Goal: Task Accomplishment & Management: Complete application form

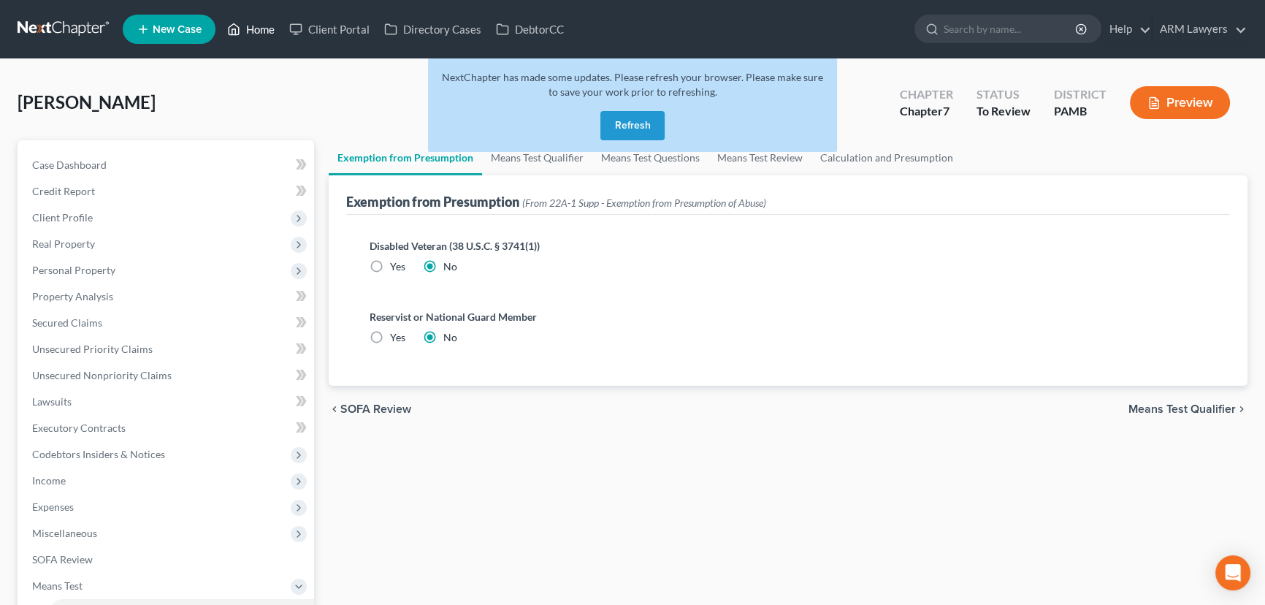
drag, startPoint x: 263, startPoint y: 28, endPoint x: 259, endPoint y: 59, distance: 31.0
click at [262, 28] on link "Home" at bounding box center [251, 29] width 62 height 26
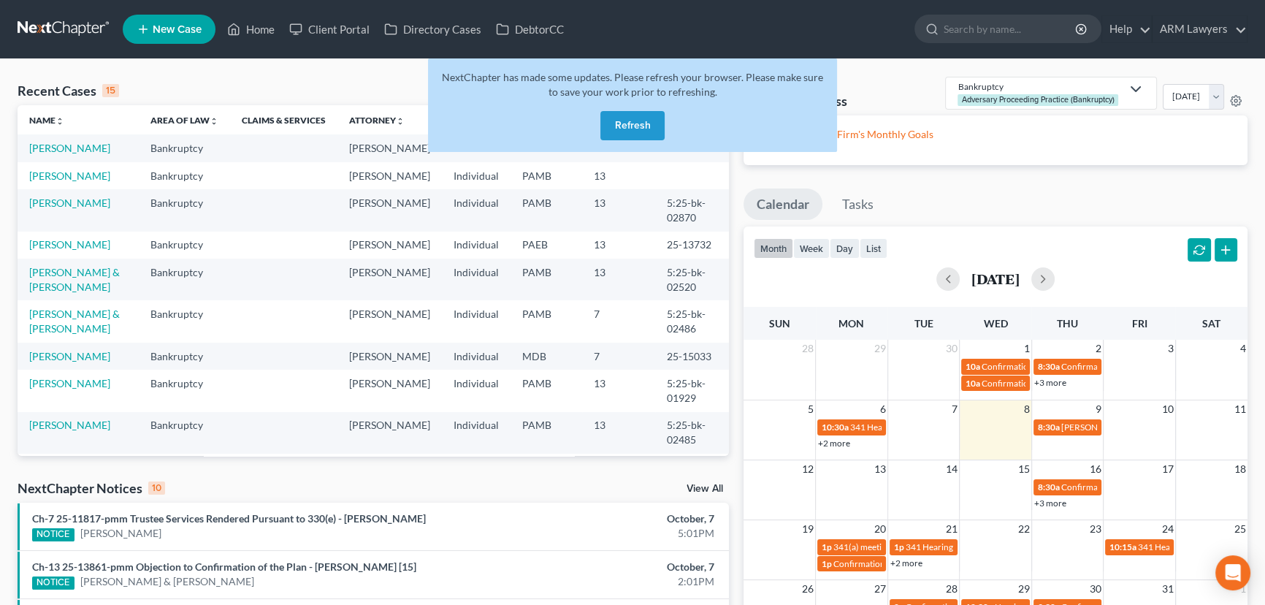
click at [663, 116] on button "Refresh" at bounding box center [632, 125] width 64 height 29
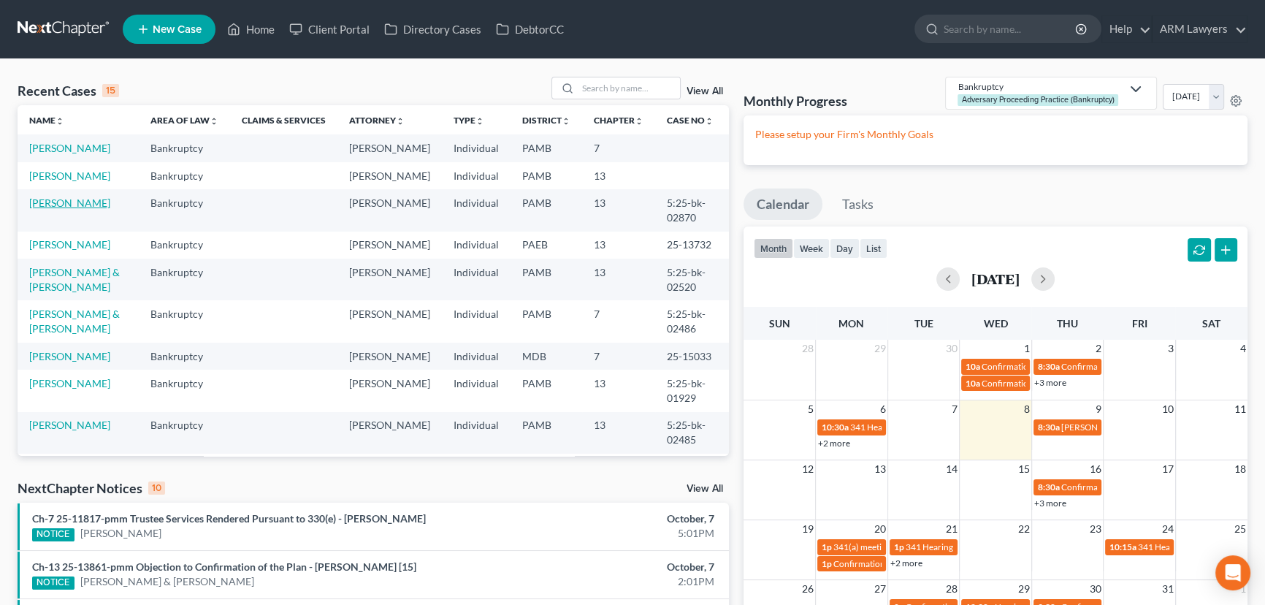
click at [80, 205] on link "[PERSON_NAME]" at bounding box center [69, 202] width 81 height 12
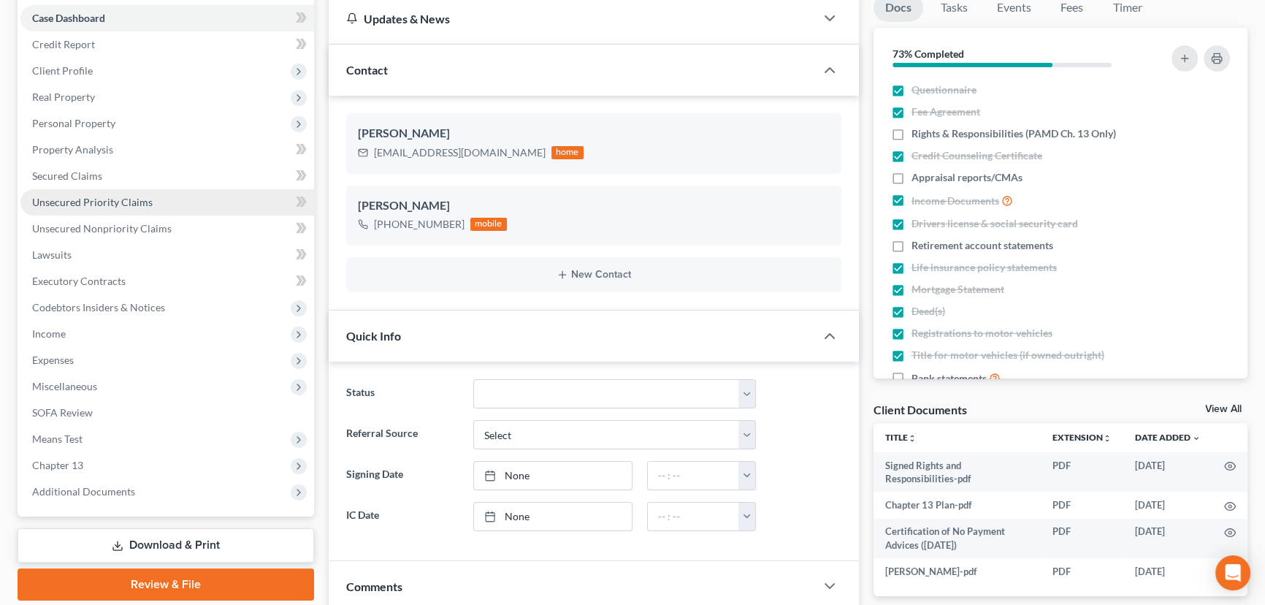
scroll to position [146, 0]
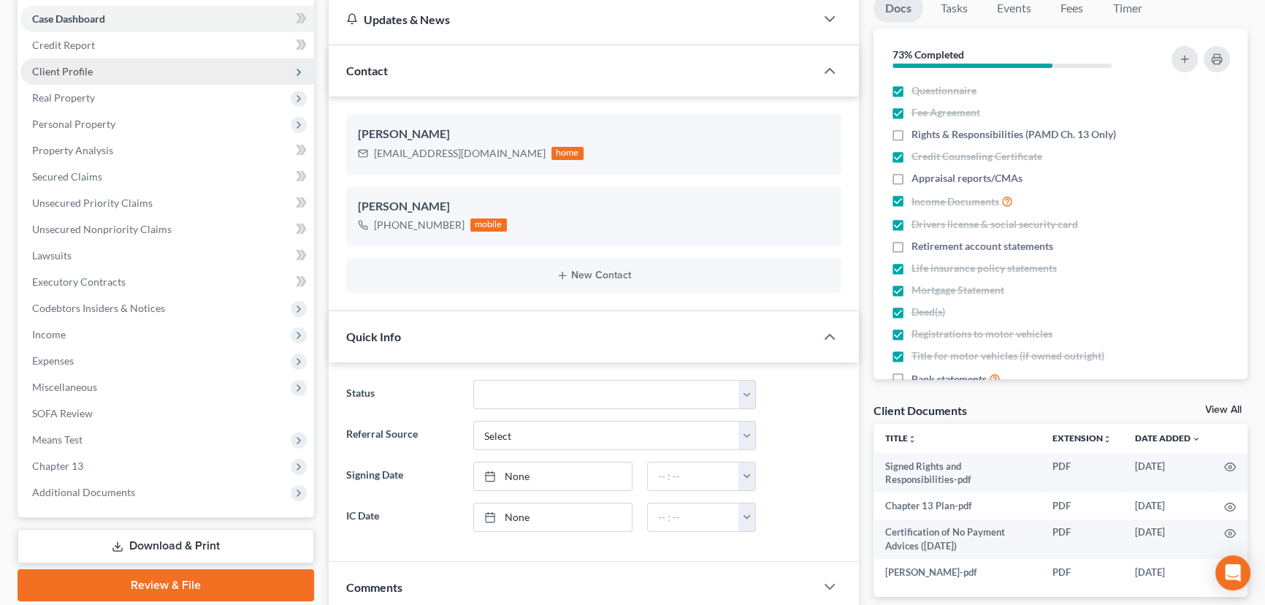
click at [121, 73] on span "Client Profile" at bounding box center [167, 71] width 294 height 26
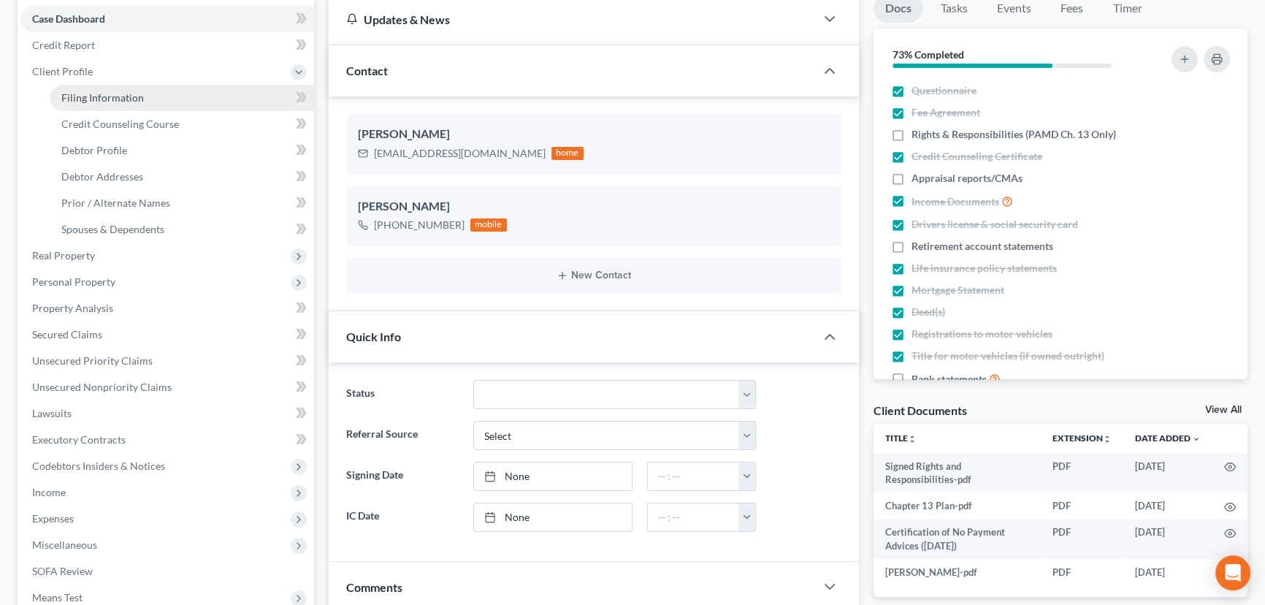
click at [179, 97] on link "Filing Information" at bounding box center [182, 98] width 264 height 26
select select "1"
select select "0"
select select "3"
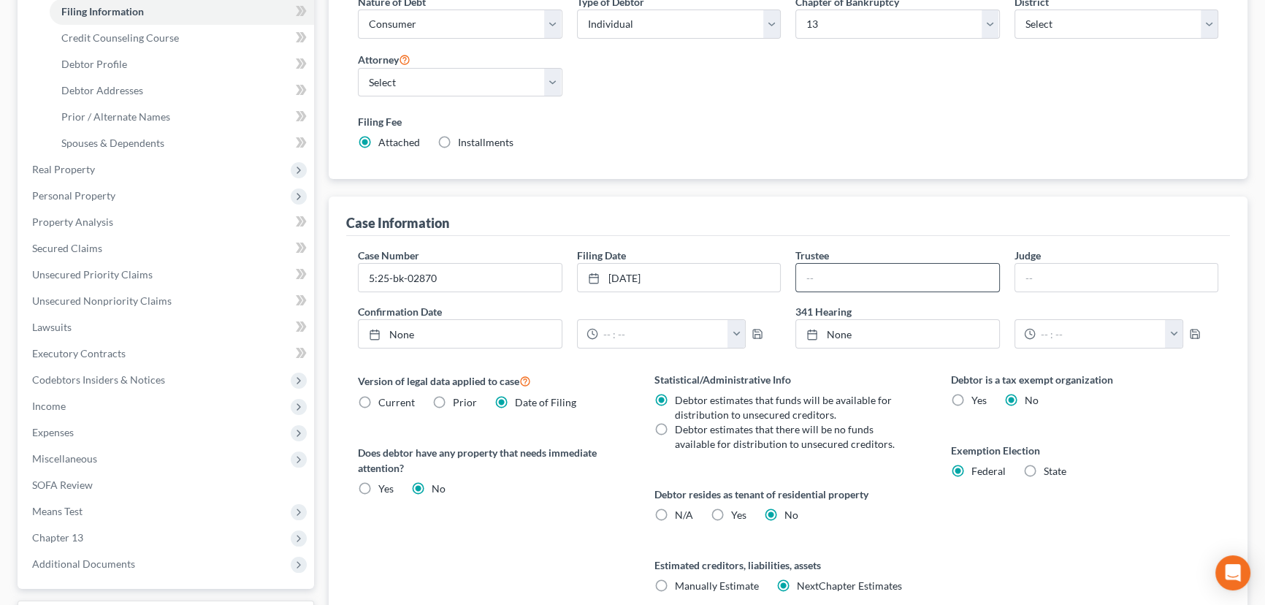
scroll to position [265, 0]
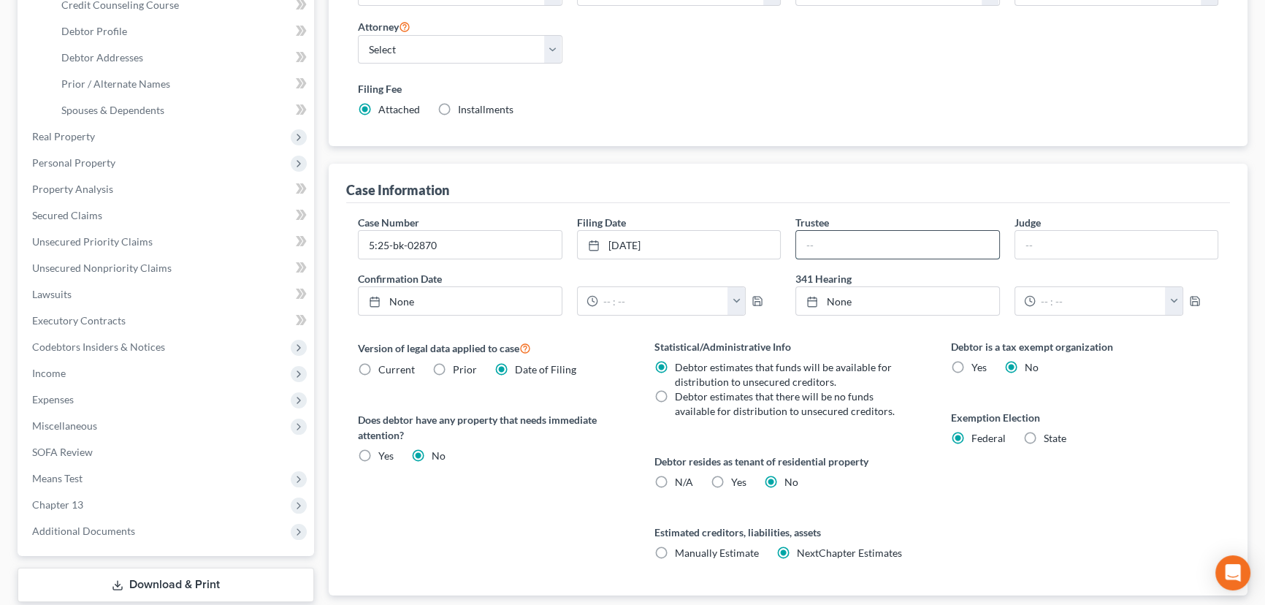
click at [886, 253] on input "text" at bounding box center [897, 245] width 203 height 28
type input "[PERSON_NAME]"
click at [803, 240] on input "[PERSON_NAME]" at bounding box center [897, 245] width 203 height 28
type input "[DATE]"
click at [842, 301] on link "None" at bounding box center [897, 301] width 203 height 28
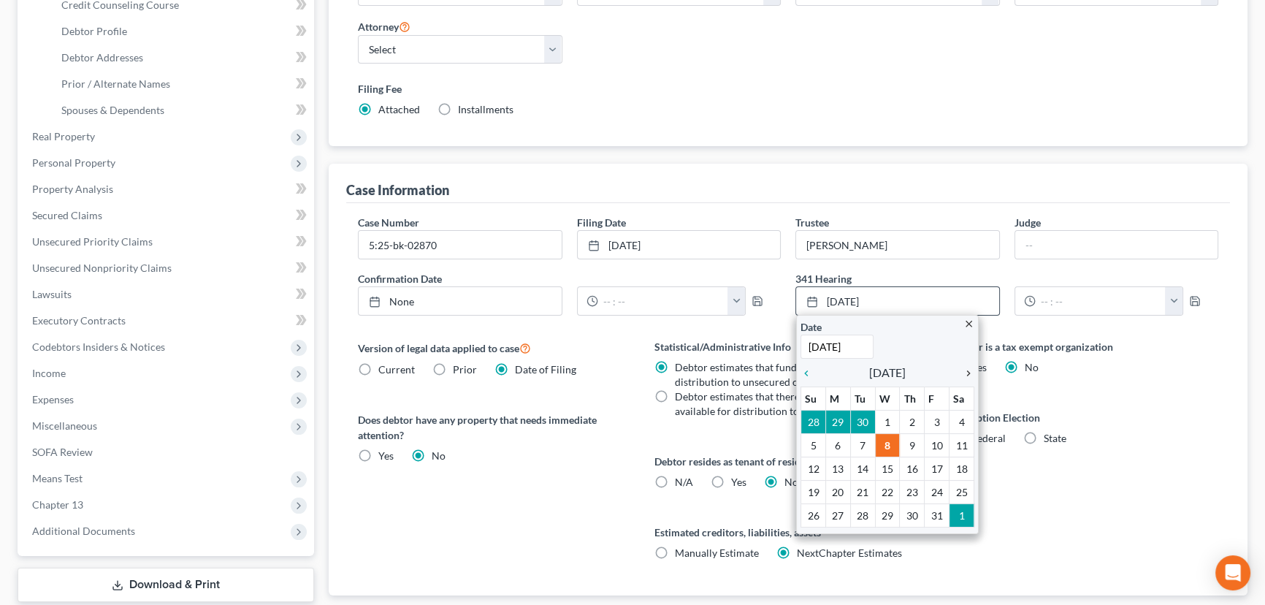
click at [966, 367] on icon "chevron_right" at bounding box center [964, 373] width 19 height 12
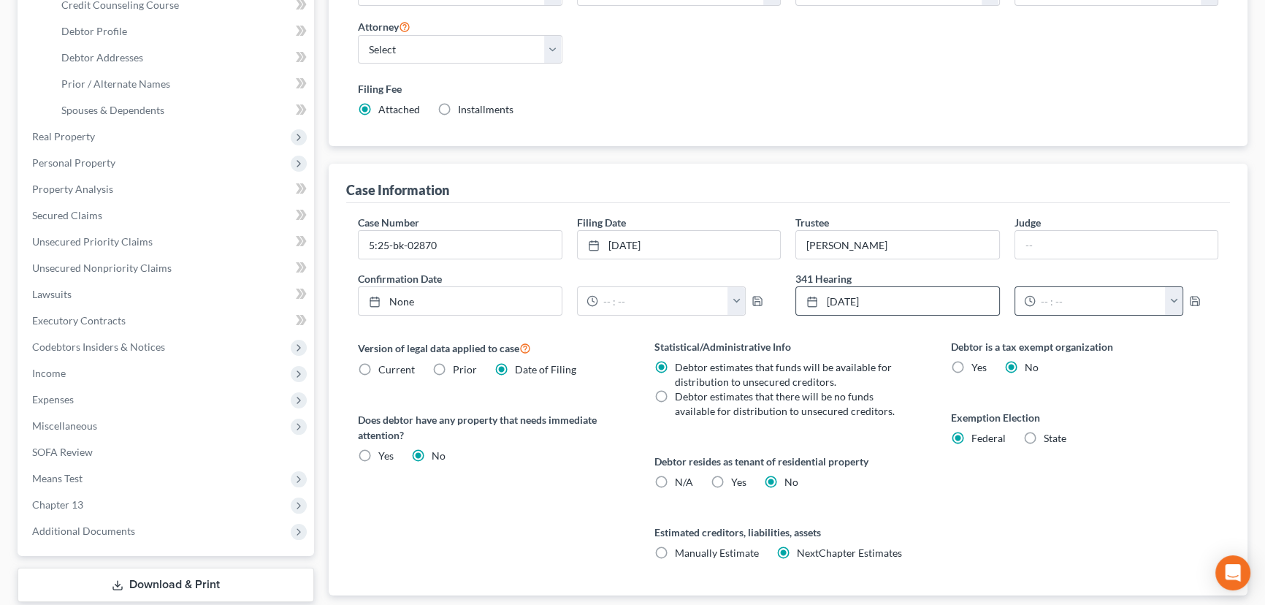
click at [1169, 303] on button "button" at bounding box center [1174, 301] width 18 height 28
click at [1199, 375] on link "9:00am" at bounding box center [1206, 376] width 82 height 25
type input "9:00am"
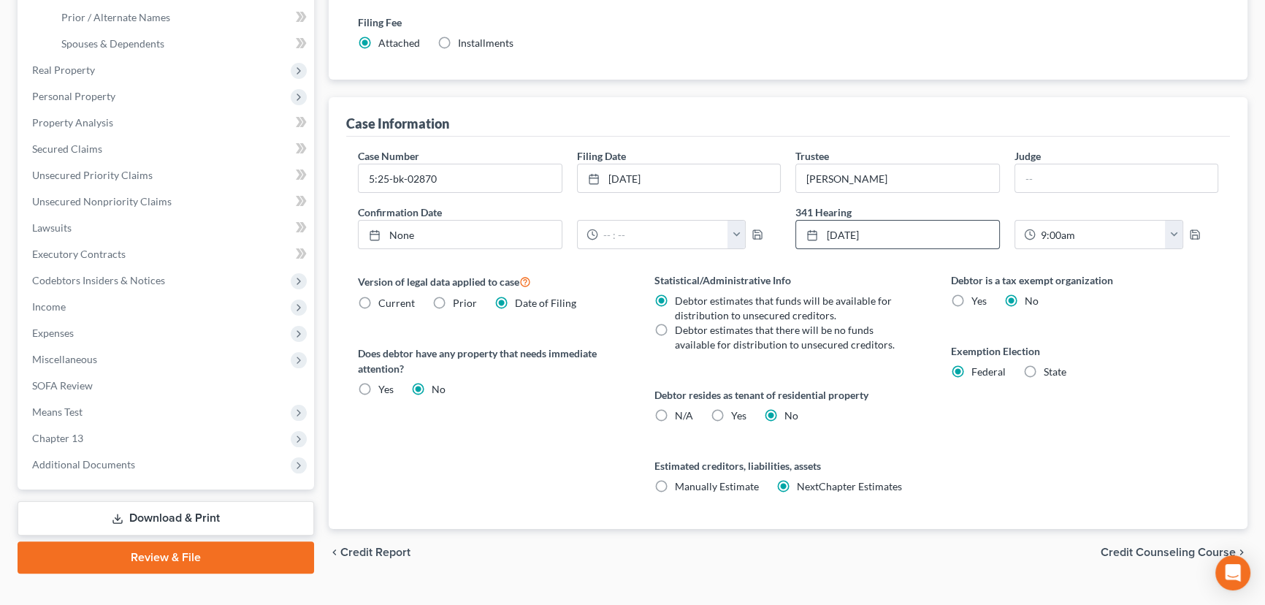
scroll to position [356, 0]
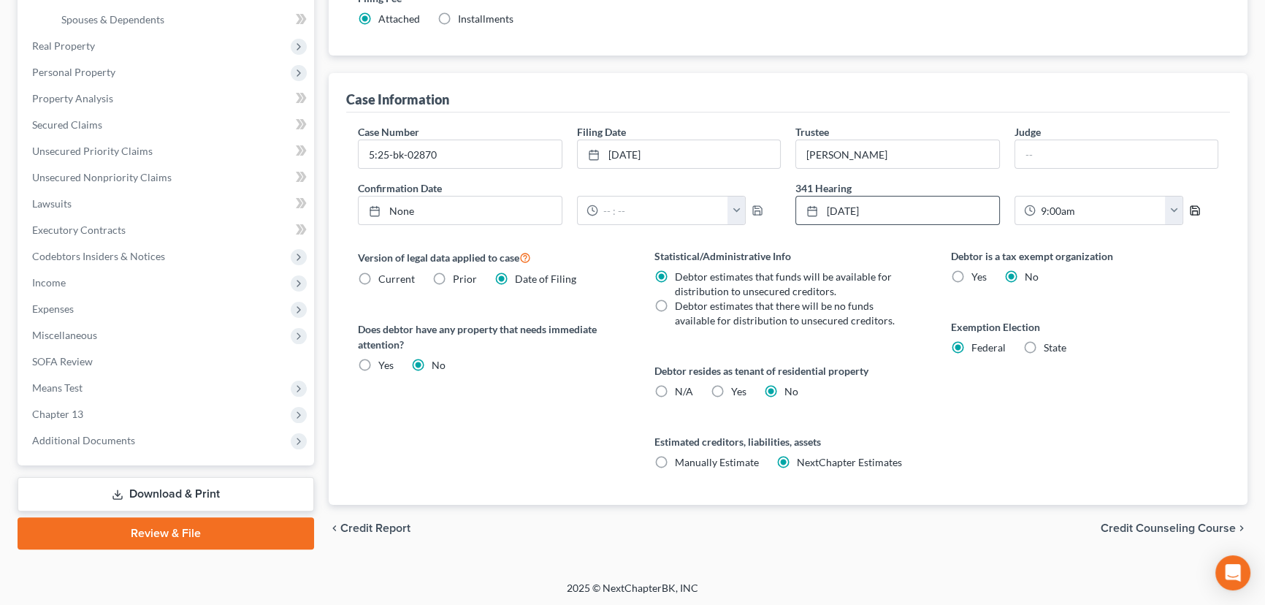
click at [1194, 207] on icon "button" at bounding box center [1195, 211] width 12 height 12
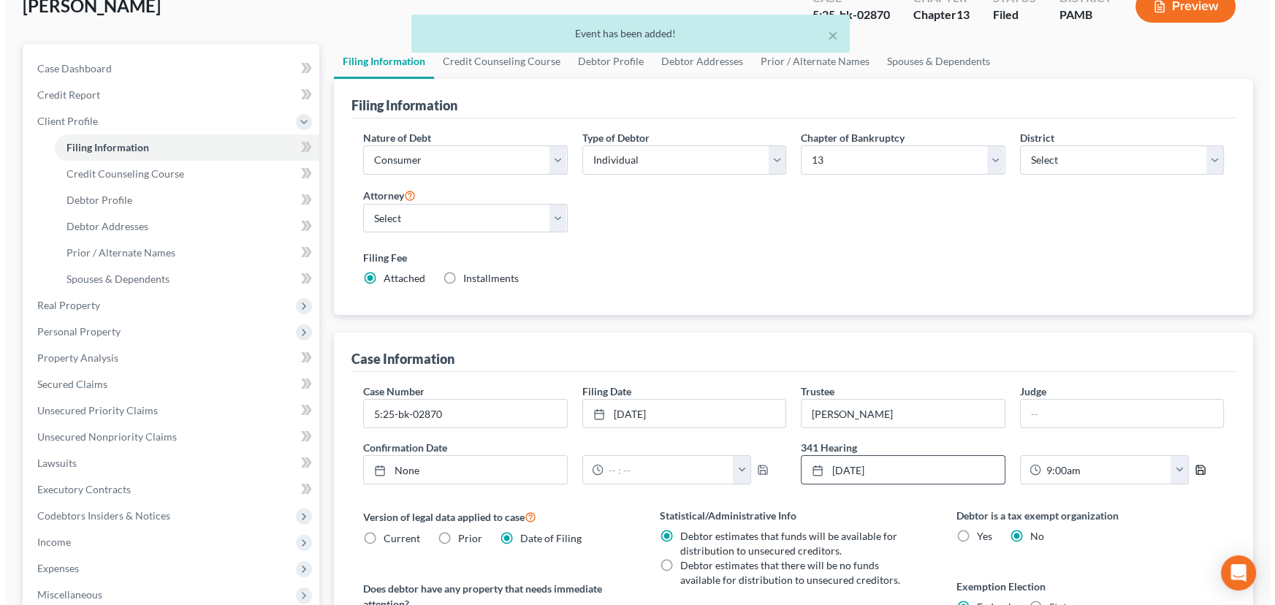
scroll to position [0, 0]
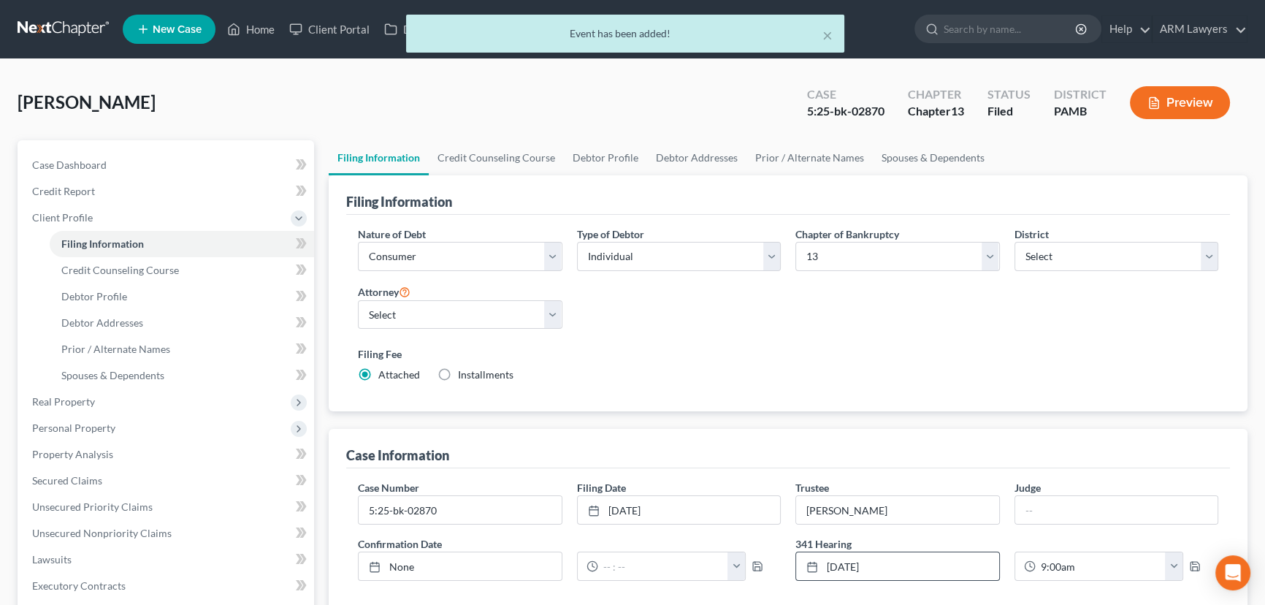
click at [259, 32] on div "× Event has been added!" at bounding box center [625, 37] width 1265 height 45
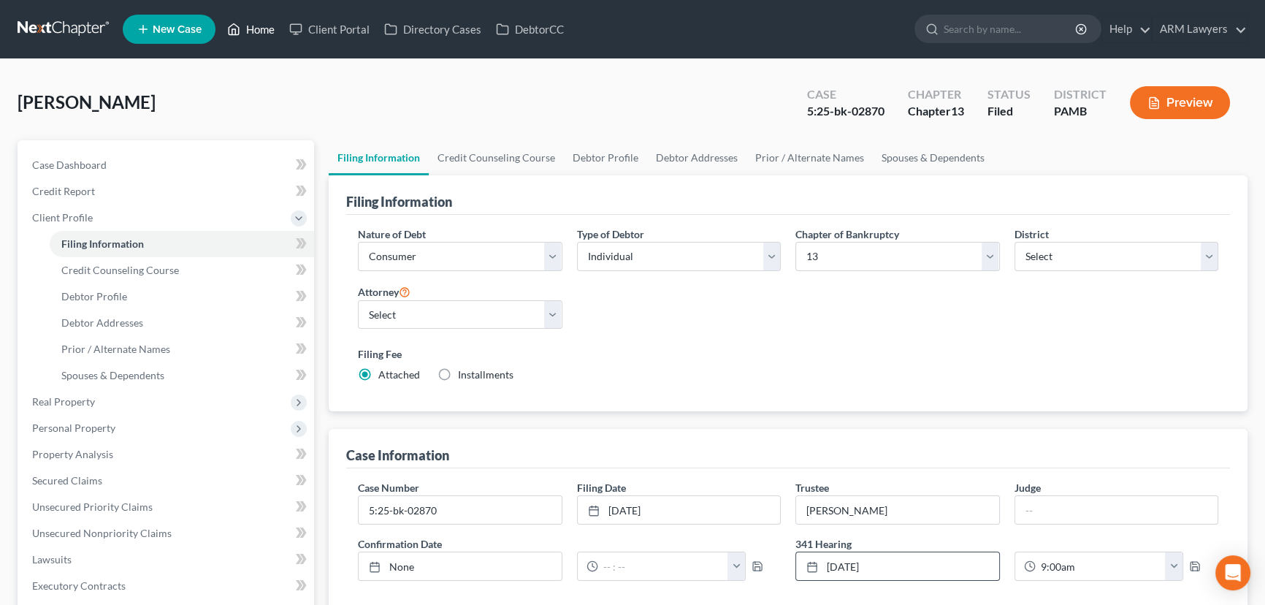
click at [259, 28] on link "Home" at bounding box center [251, 29] width 62 height 26
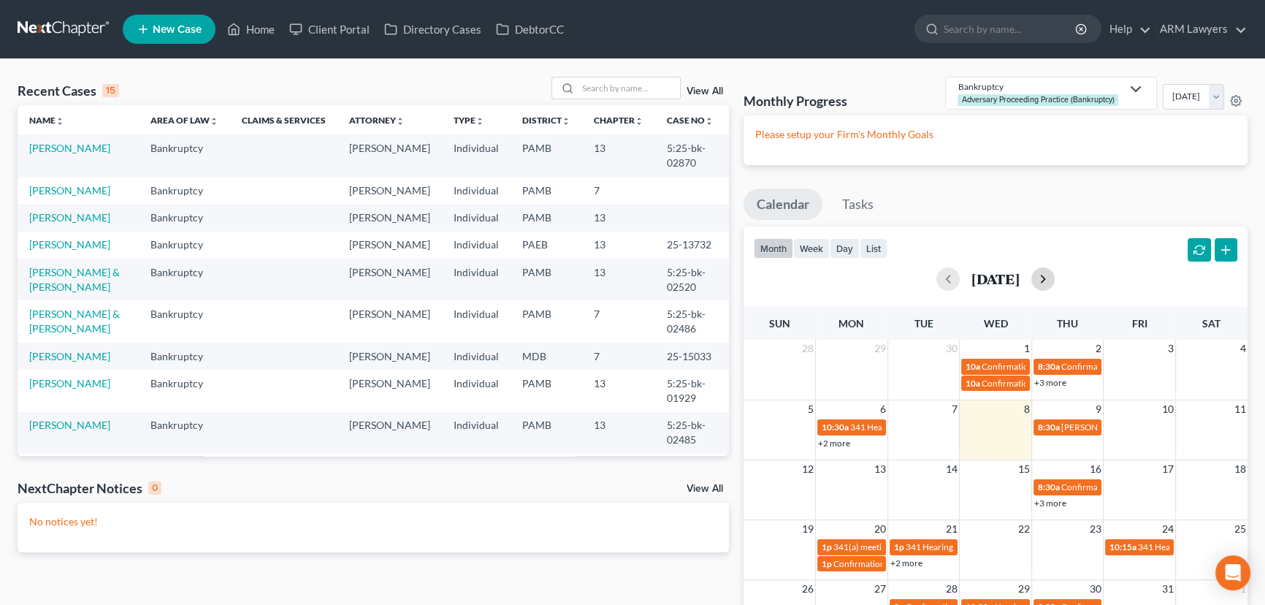
click at [1055, 275] on button "button" at bounding box center [1042, 278] width 23 height 23
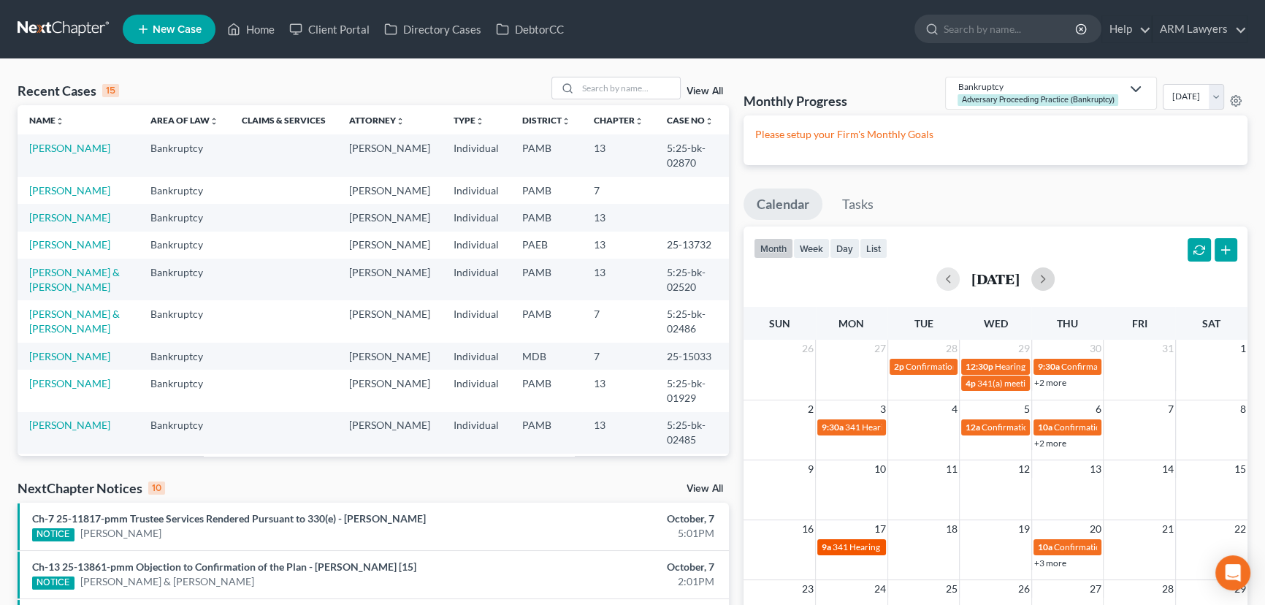
click at [849, 549] on span "341 Hearing for [PERSON_NAME]" at bounding box center [898, 546] width 131 height 11
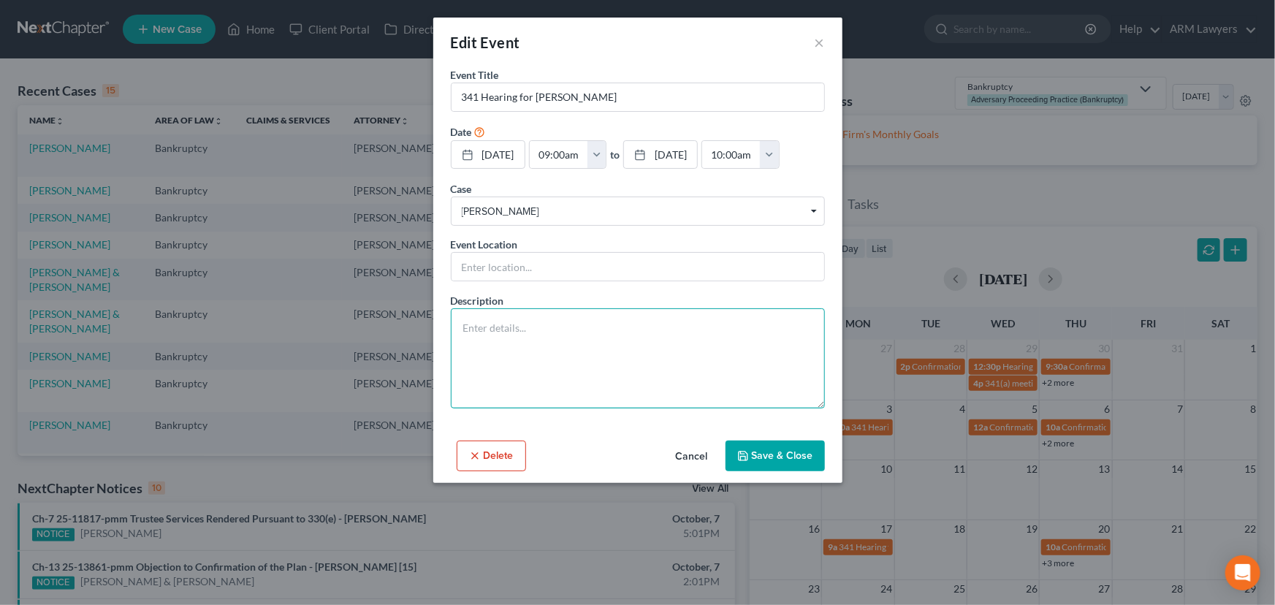
click at [629, 383] on textarea at bounding box center [638, 358] width 374 height 100
paste textarea "Meeting of Creditors and Appointment of Trustee [PERSON_NAME] N with 341(a) mee…"
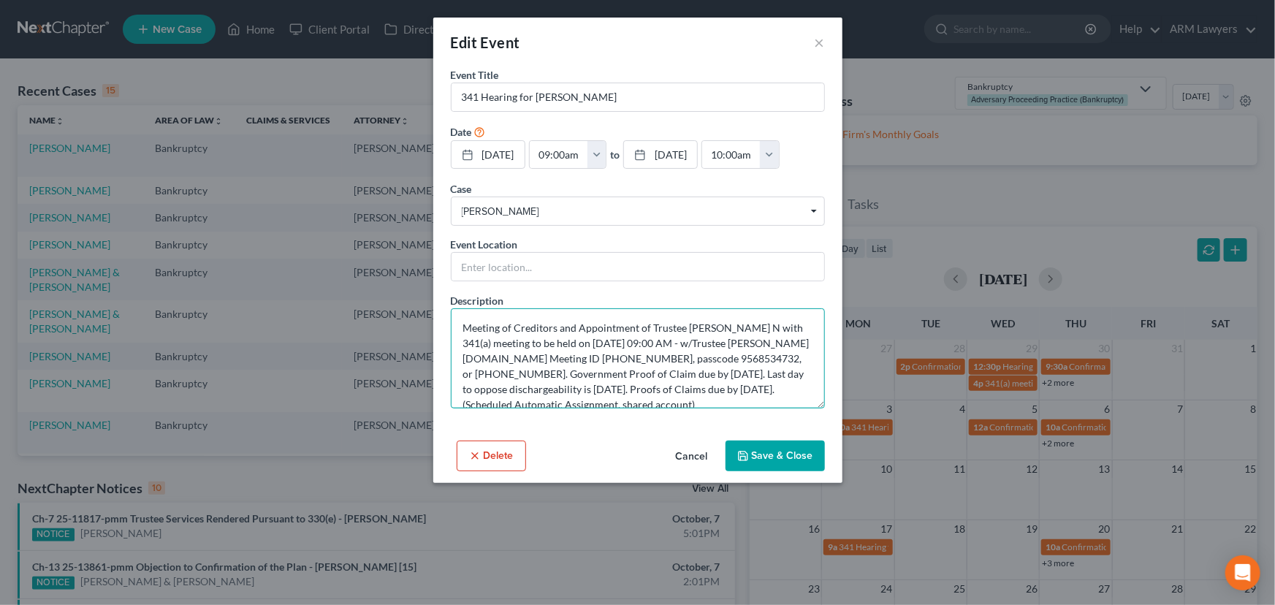
type textarea "Meeting of Creditors and Appointment of Trustee [PERSON_NAME] N with 341(a) mee…"
click at [779, 471] on button "Save & Close" at bounding box center [774, 455] width 99 height 31
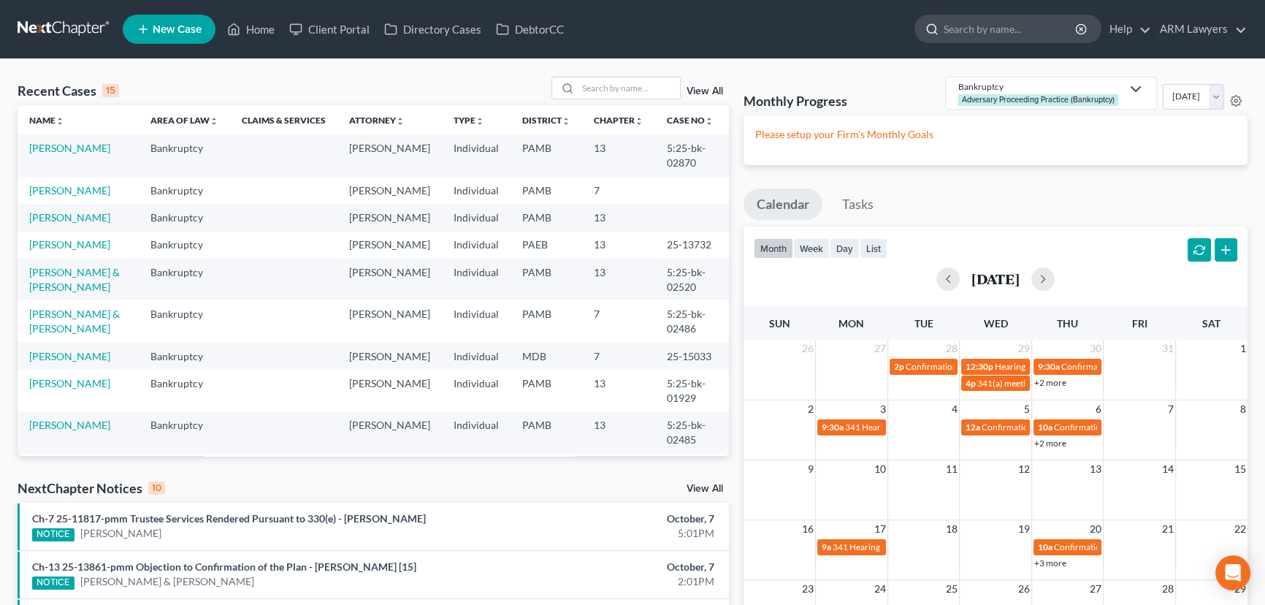
click at [971, 36] on input "search" at bounding box center [1011, 28] width 134 height 27
type input "[PERSON_NAME]"
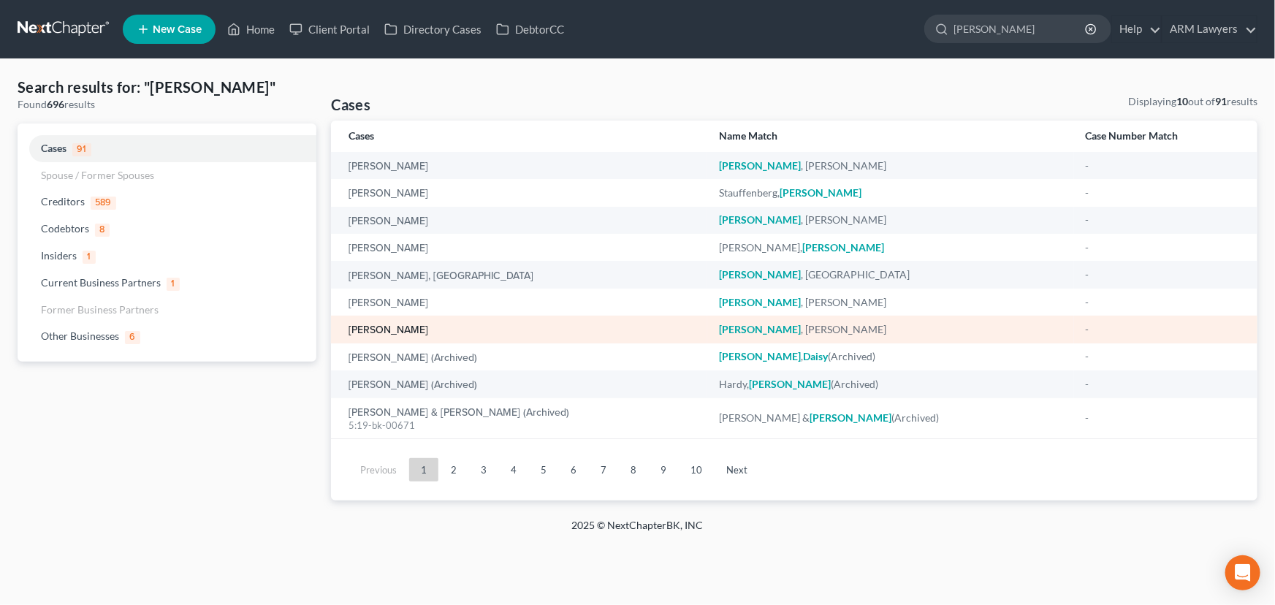
click at [376, 334] on link "[PERSON_NAME]" at bounding box center [388, 330] width 80 height 10
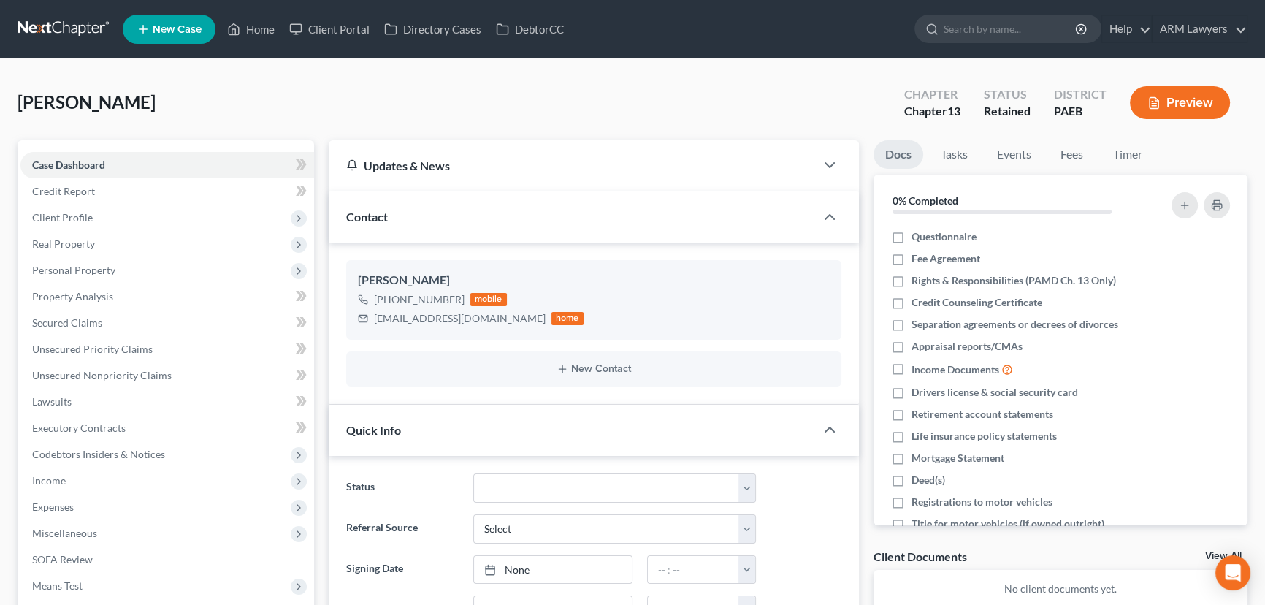
scroll to position [18, 0]
click at [132, 187] on link "Credit Report" at bounding box center [167, 191] width 294 height 26
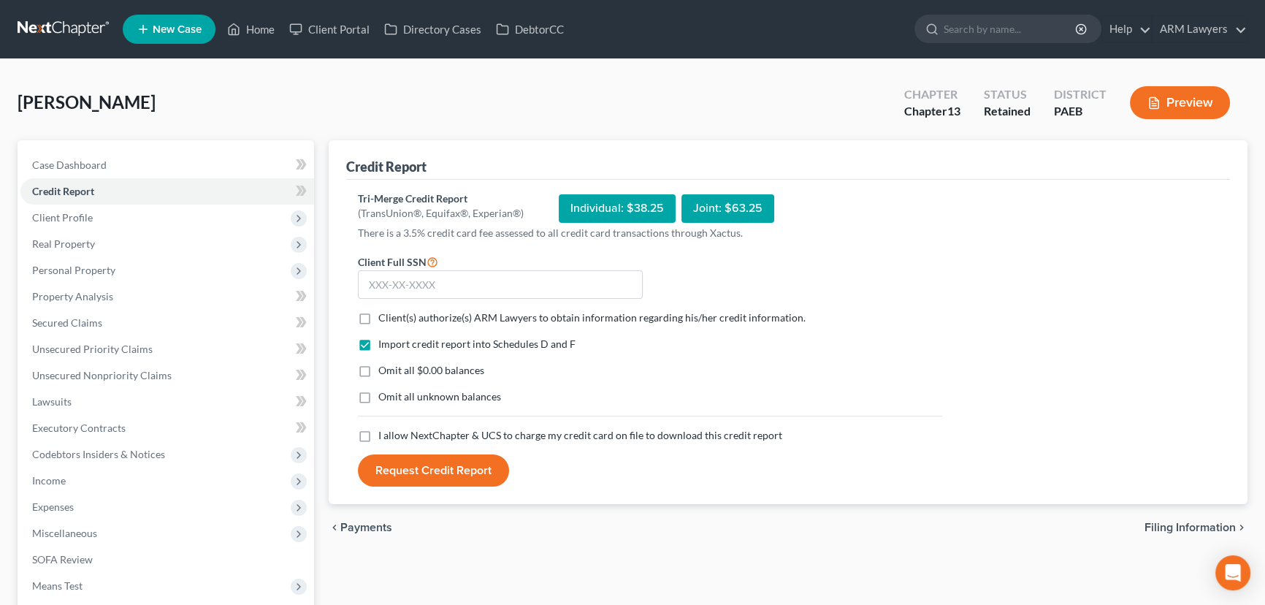
drag, startPoint x: 362, startPoint y: 318, endPoint x: 383, endPoint y: 321, distance: 21.3
click at [378, 318] on label "Client(s) authorize(s) ARM Lawyers to obtain information regarding his/her cred…" at bounding box center [591, 317] width 427 height 15
click at [384, 318] on input "Client(s) authorize(s) ARM Lawyers to obtain information regarding his/her cred…" at bounding box center [388, 314] width 9 height 9
checkbox input "true"
click at [378, 373] on label "Omit all $0.00 balances" at bounding box center [431, 370] width 106 height 15
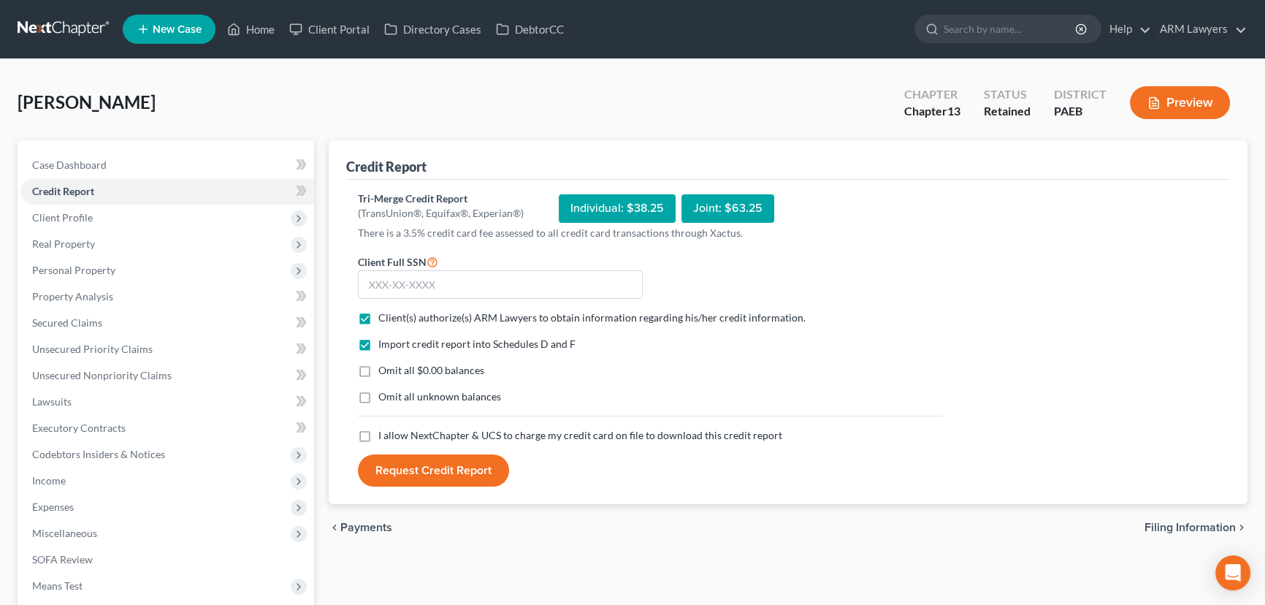
click at [384, 373] on input "Omit all $0.00 balances" at bounding box center [388, 367] width 9 height 9
checkbox input "true"
click at [378, 391] on label "Omit all unknown balances" at bounding box center [439, 396] width 123 height 15
click at [384, 391] on input "Omit all unknown balances" at bounding box center [388, 393] width 9 height 9
checkbox input "true"
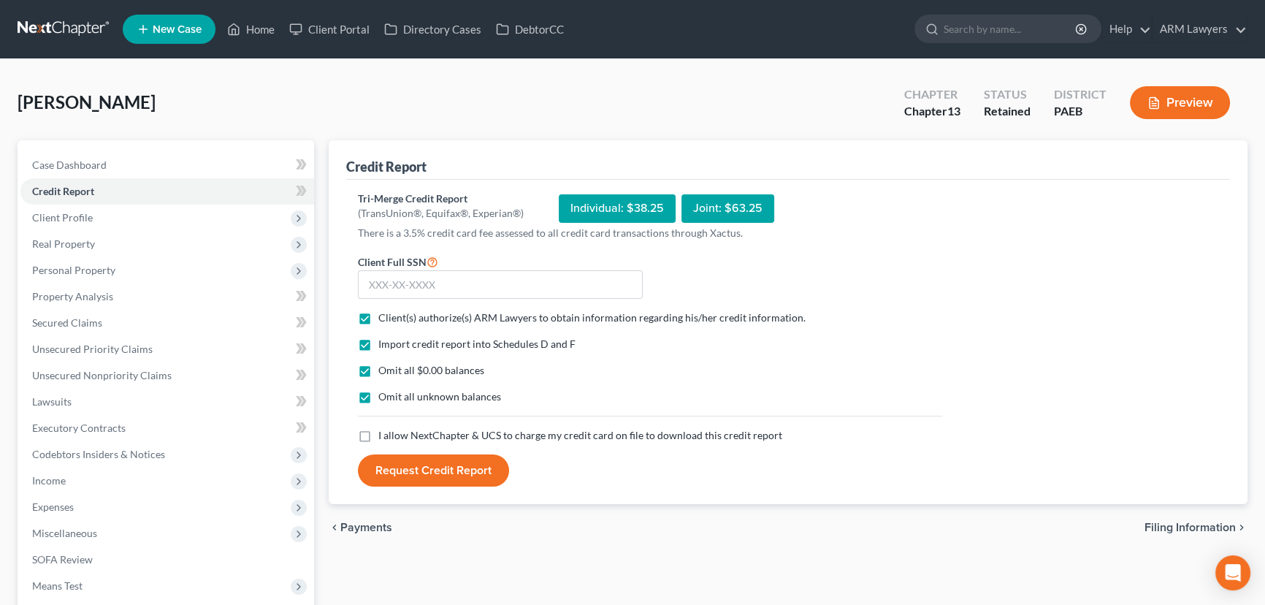
drag, startPoint x: 364, startPoint y: 437, endPoint x: 384, endPoint y: 437, distance: 20.5
click at [378, 437] on label "I allow NextChapter & UCS to charge my credit card on file to download this cre…" at bounding box center [580, 435] width 404 height 15
click at [384, 437] on input "I allow NextChapter & UCS to charge my credit card on file to download this cre…" at bounding box center [388, 432] width 9 height 9
checkbox input "true"
click at [481, 289] on input "text" at bounding box center [500, 284] width 285 height 29
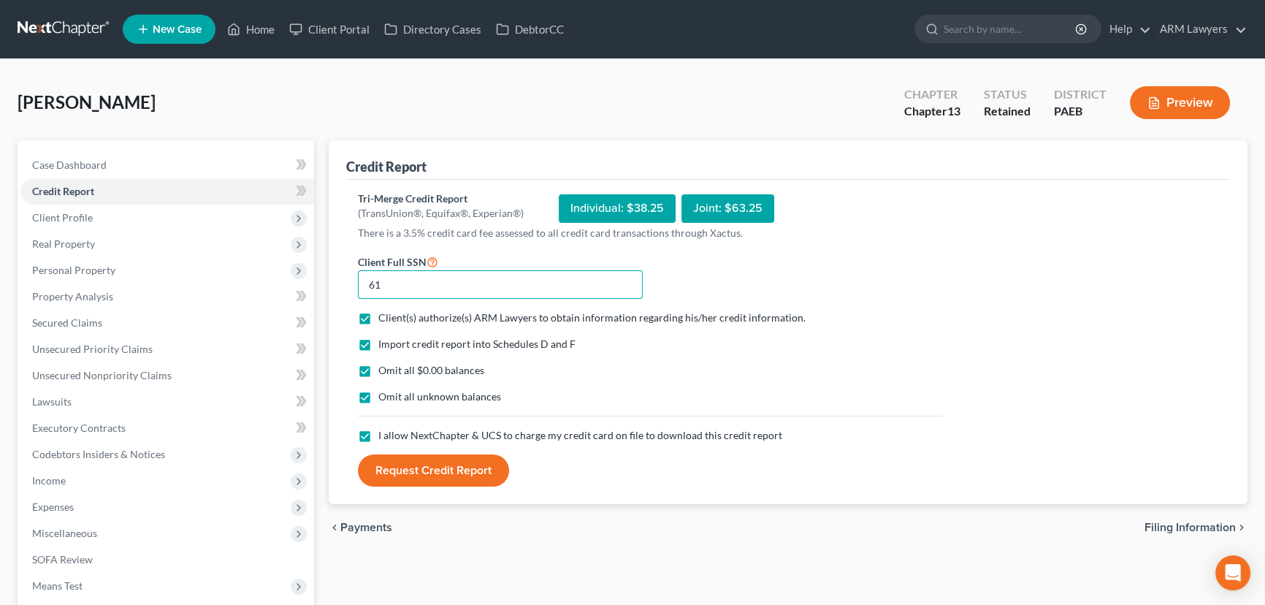
type input "6"
type input "0"
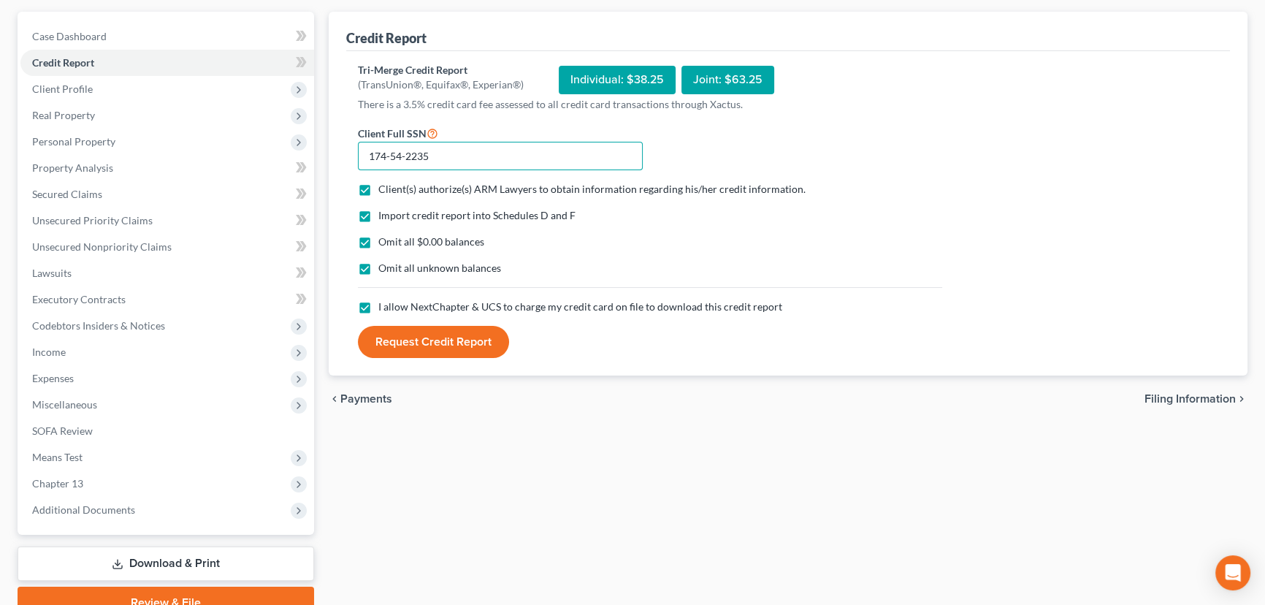
scroll to position [132, 0]
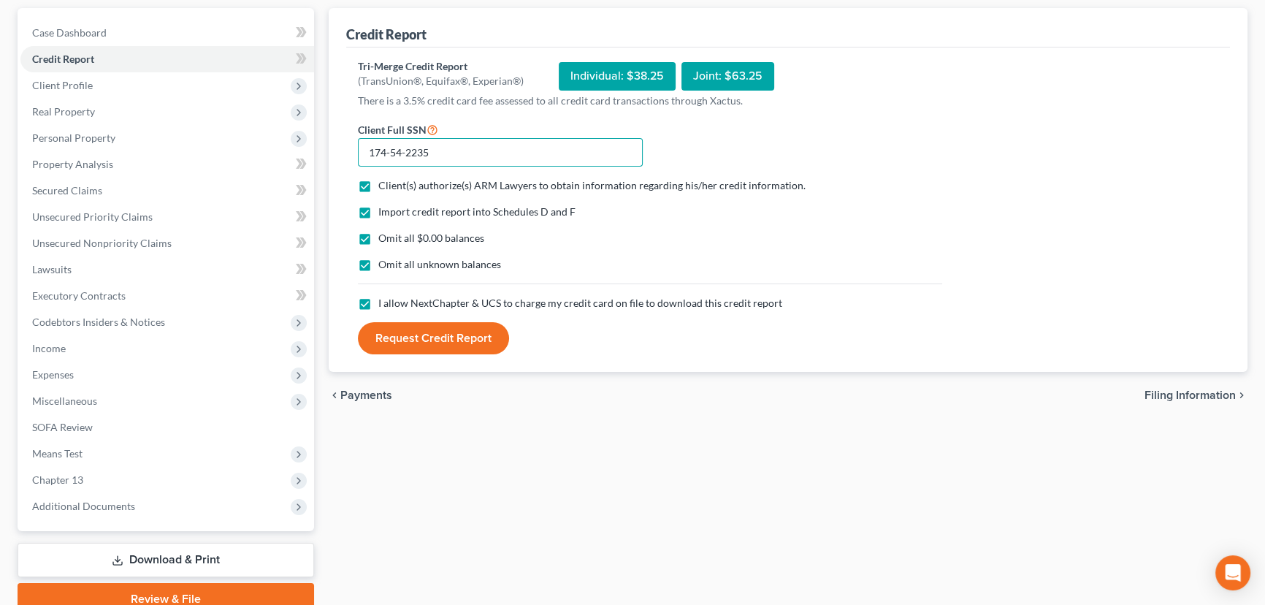
type input "174-54-2235"
click at [419, 340] on button "Request Credit Report" at bounding box center [433, 338] width 151 height 32
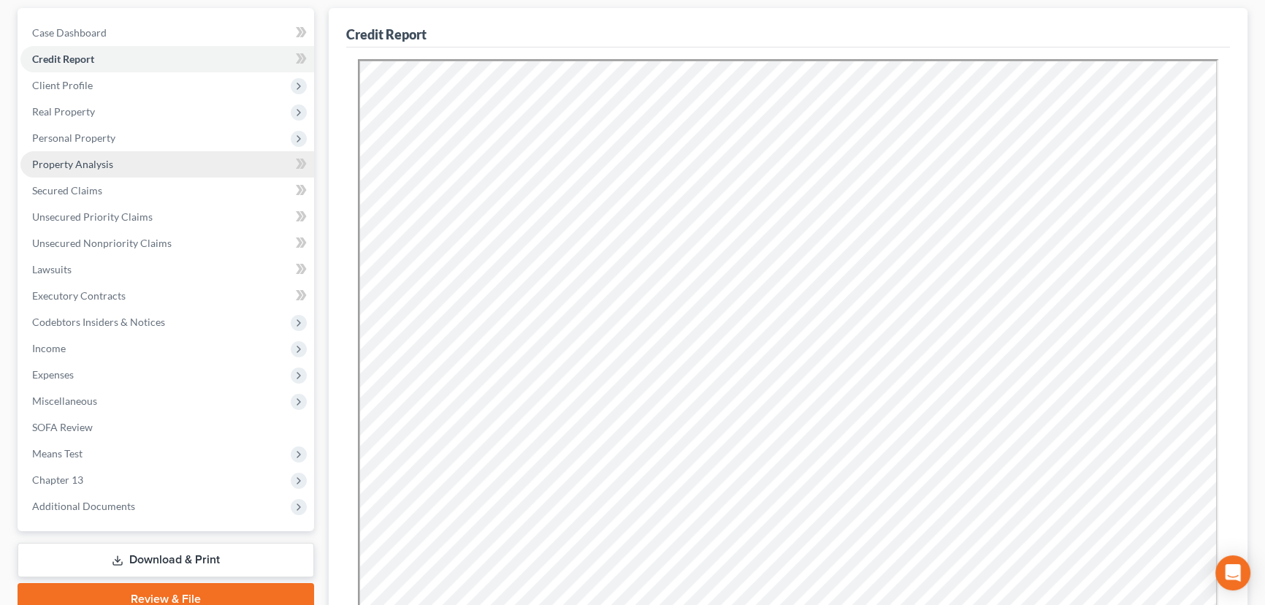
scroll to position [0, 0]
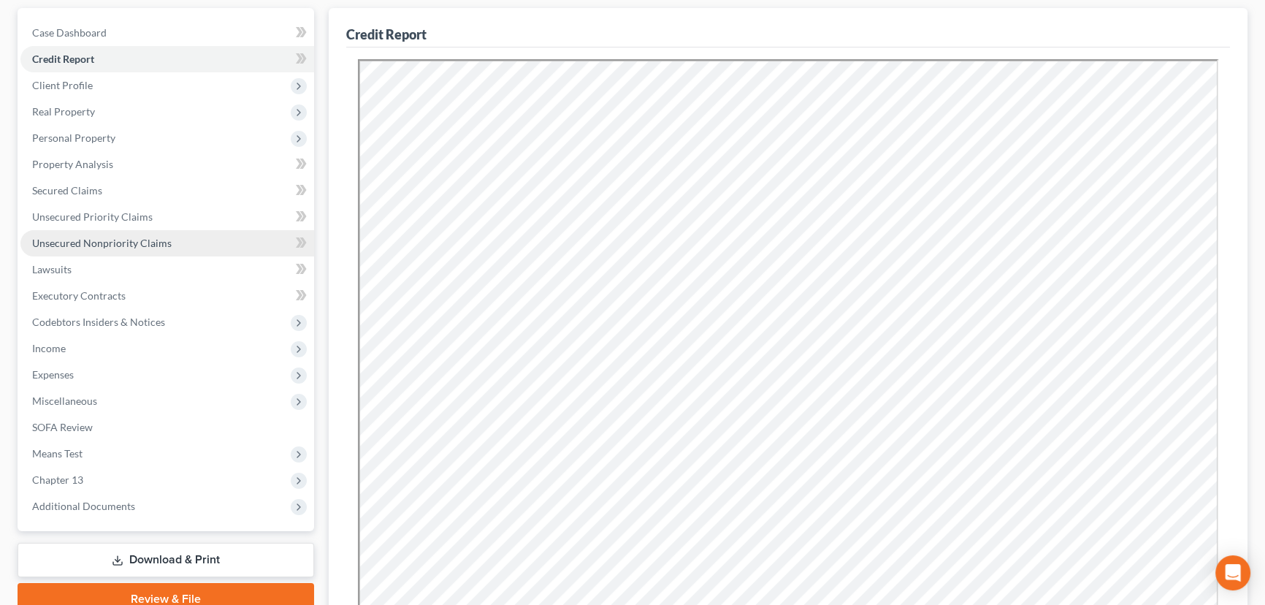
click at [139, 252] on link "Unsecured Nonpriority Claims" at bounding box center [167, 243] width 294 height 26
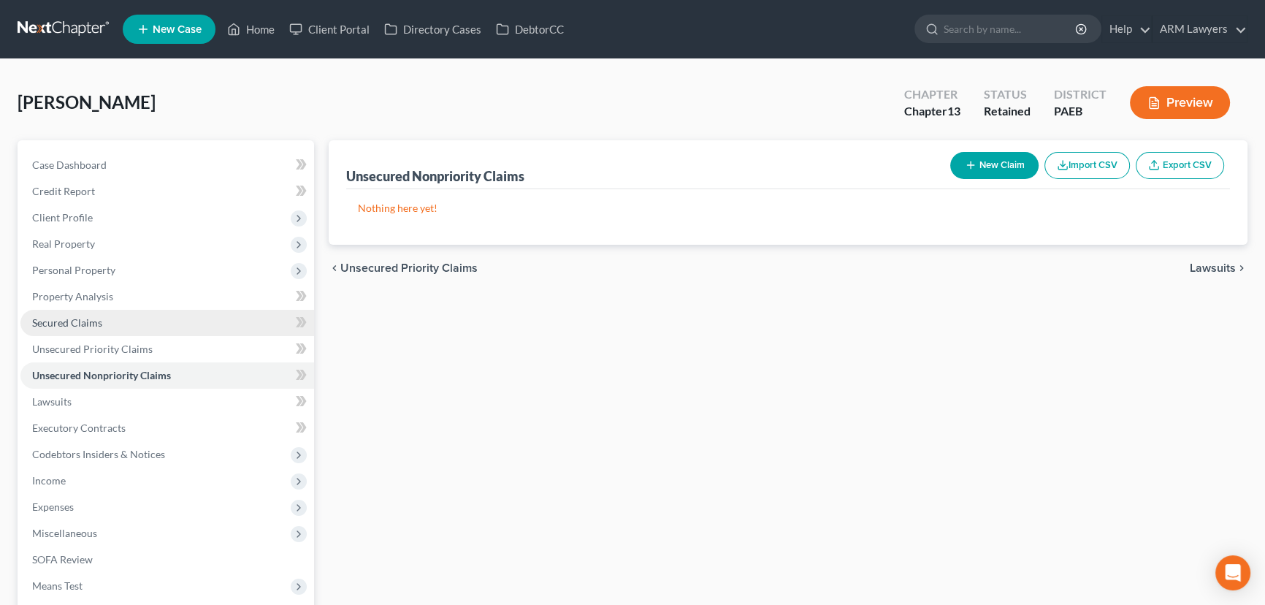
click at [118, 314] on link "Secured Claims" at bounding box center [167, 323] width 294 height 26
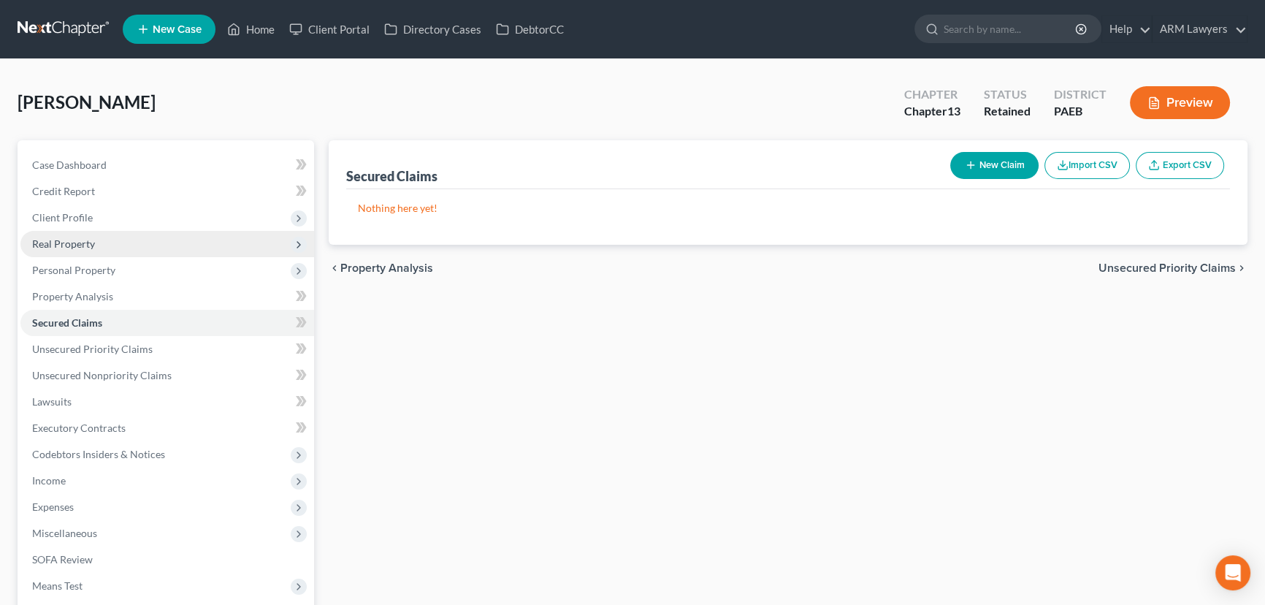
click at [40, 243] on span "Real Property" at bounding box center [63, 243] width 63 height 12
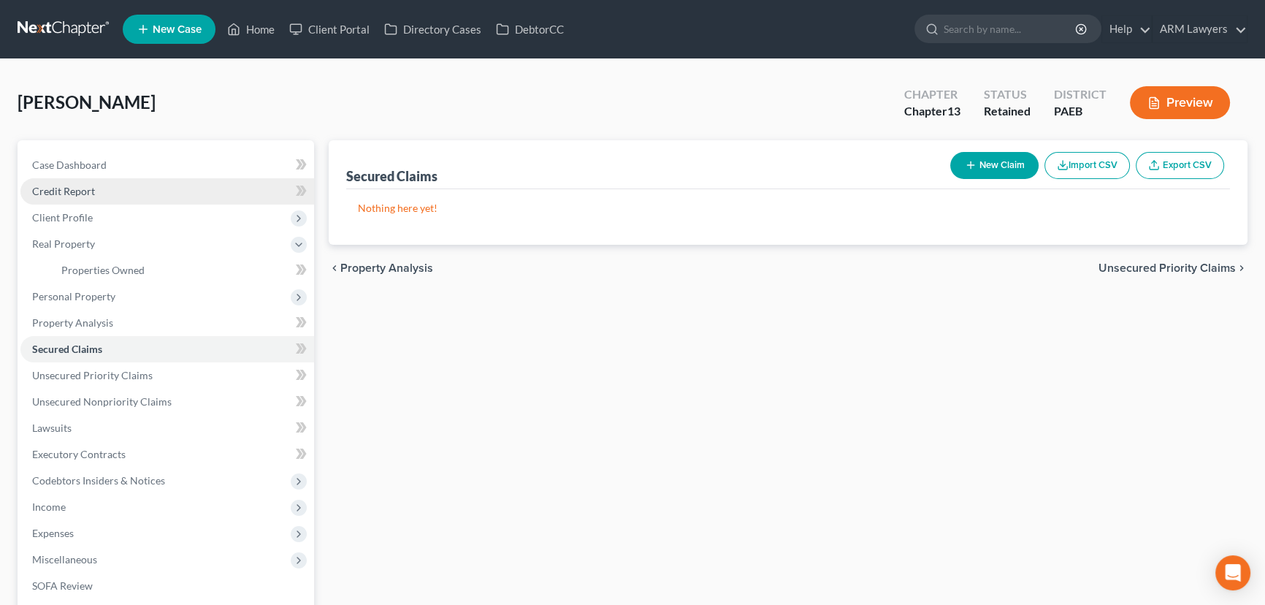
click at [84, 199] on link "Credit Report" at bounding box center [167, 191] width 294 height 26
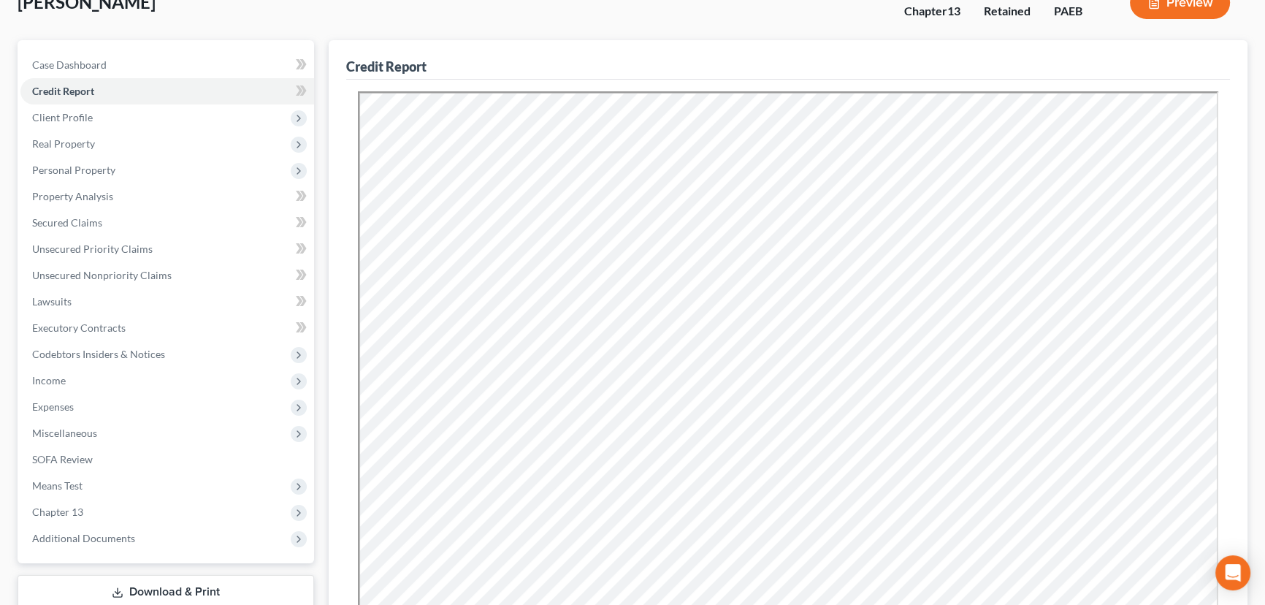
scroll to position [332, 0]
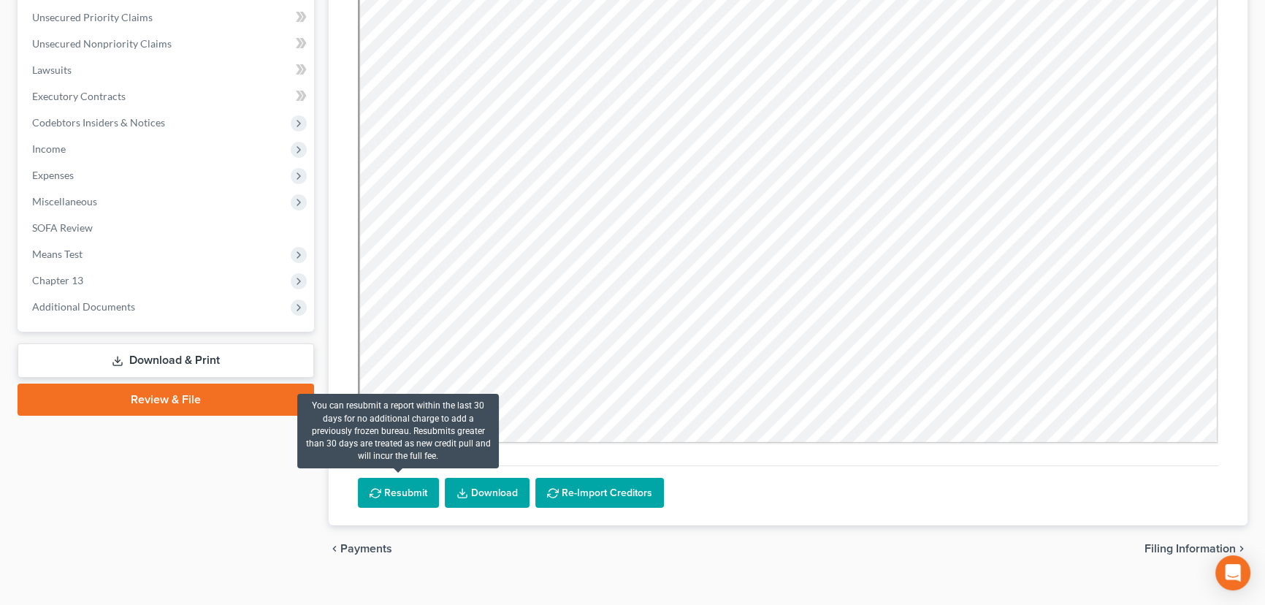
click at [411, 488] on button "Resubmit" at bounding box center [398, 493] width 81 height 31
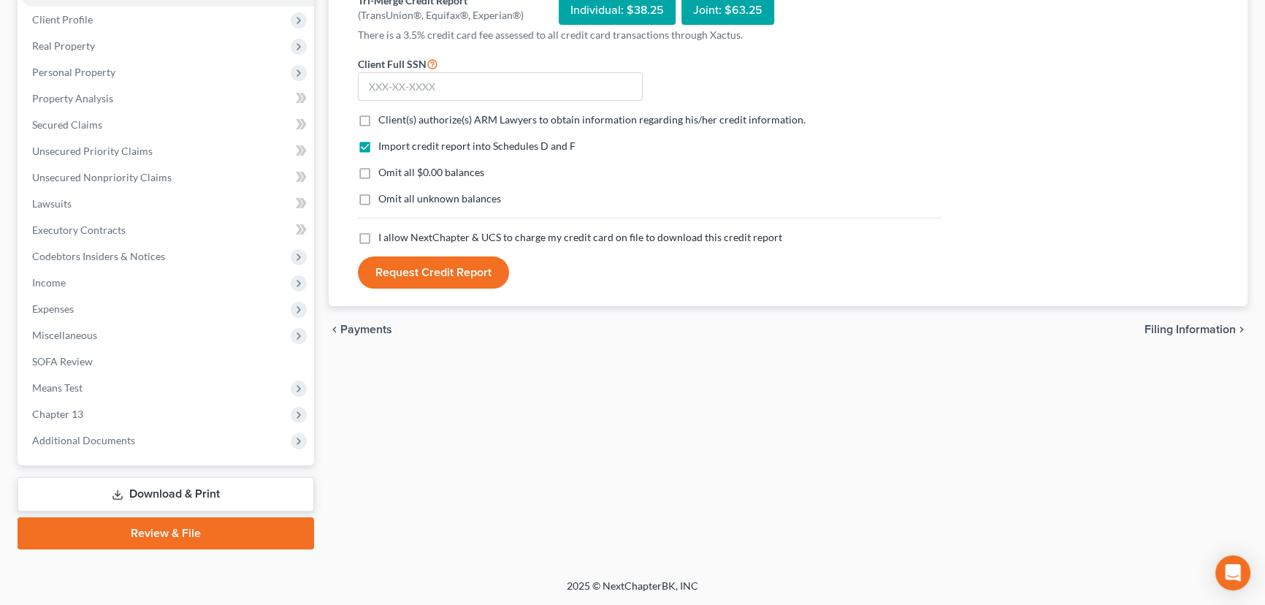
scroll to position [196, 0]
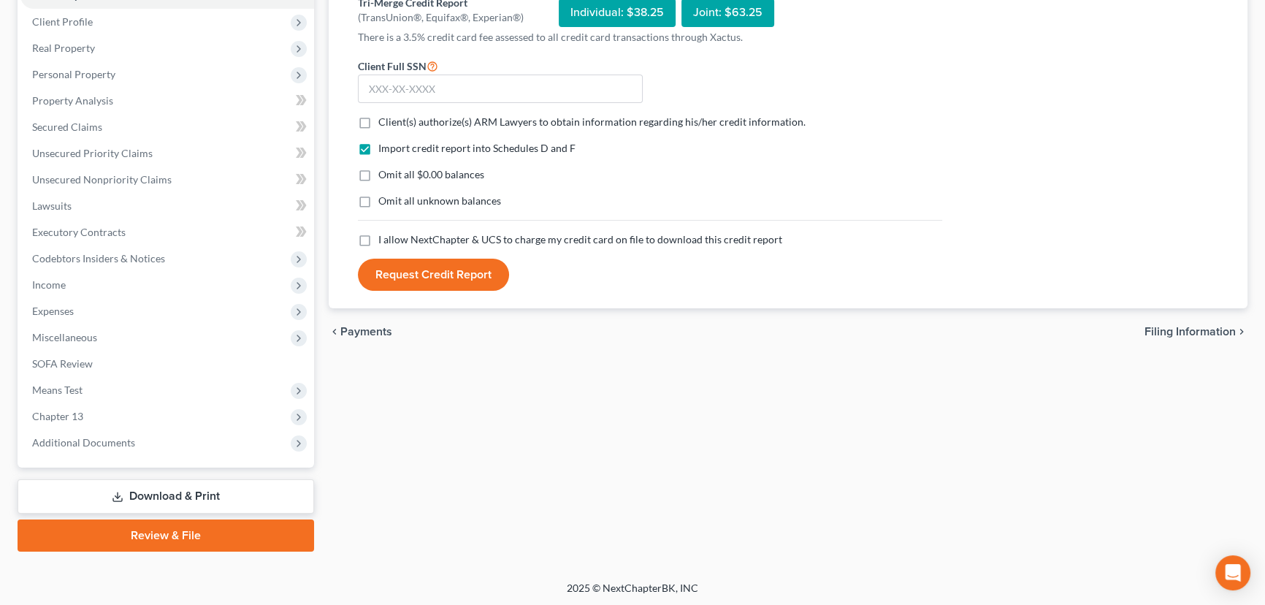
click at [378, 118] on label "Client(s) authorize(s) ARM Lawyers to obtain information regarding his/her cred…" at bounding box center [591, 122] width 427 height 15
click at [384, 118] on input "Client(s) authorize(s) ARM Lawyers to obtain information regarding his/her cred…" at bounding box center [388, 119] width 9 height 9
checkbox input "true"
click at [378, 175] on label "Omit all $0.00 balances" at bounding box center [431, 174] width 106 height 15
click at [384, 175] on input "Omit all $0.00 balances" at bounding box center [388, 171] width 9 height 9
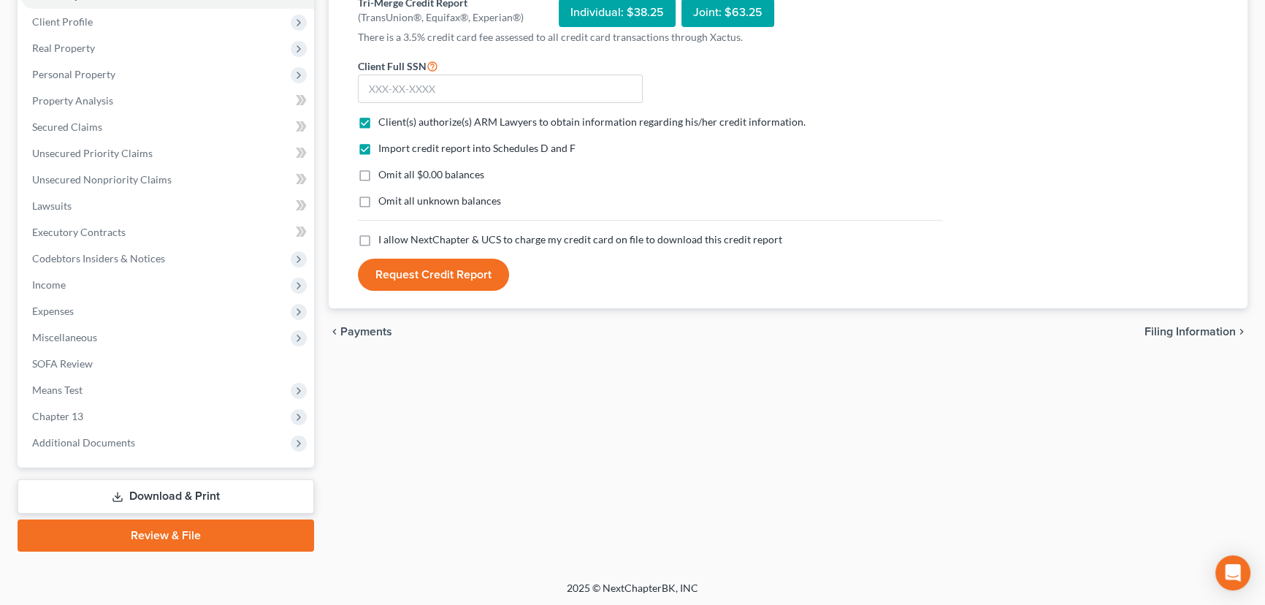
checkbox input "true"
click at [378, 201] on label "Omit all unknown balances" at bounding box center [439, 201] width 123 height 15
click at [384, 201] on input "Omit all unknown balances" at bounding box center [388, 198] width 9 height 9
checkbox input "true"
click at [378, 239] on label "I allow NextChapter & UCS to charge my credit card on file to download this cre…" at bounding box center [580, 239] width 404 height 15
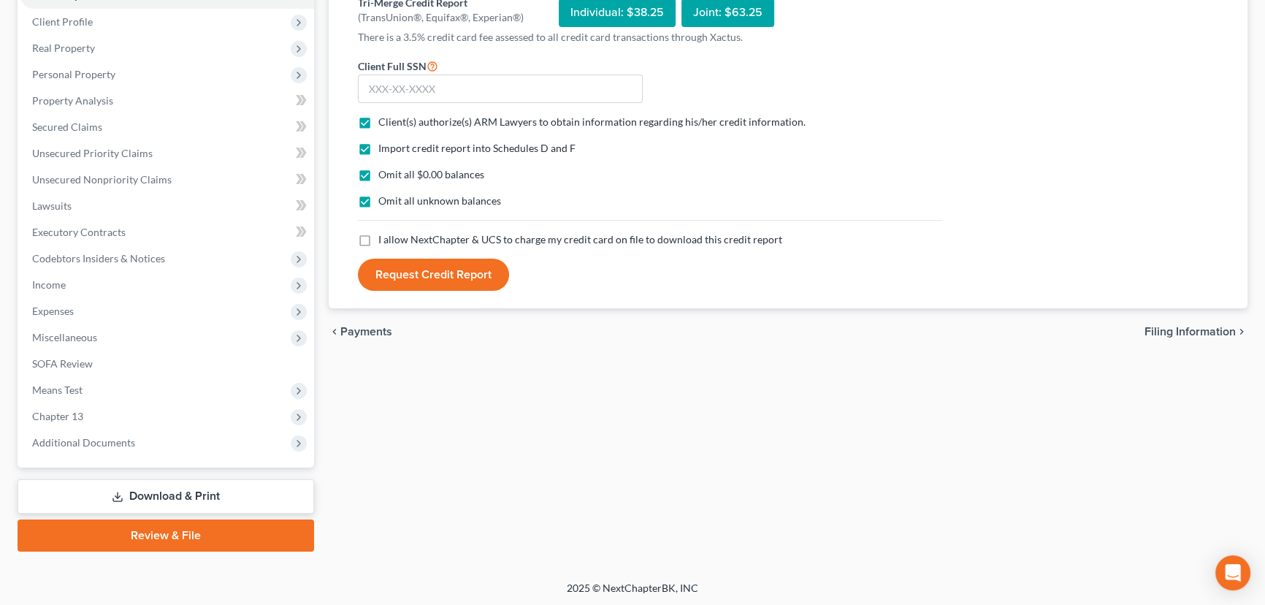
click at [384, 239] on input "I allow NextChapter & UCS to charge my credit card on file to download this cre…" at bounding box center [388, 236] width 9 height 9
checkbox input "true"
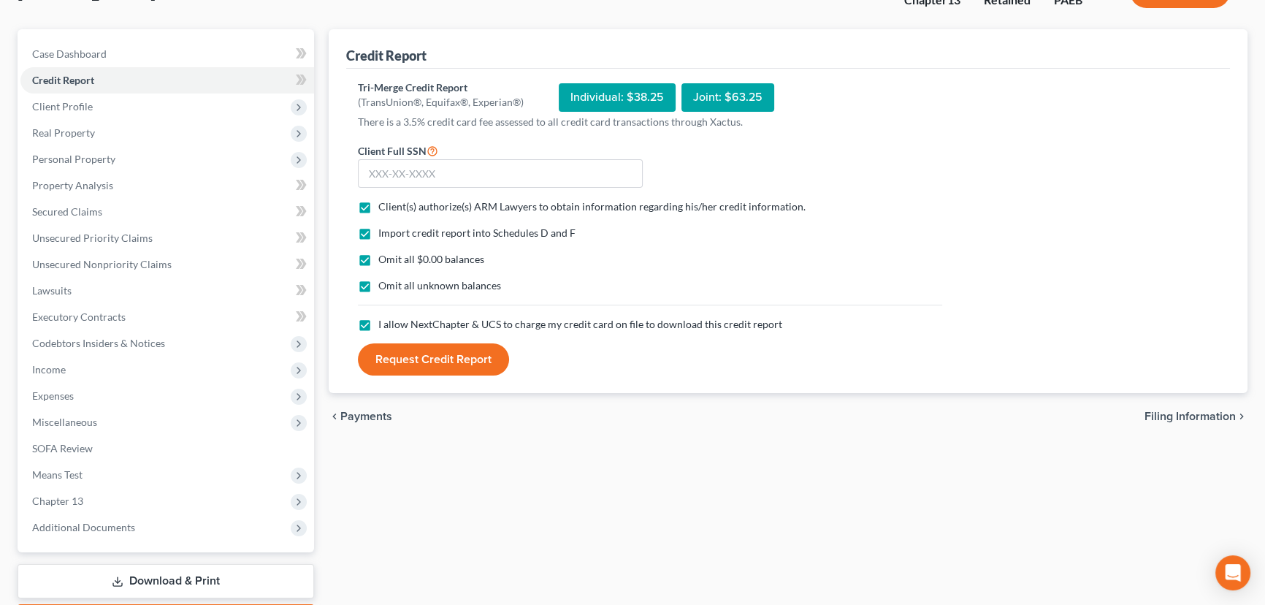
scroll to position [0, 0]
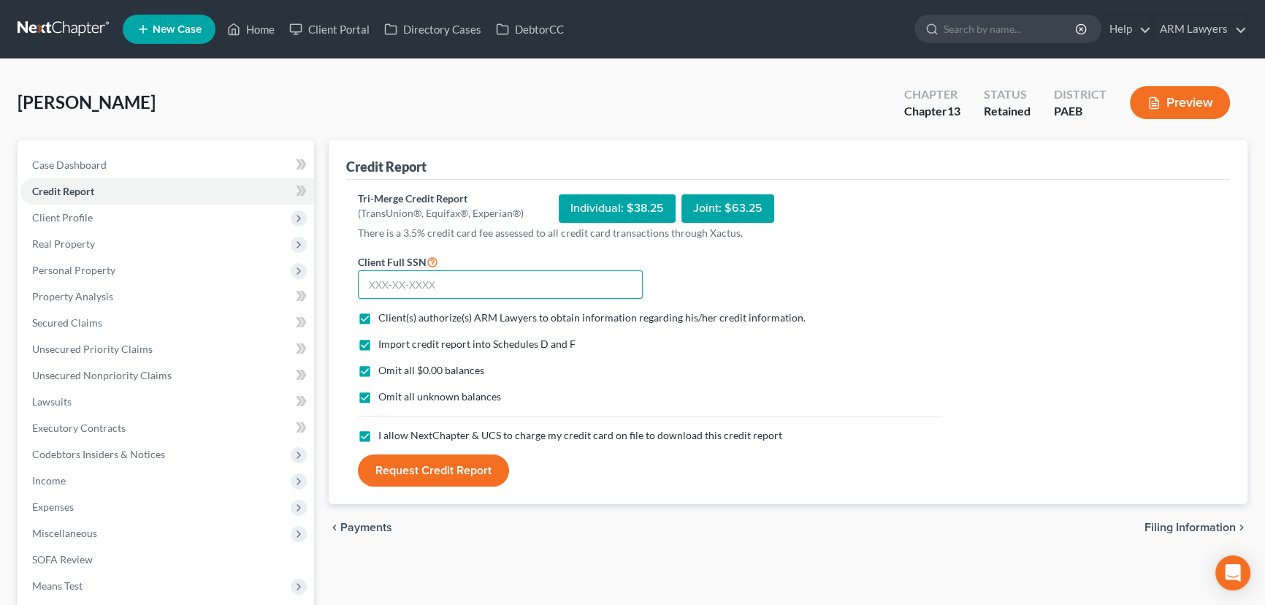
click at [429, 291] on input "text" at bounding box center [500, 284] width 285 height 29
type input "174-54-2235"
click at [450, 465] on button "Request Credit Report" at bounding box center [433, 470] width 151 height 32
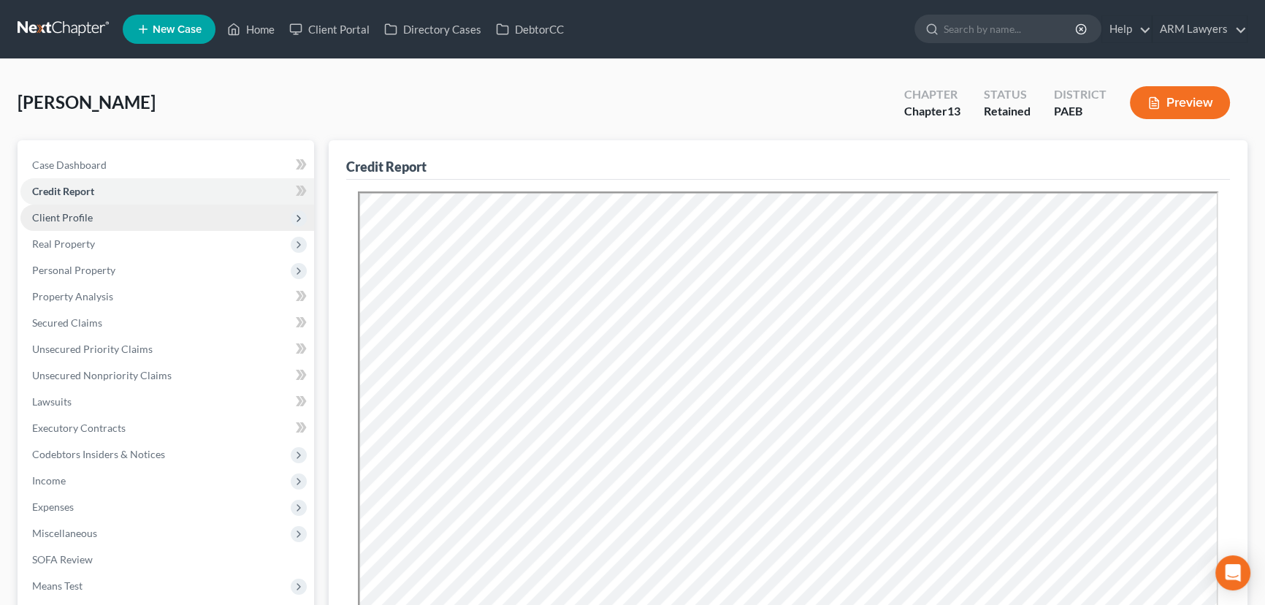
click at [105, 213] on span "Client Profile" at bounding box center [167, 218] width 294 height 26
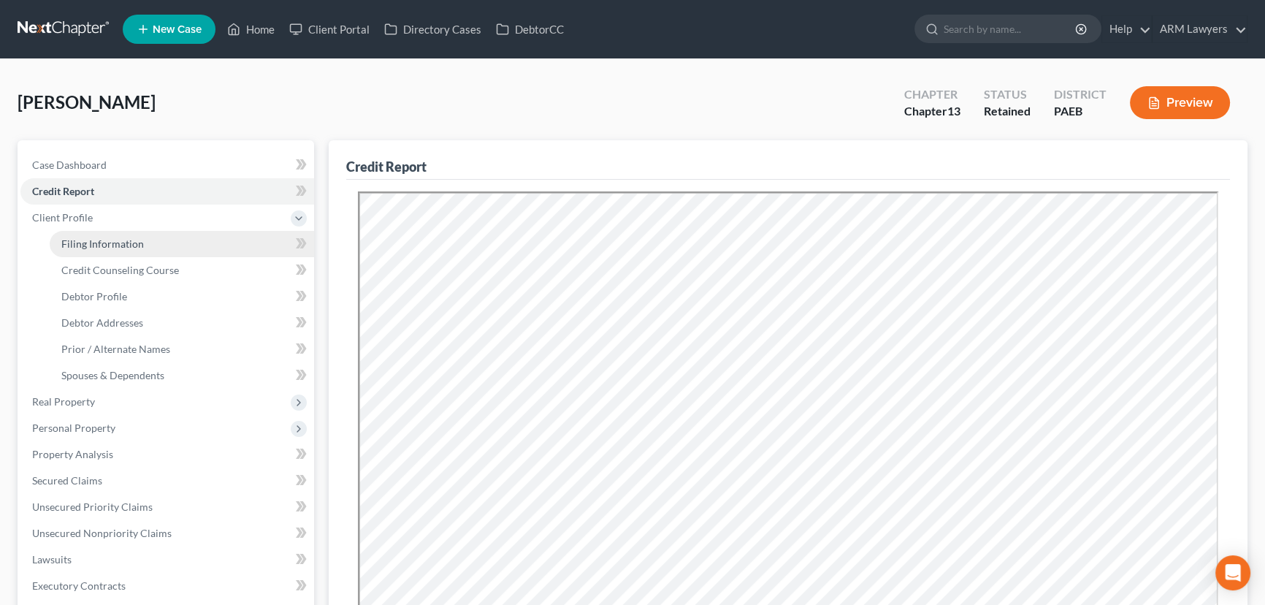
click at [166, 241] on link "Filing Information" at bounding box center [182, 244] width 264 height 26
select select "1"
select select "0"
select select "3"
select select "67"
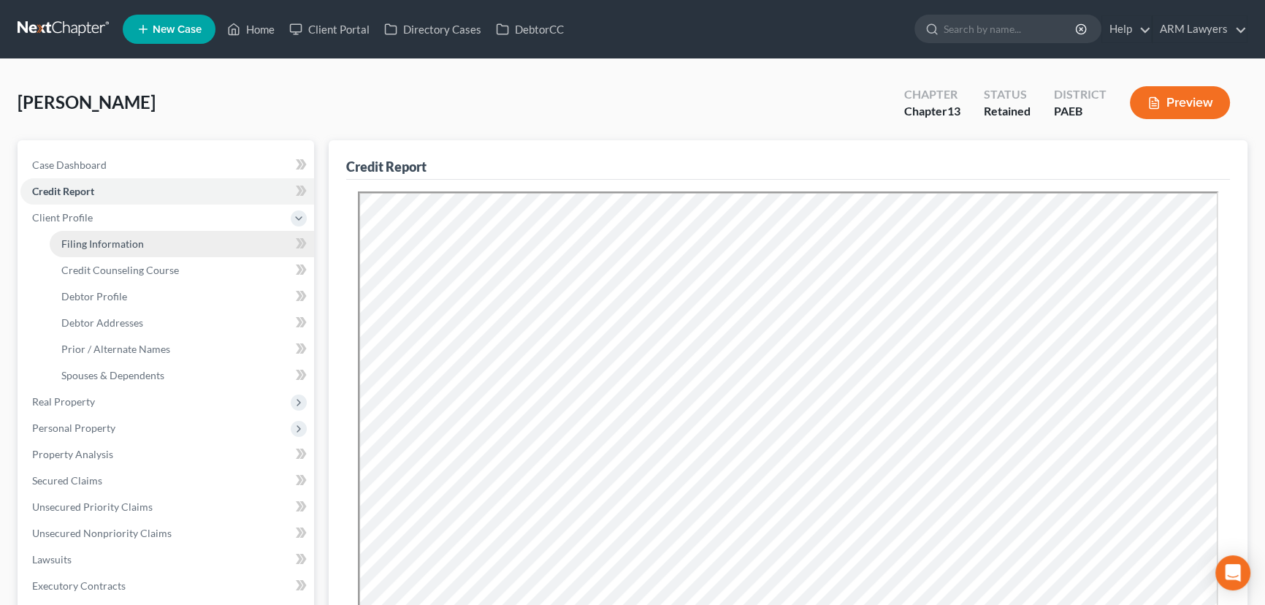
select select "9"
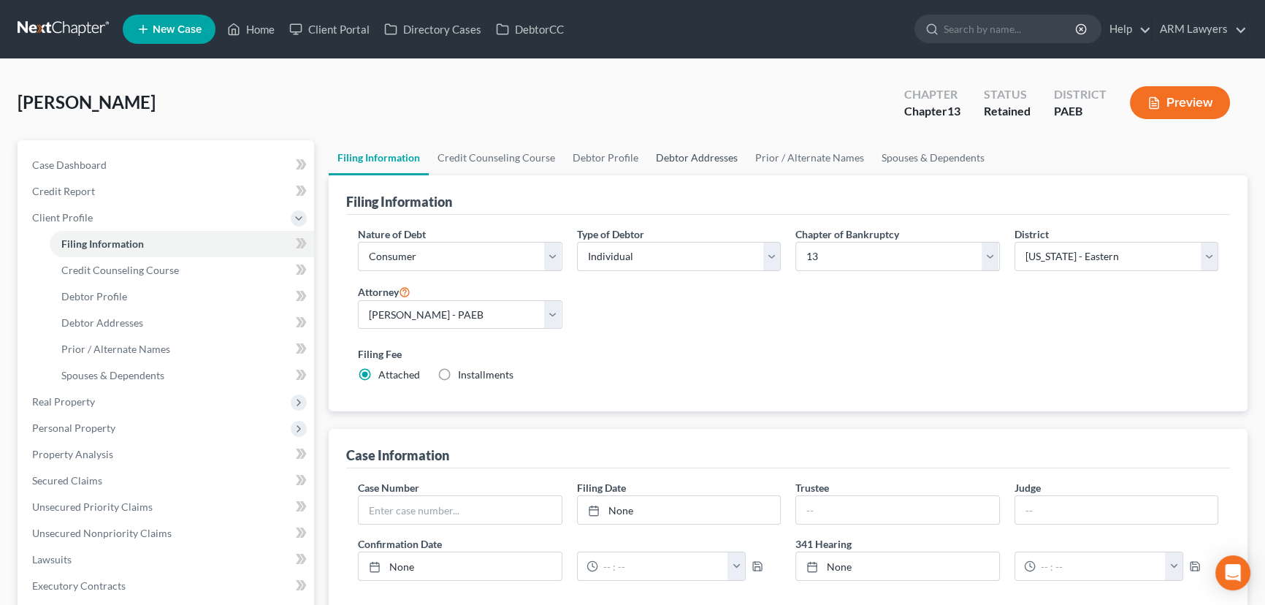
drag, startPoint x: 692, startPoint y: 159, endPoint x: 681, endPoint y: 169, distance: 14.5
click at [692, 159] on link "Debtor Addresses" at bounding box center [696, 157] width 99 height 35
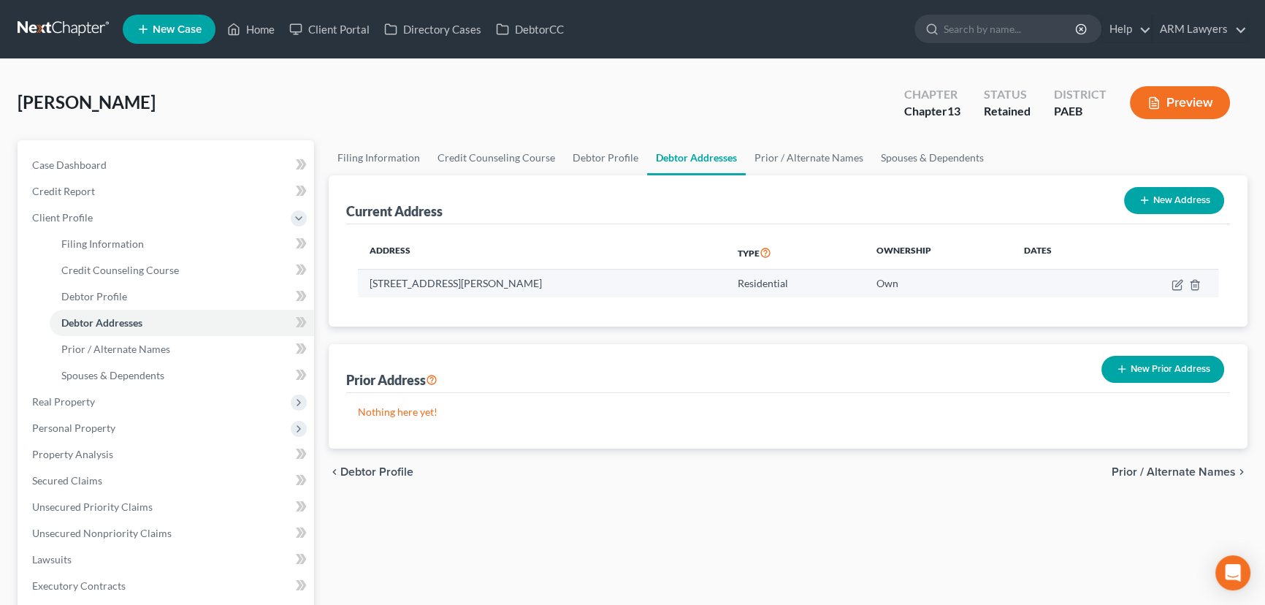
click at [541, 286] on td "[STREET_ADDRESS][PERSON_NAME]" at bounding box center [542, 284] width 368 height 28
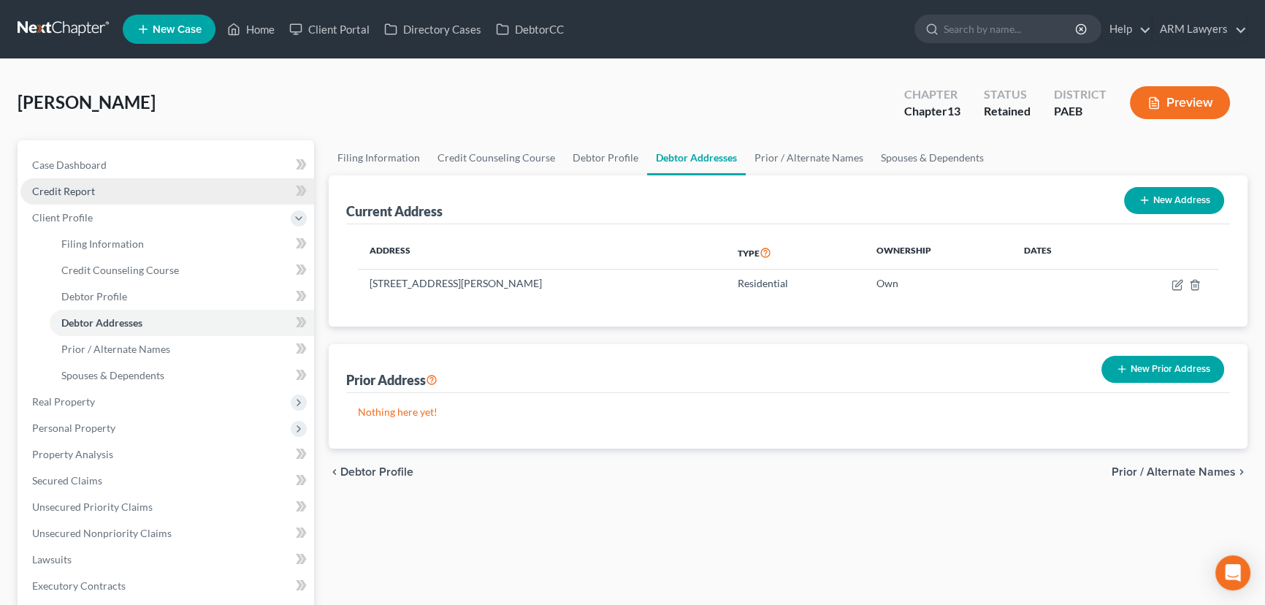
click at [134, 192] on link "Credit Report" at bounding box center [167, 191] width 294 height 26
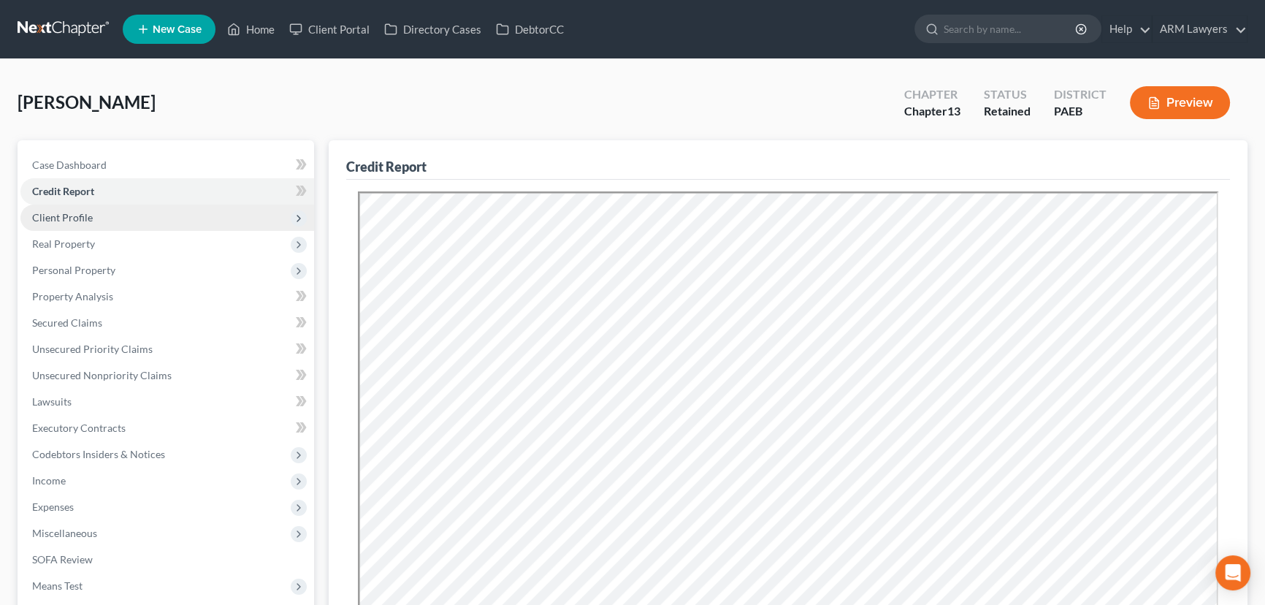
click at [121, 213] on span "Client Profile" at bounding box center [167, 218] width 294 height 26
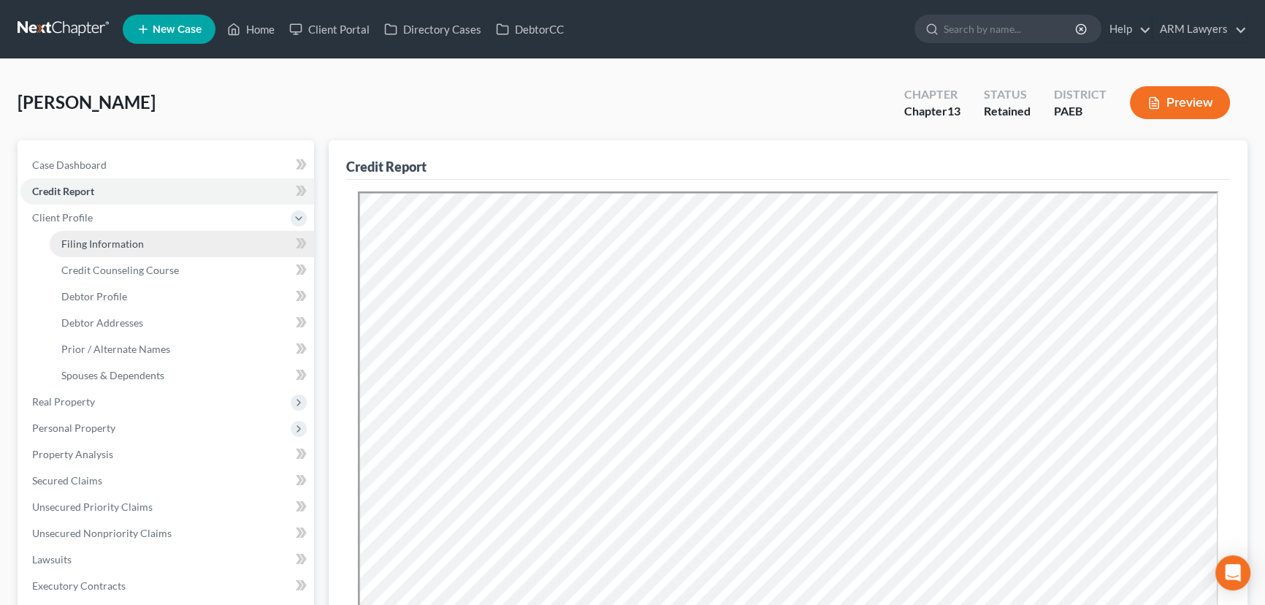
click at [141, 240] on link "Filing Information" at bounding box center [182, 244] width 264 height 26
select select "1"
select select "0"
select select "3"
select select "67"
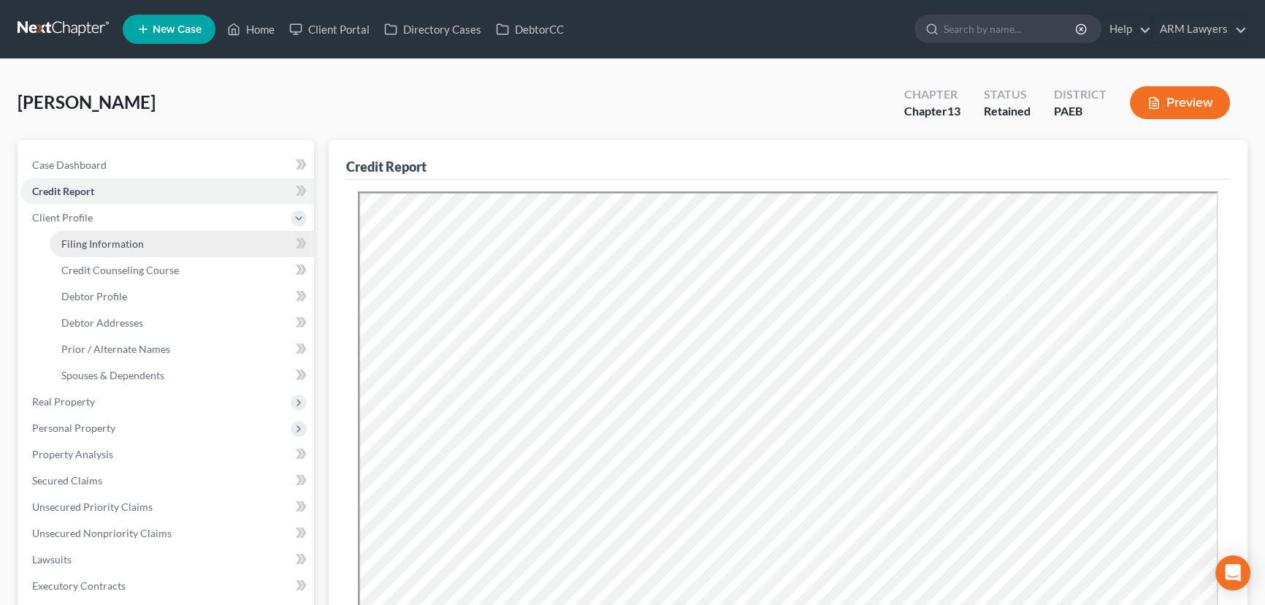
select select "9"
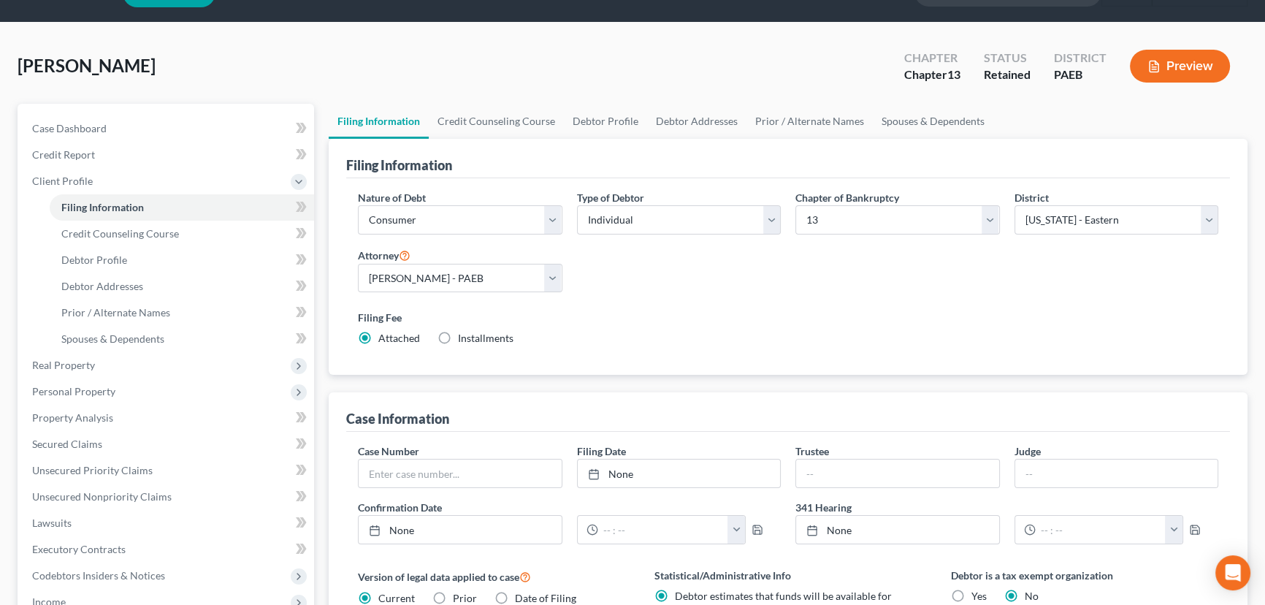
scroll to position [66, 0]
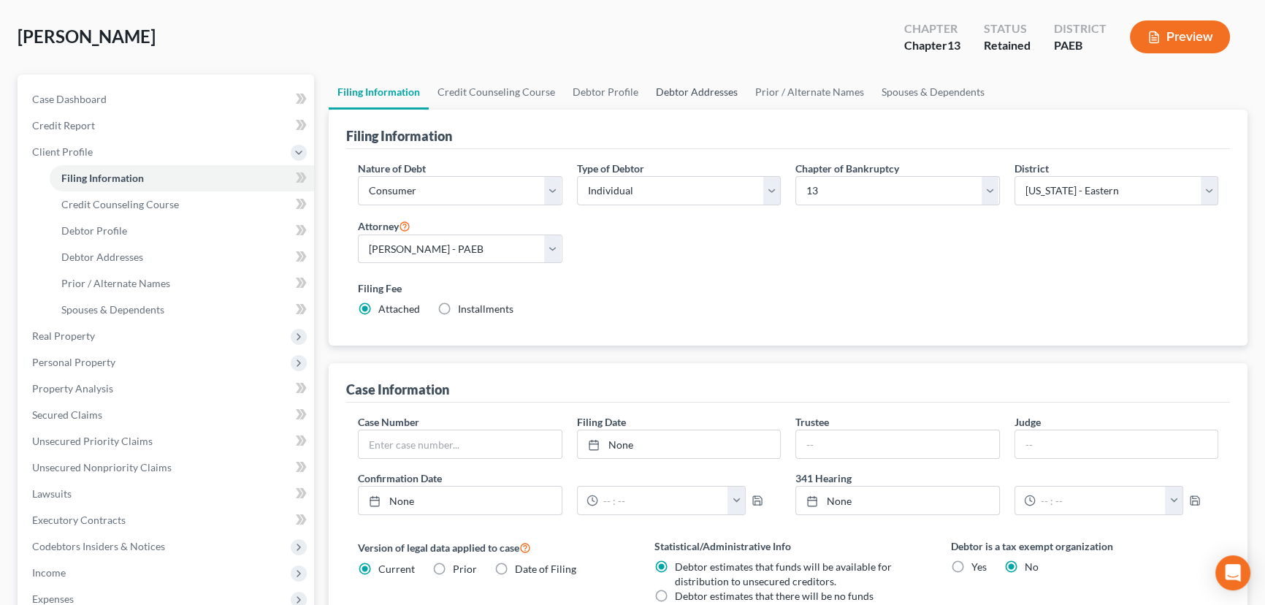
click at [695, 91] on link "Debtor Addresses" at bounding box center [696, 92] width 99 height 35
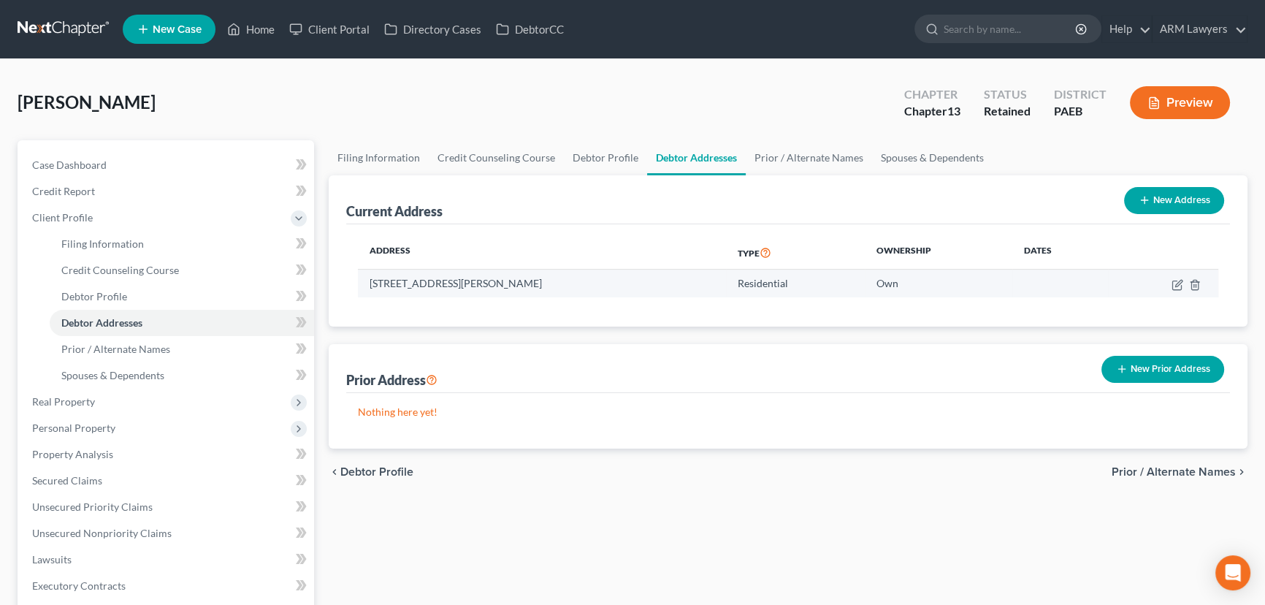
click at [522, 281] on td "[STREET_ADDRESS][PERSON_NAME]" at bounding box center [542, 284] width 368 height 28
click at [1169, 286] on td at bounding box center [1163, 284] width 110 height 28
click at [1172, 284] on icon "button" at bounding box center [1176, 284] width 9 height 9
select select "39"
select select "0"
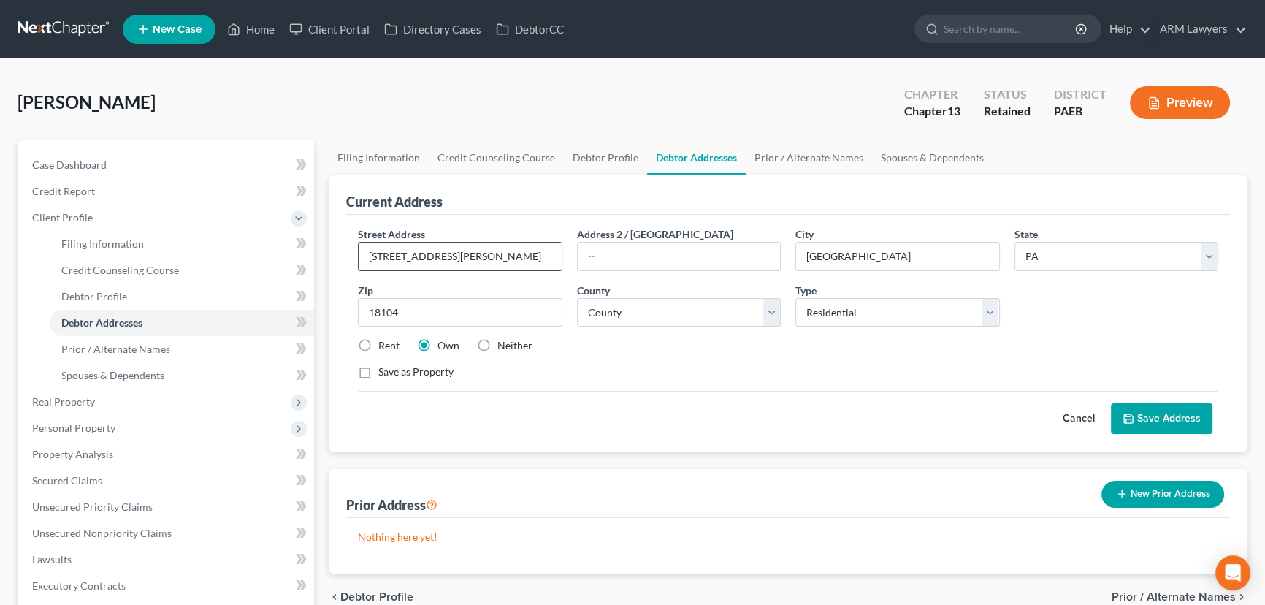
click at [470, 256] on input "[STREET_ADDRESS][PERSON_NAME]" at bounding box center [460, 257] width 203 height 28
type input "[STREET_ADDRESS][PERSON_NAME]"
click at [1143, 424] on button "Save Address" at bounding box center [1162, 418] width 102 height 31
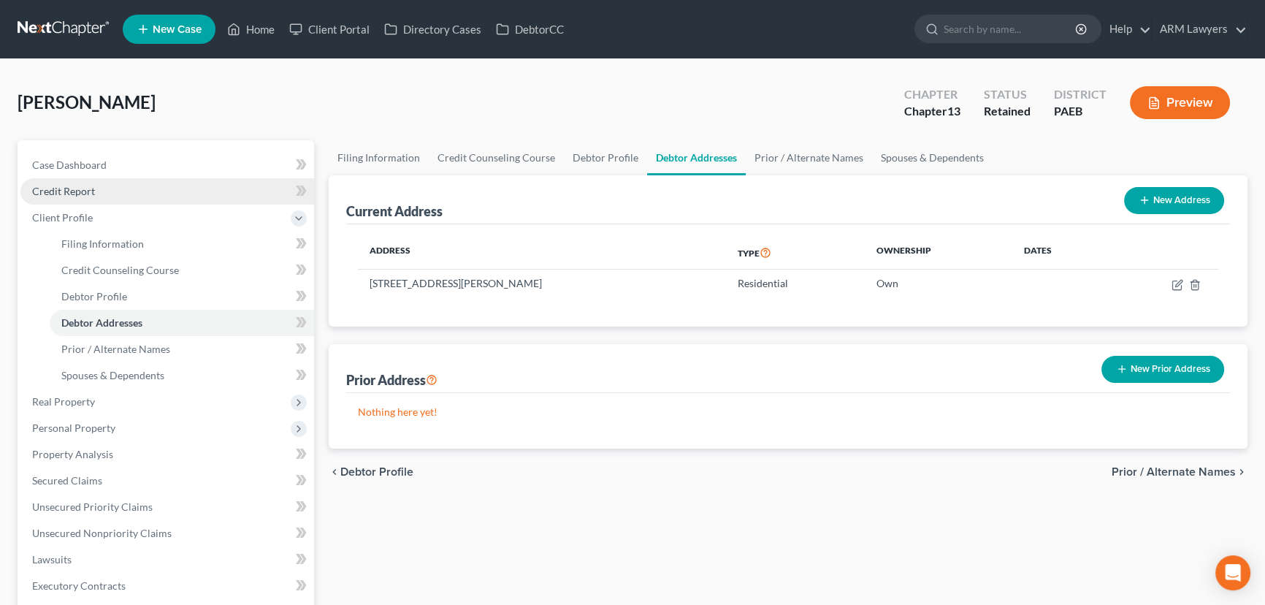
click at [117, 189] on link "Credit Report" at bounding box center [167, 191] width 294 height 26
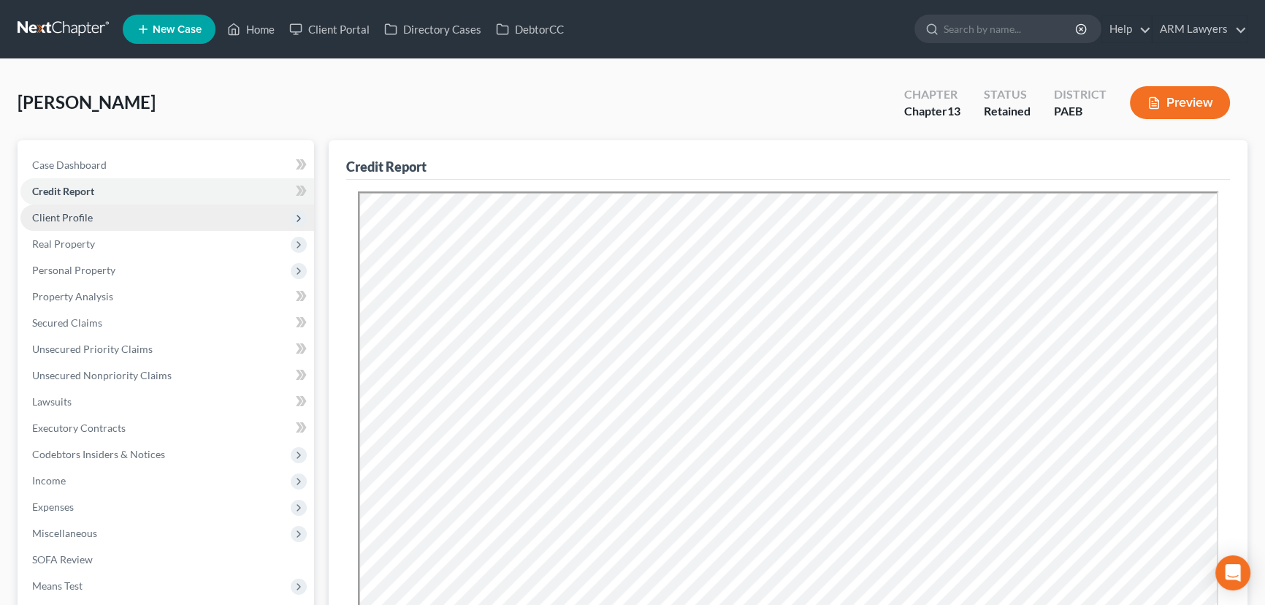
click at [112, 215] on span "Client Profile" at bounding box center [167, 218] width 294 height 26
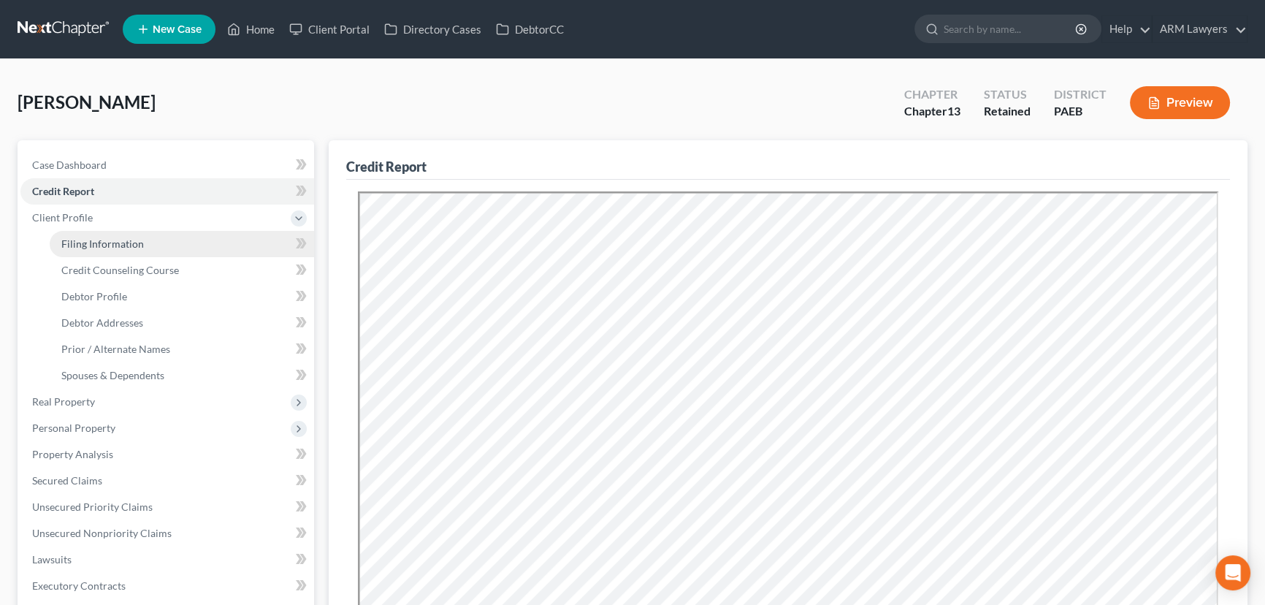
click at [159, 245] on link "Filing Information" at bounding box center [182, 244] width 264 height 26
select select "1"
select select "0"
select select "3"
select select "67"
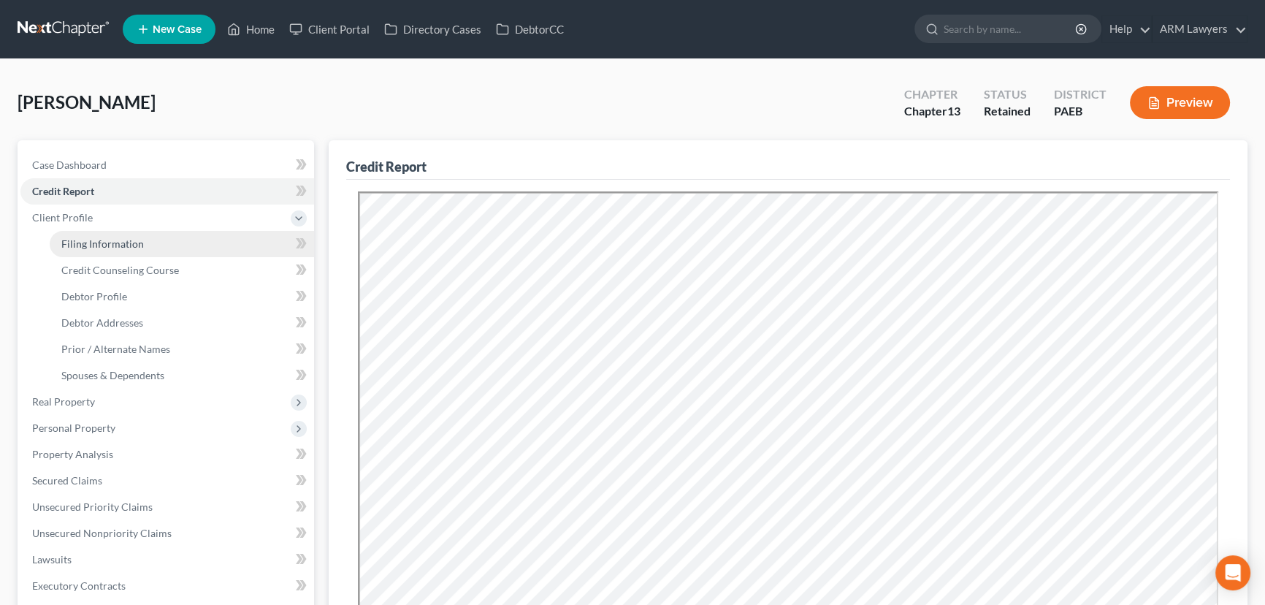
select select "9"
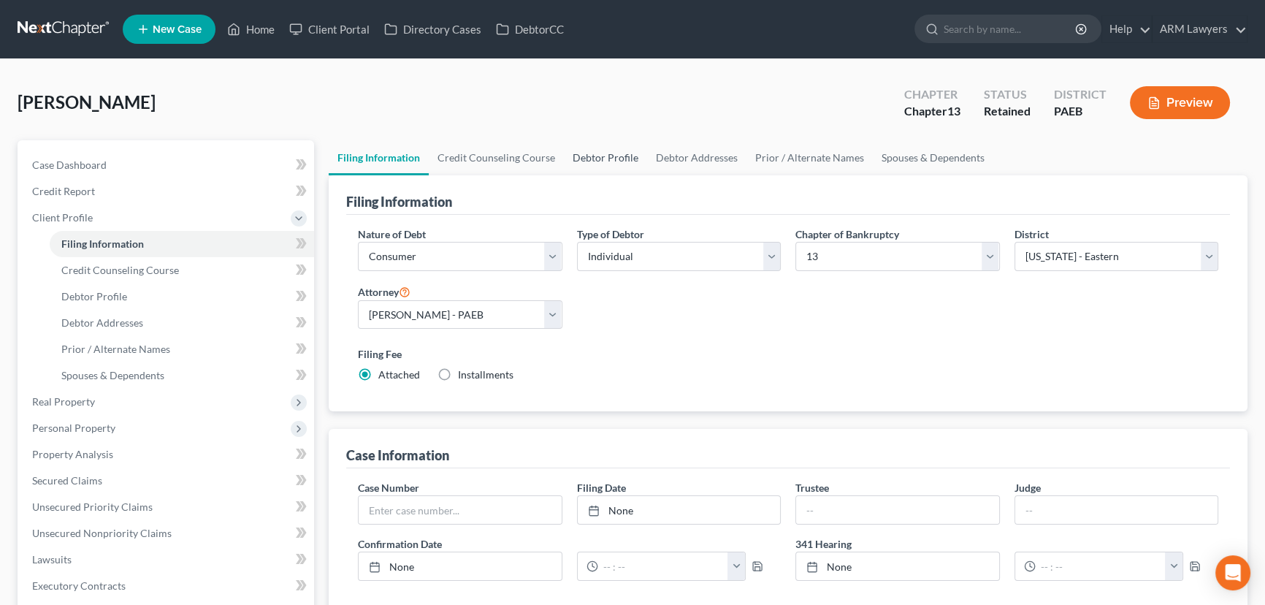
click at [594, 151] on link "Debtor Profile" at bounding box center [605, 157] width 83 height 35
select select "1"
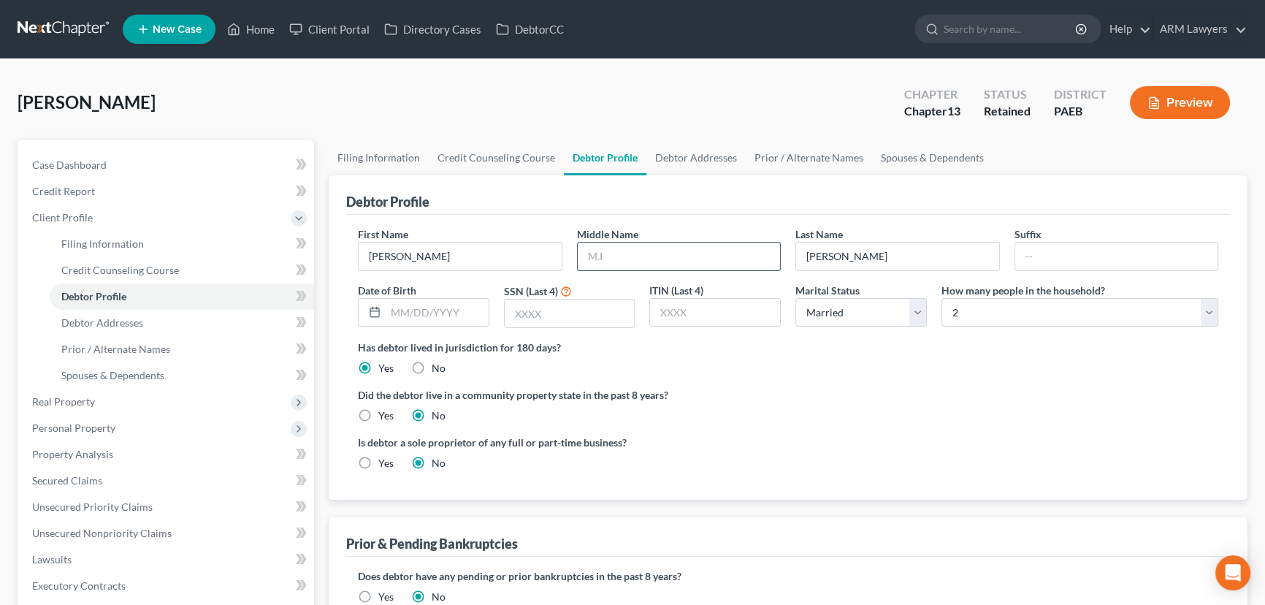
click at [658, 243] on input "text" at bounding box center [679, 257] width 203 height 28
type input "F"
click at [444, 308] on input "text" at bounding box center [437, 313] width 103 height 28
type input "[DATE]"
click at [110, 193] on link "Credit Report" at bounding box center [167, 191] width 294 height 26
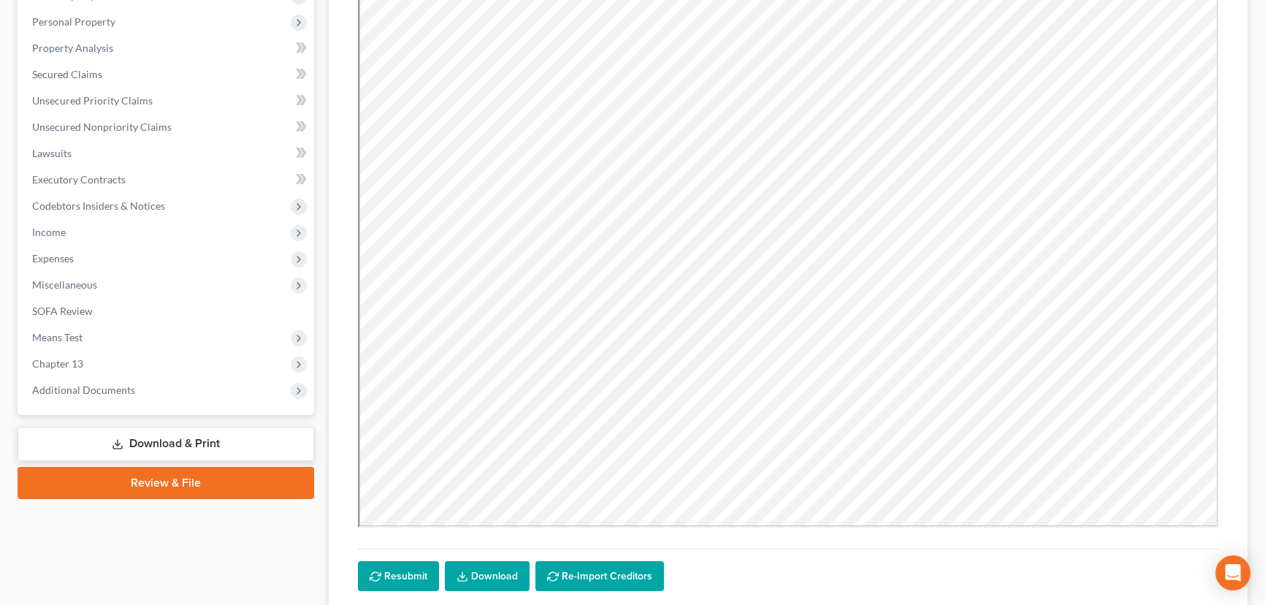
scroll to position [352, 0]
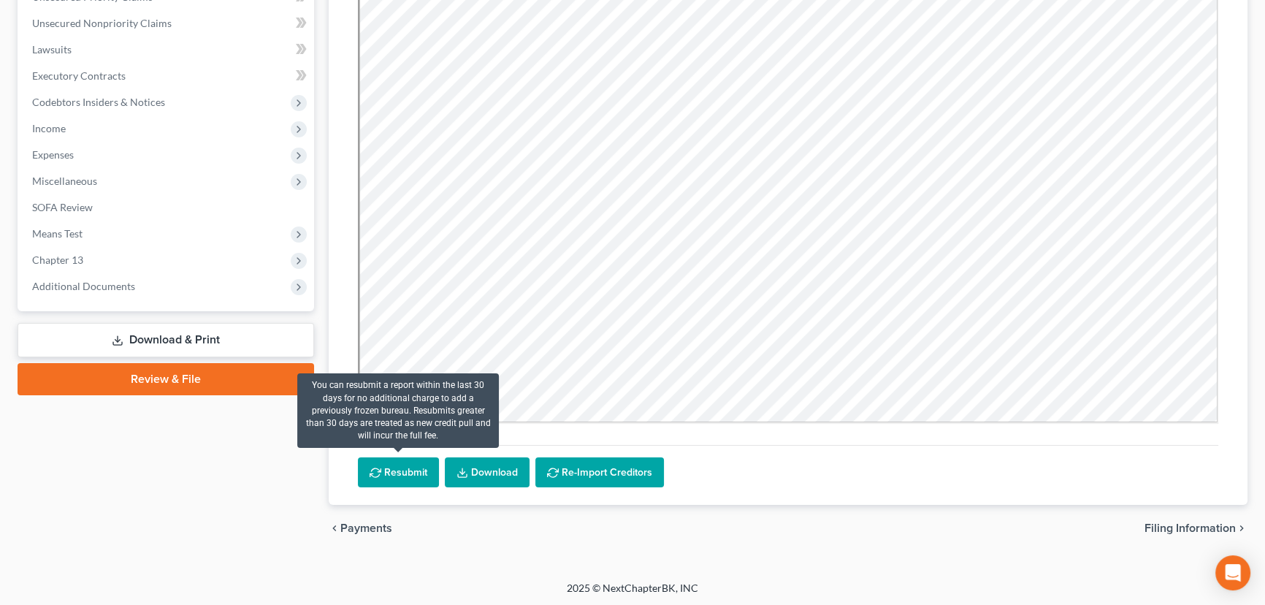
click at [402, 480] on button "Resubmit" at bounding box center [398, 472] width 81 height 31
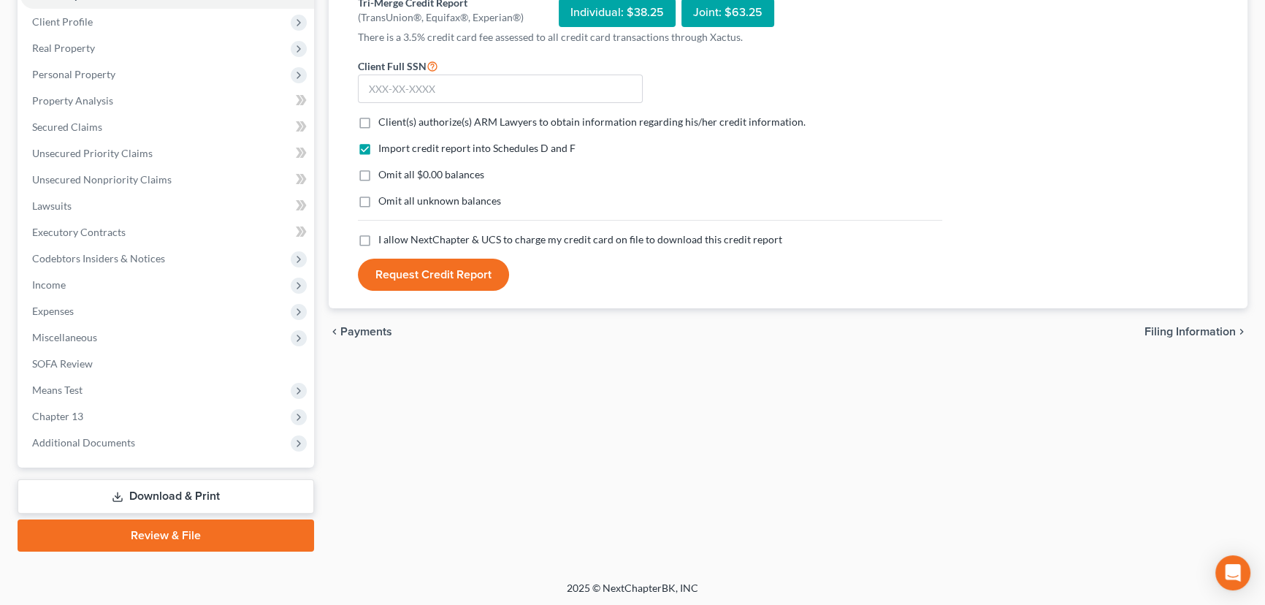
click at [378, 115] on label "Client(s) authorize(s) ARM Lawyers to obtain information regarding his/her cred…" at bounding box center [591, 122] width 427 height 15
click at [384, 115] on input "Client(s) authorize(s) ARM Lawyers to obtain information regarding his/her cred…" at bounding box center [388, 119] width 9 height 9
checkbox input "true"
click at [378, 175] on label "Omit all $0.00 balances" at bounding box center [431, 174] width 106 height 15
click at [384, 175] on input "Omit all $0.00 balances" at bounding box center [388, 171] width 9 height 9
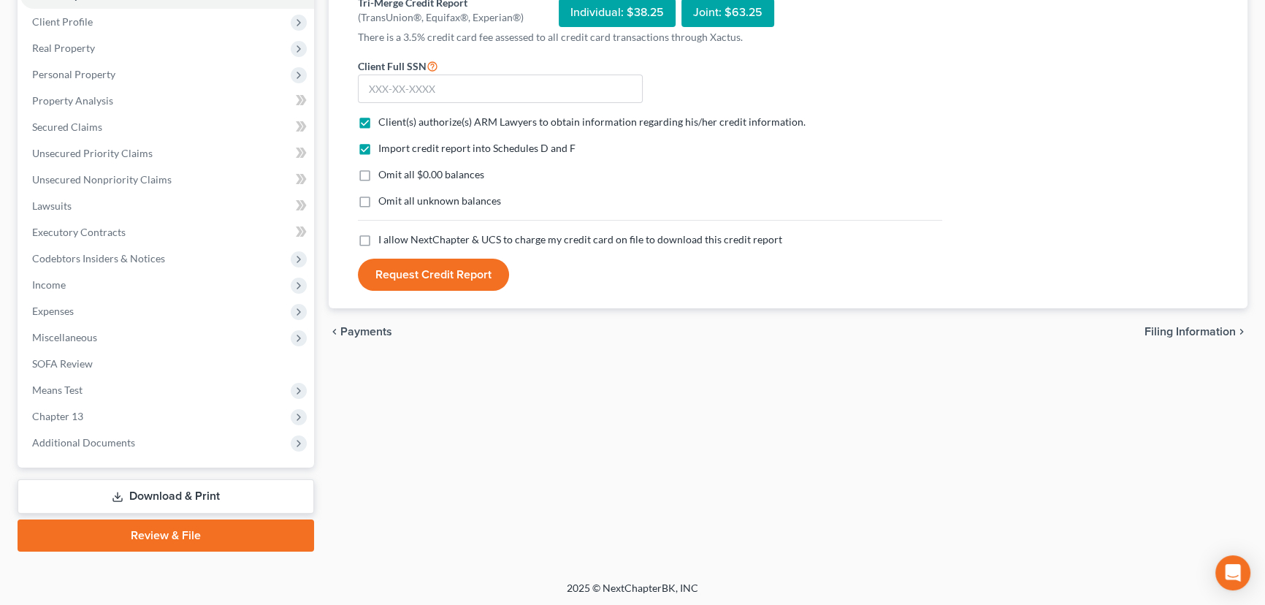
checkbox input "true"
click at [378, 202] on label "Omit all unknown balances" at bounding box center [439, 201] width 123 height 15
click at [384, 202] on input "Omit all unknown balances" at bounding box center [388, 198] width 9 height 9
checkbox input "true"
click at [378, 234] on label "I allow NextChapter & UCS to charge my credit card on file to download this cre…" at bounding box center [580, 239] width 404 height 15
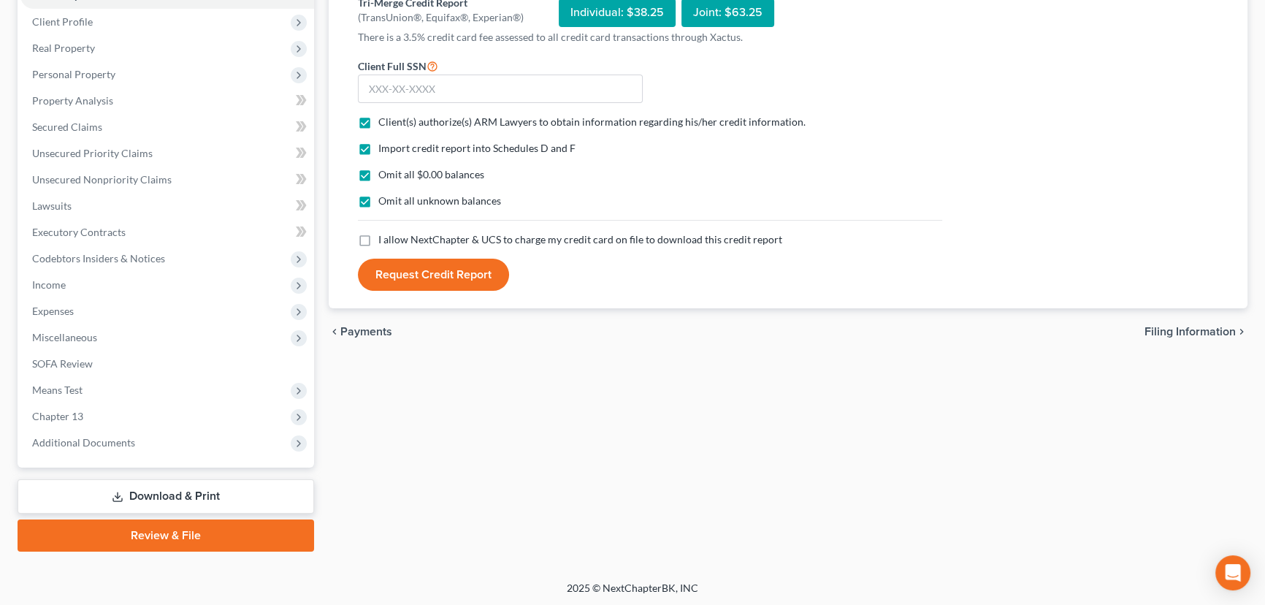
click at [384, 234] on input "I allow NextChapter & UCS to charge my credit card on file to download this cre…" at bounding box center [388, 236] width 9 height 9
checkbox input "true"
click at [381, 93] on input "text" at bounding box center [500, 89] width 285 height 29
type input "174-54-2235"
click at [435, 285] on button "Request Credit Report" at bounding box center [433, 275] width 151 height 32
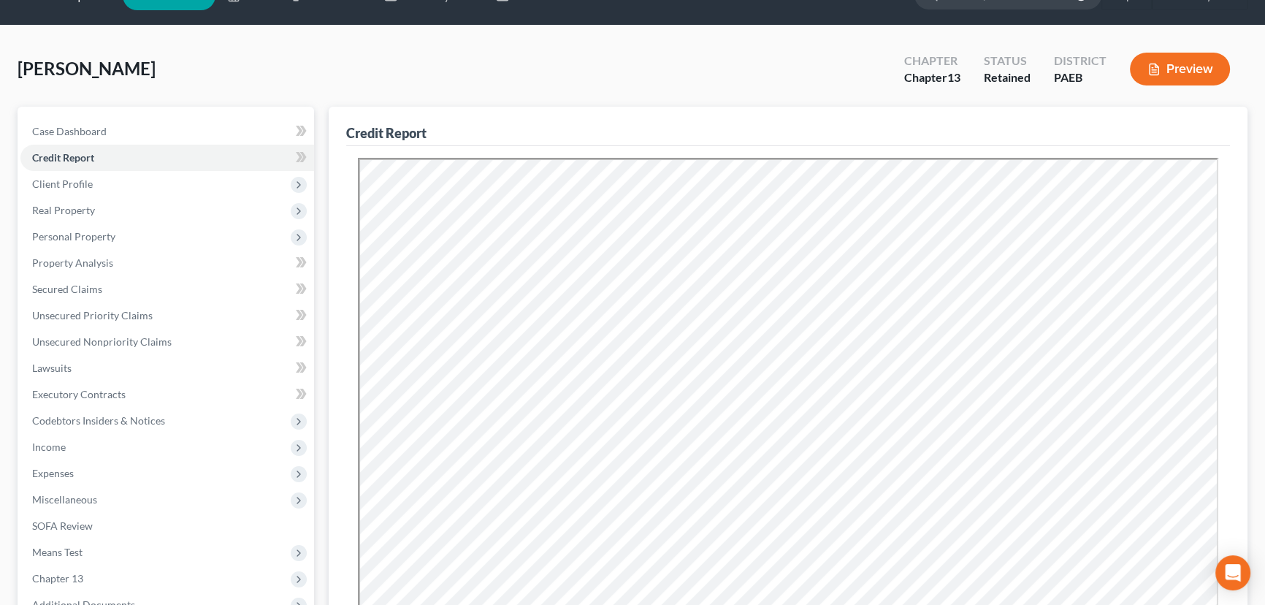
scroll to position [0, 0]
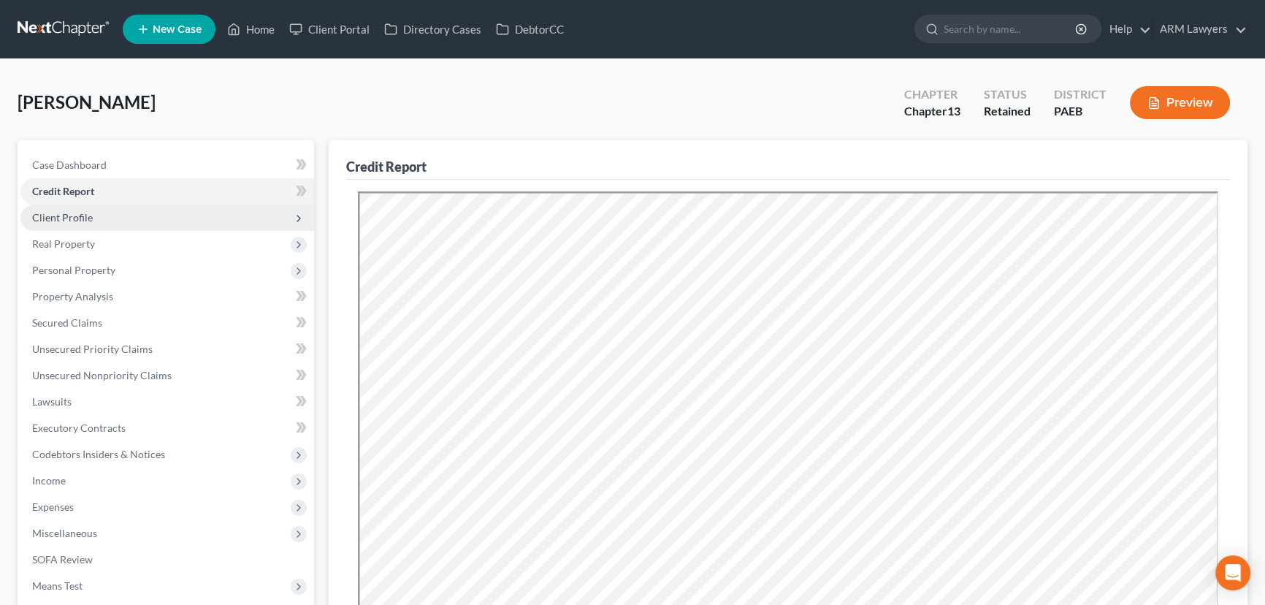
click at [75, 219] on span "Client Profile" at bounding box center [62, 217] width 61 height 12
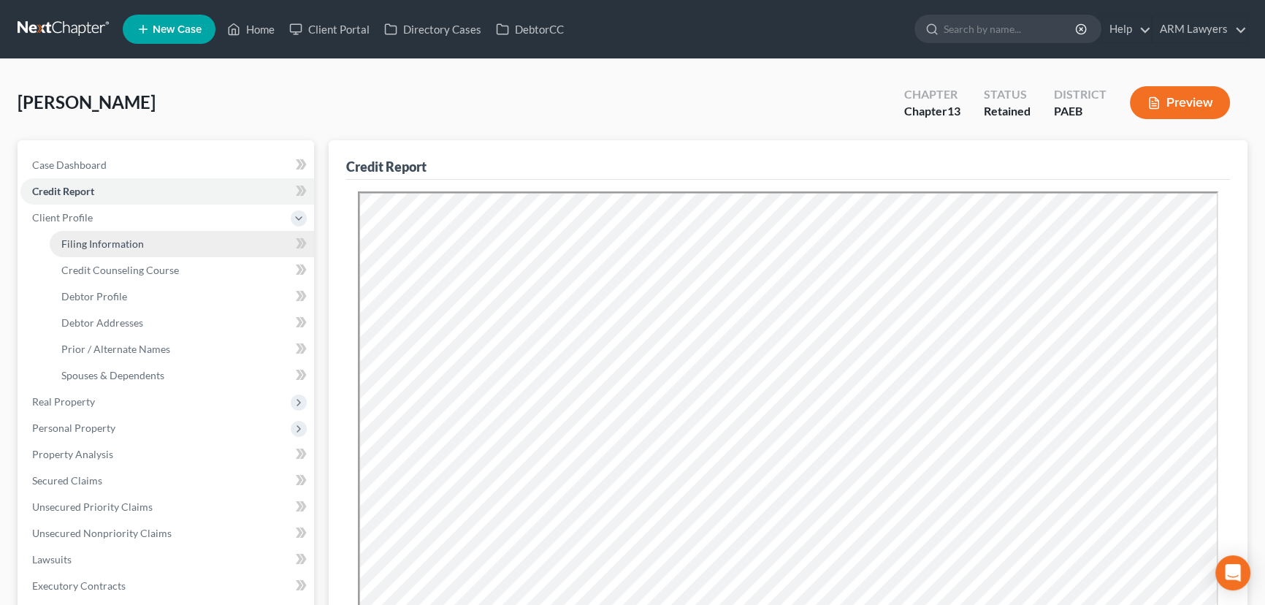
click at [122, 245] on span "Filing Information" at bounding box center [102, 243] width 83 height 12
select select "1"
select select "0"
select select "3"
select select "67"
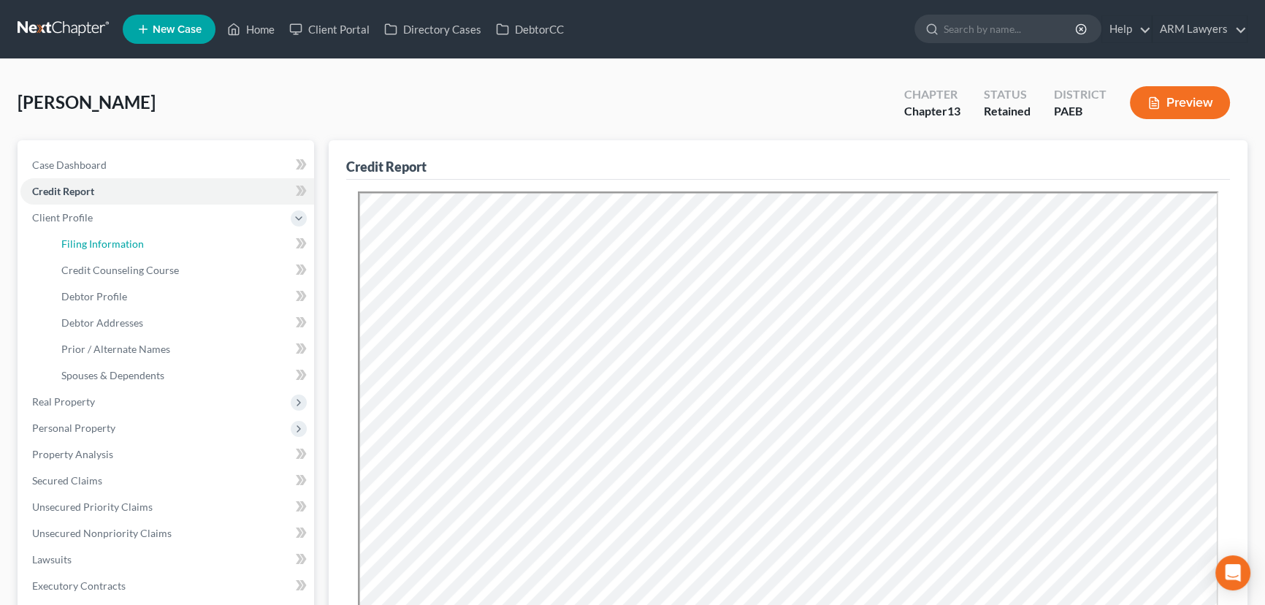
select select "9"
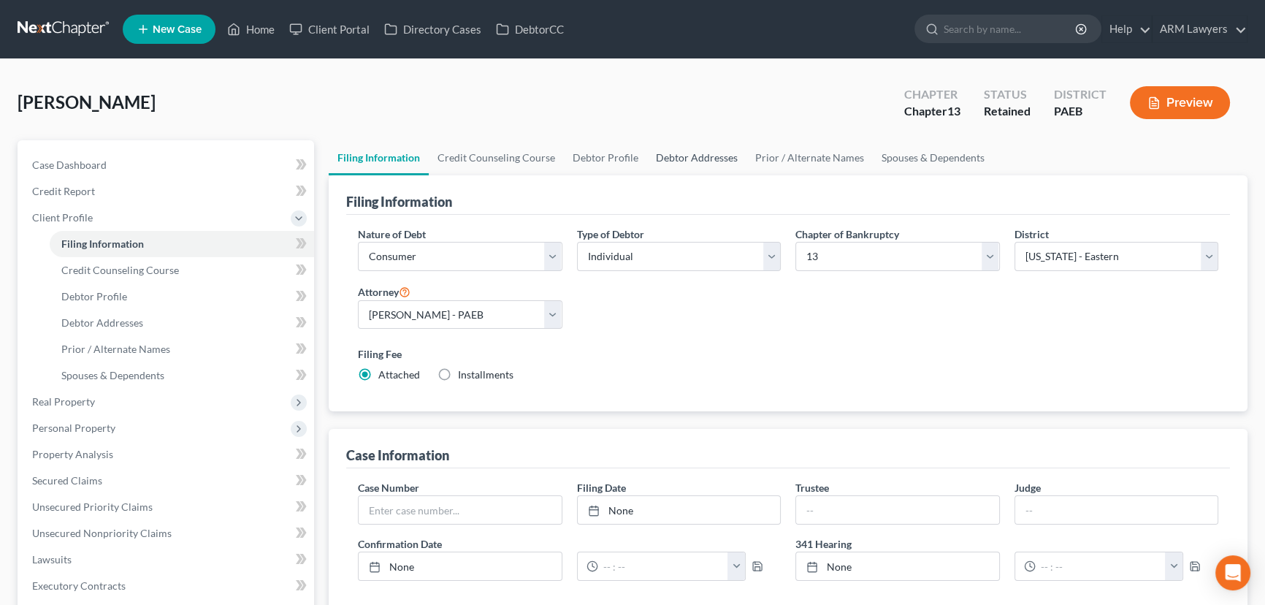
click at [685, 161] on link "Debtor Addresses" at bounding box center [696, 157] width 99 height 35
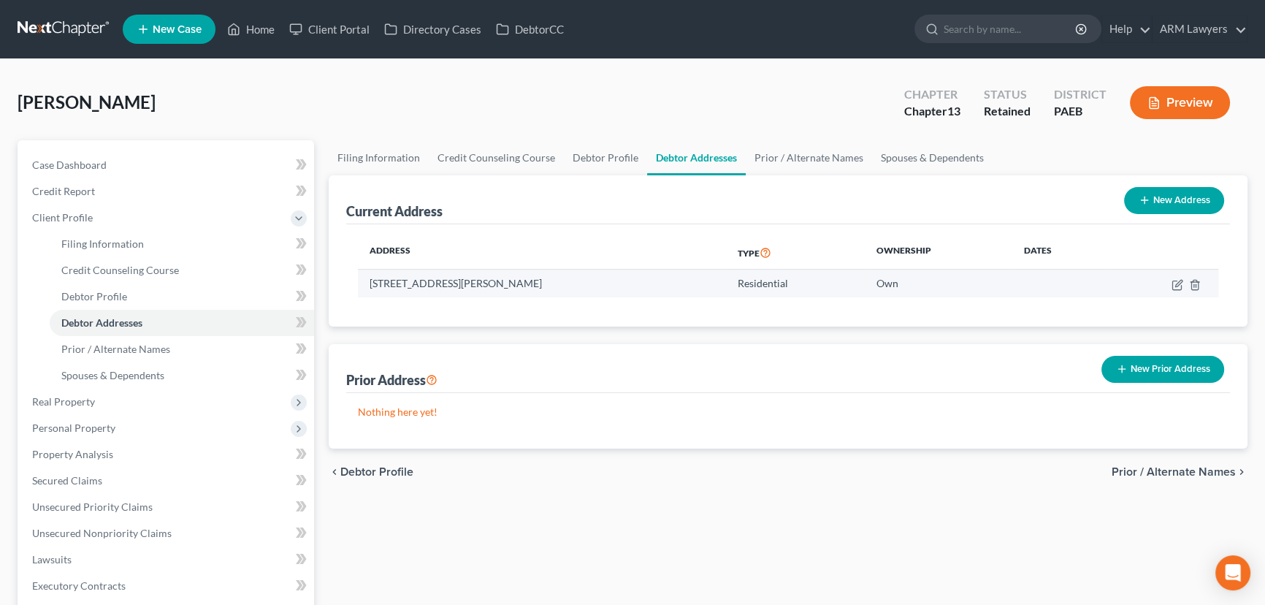
drag, startPoint x: 364, startPoint y: 285, endPoint x: 554, endPoint y: 287, distance: 190.7
click at [554, 287] on td "[STREET_ADDRESS][PERSON_NAME]" at bounding box center [542, 284] width 368 height 28
copy td "[STREET_ADDRESS][PERSON_NAME]"
click at [580, 161] on link "Debtor Profile" at bounding box center [605, 157] width 83 height 35
select select "1"
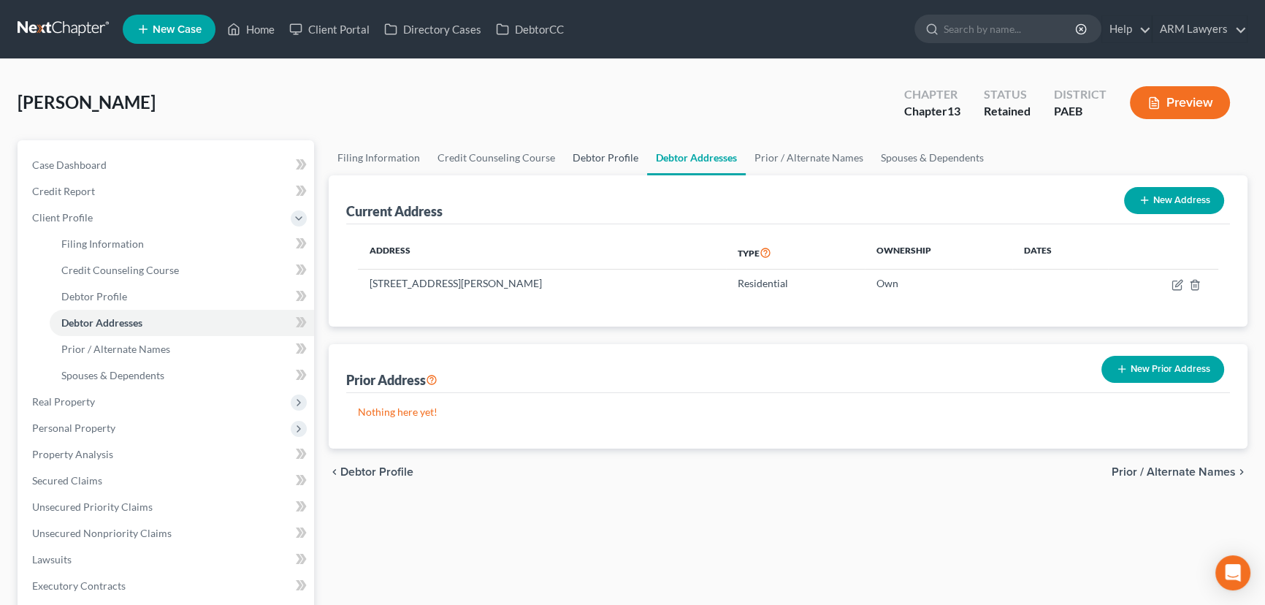
select select "1"
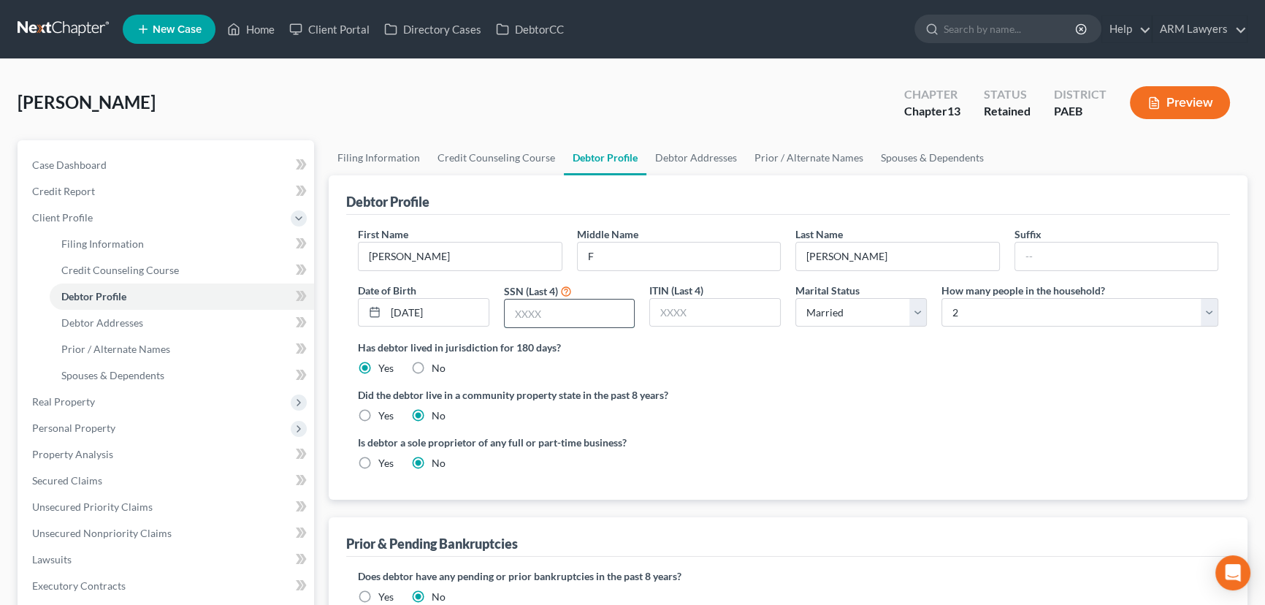
click at [554, 319] on input "text" at bounding box center [570, 313] width 130 height 28
click at [548, 308] on input "22" at bounding box center [570, 313] width 130 height 28
type input "2235"
drag, startPoint x: 705, startPoint y: 360, endPoint x: 705, endPoint y: 369, distance: 8.8
click at [705, 362] on div "Has debtor lived in jurisdiction for 180 days? Yes No Debtor must reside in jur…" at bounding box center [788, 358] width 860 height 36
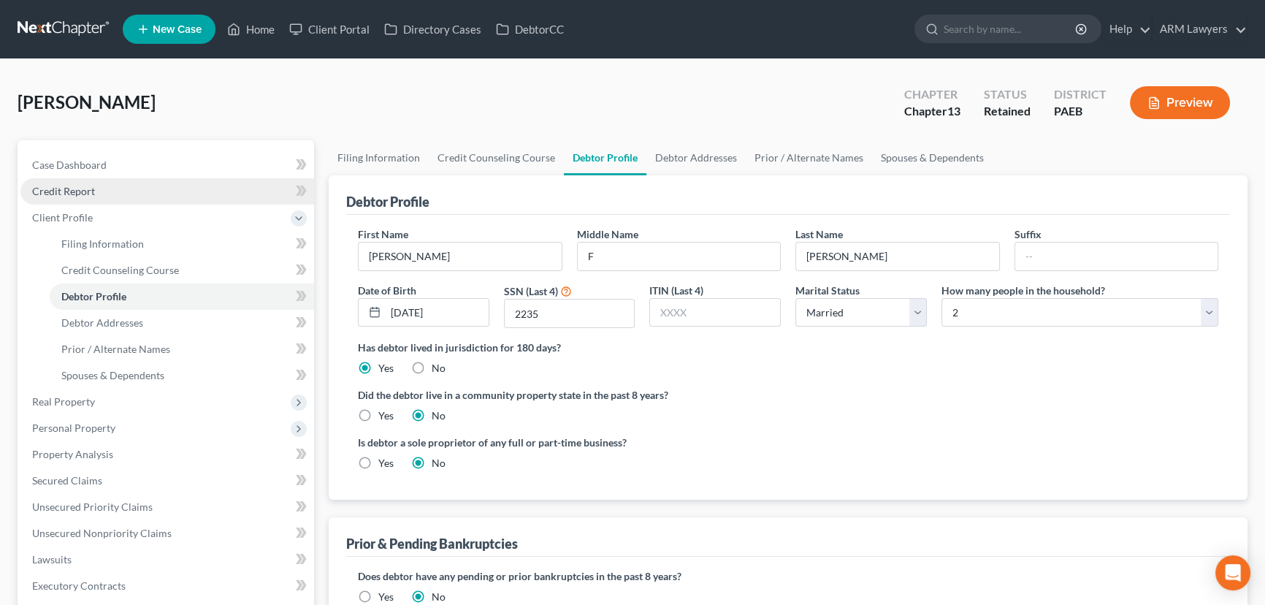
click at [65, 186] on span "Credit Report" at bounding box center [63, 191] width 63 height 12
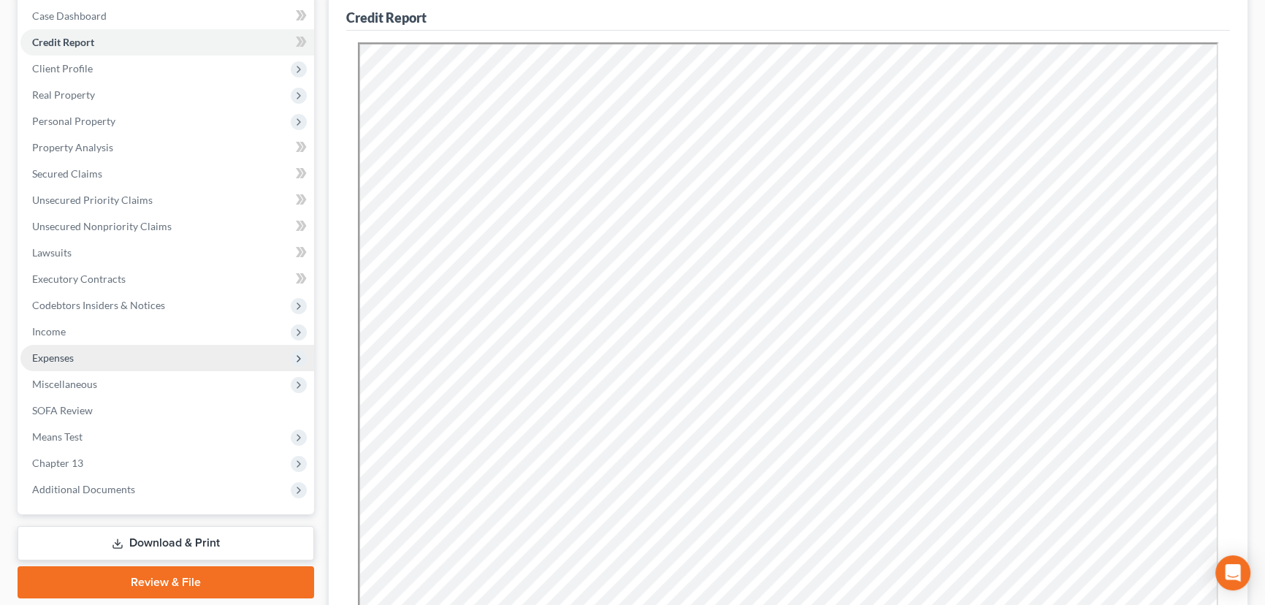
scroll to position [66, 0]
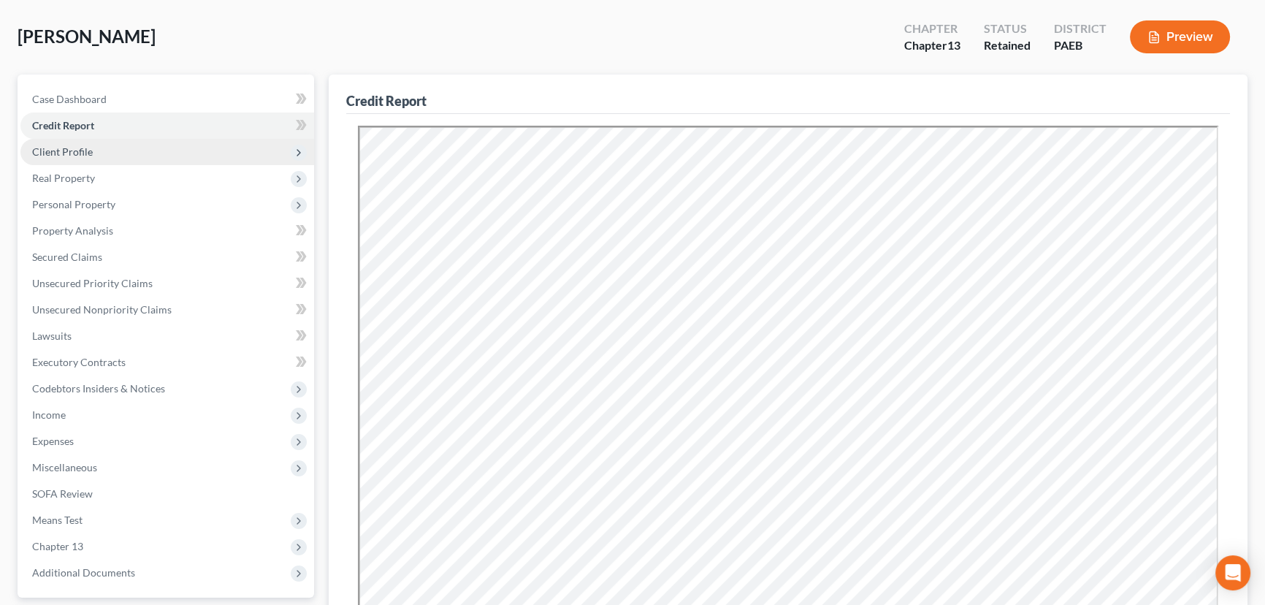
click at [94, 155] on span "Client Profile" at bounding box center [167, 152] width 294 height 26
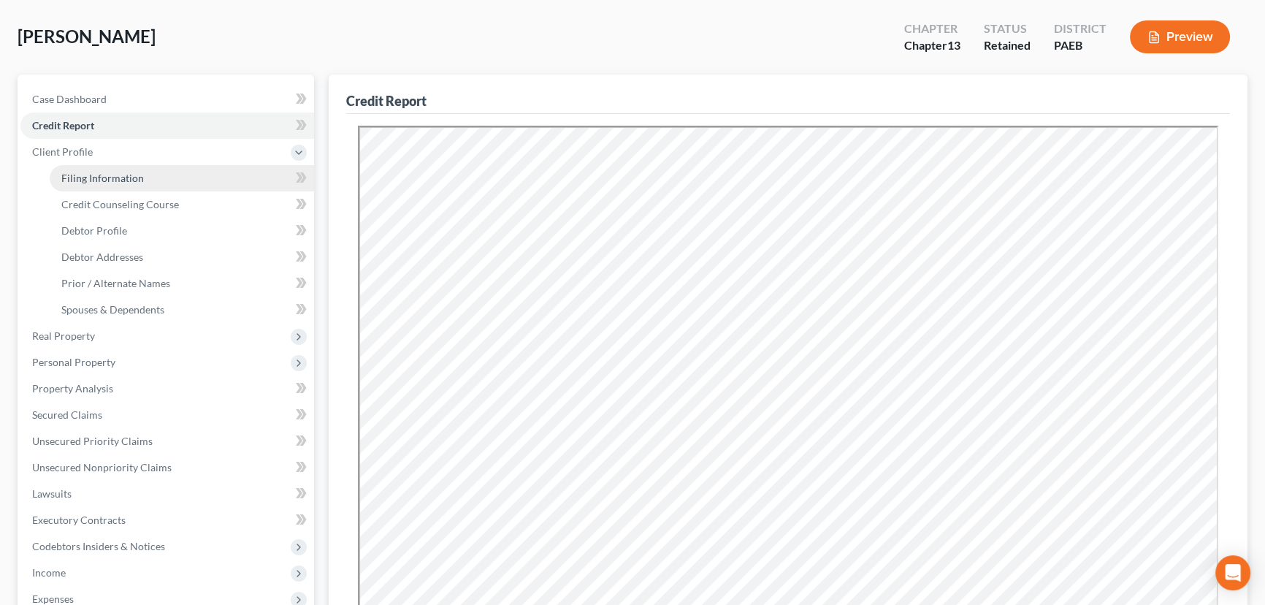
click at [128, 172] on span "Filing Information" at bounding box center [102, 178] width 83 height 12
select select "1"
select select "0"
select select "3"
select select "67"
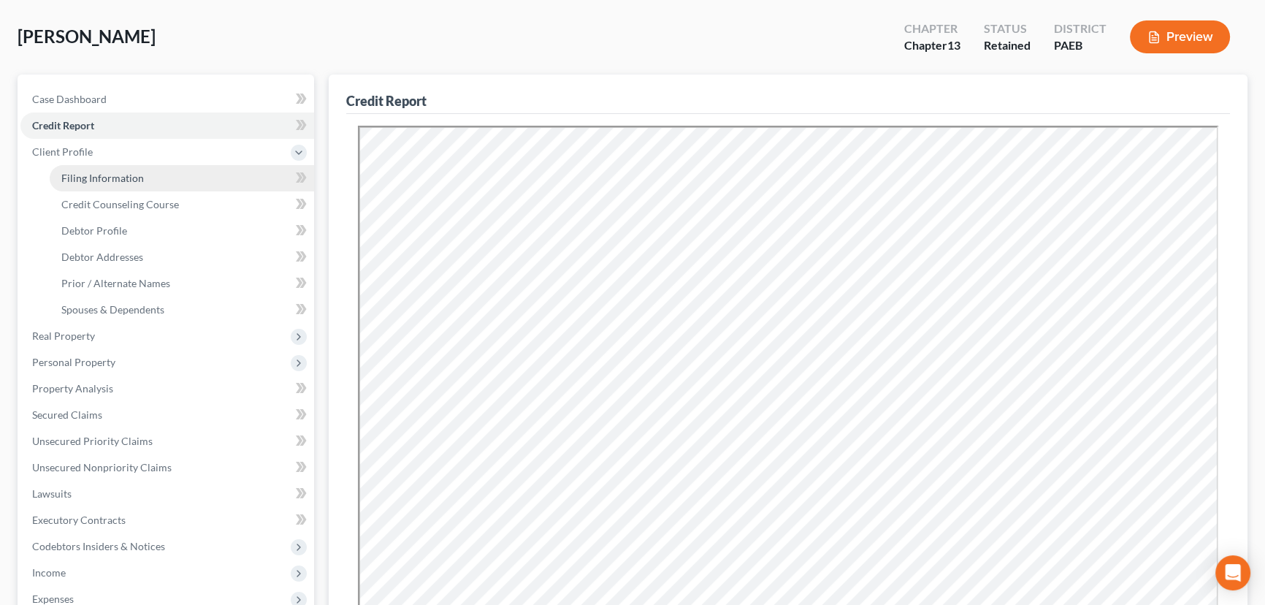
select select "9"
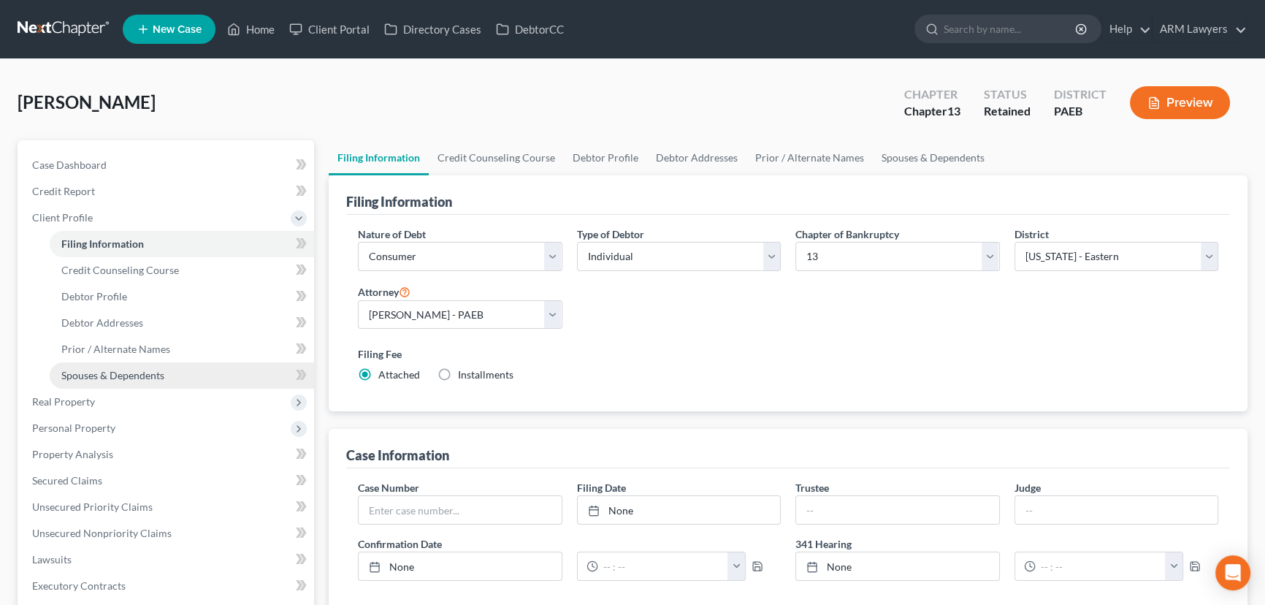
click at [152, 369] on span "Spouses & Dependents" at bounding box center [112, 375] width 103 height 12
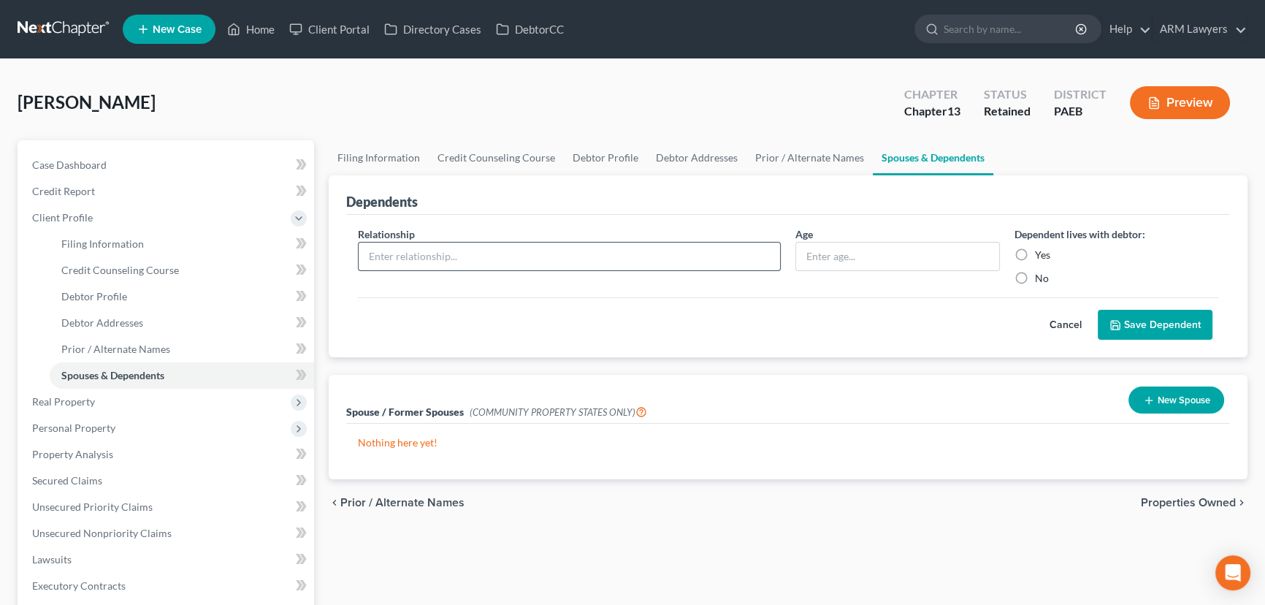
click at [602, 266] on input "text" at bounding box center [569, 257] width 421 height 28
type input "Spouse"
click at [885, 263] on input "text" at bounding box center [897, 257] width 203 height 28
type input "56"
click at [1035, 252] on label "Yes" at bounding box center [1042, 255] width 15 height 15
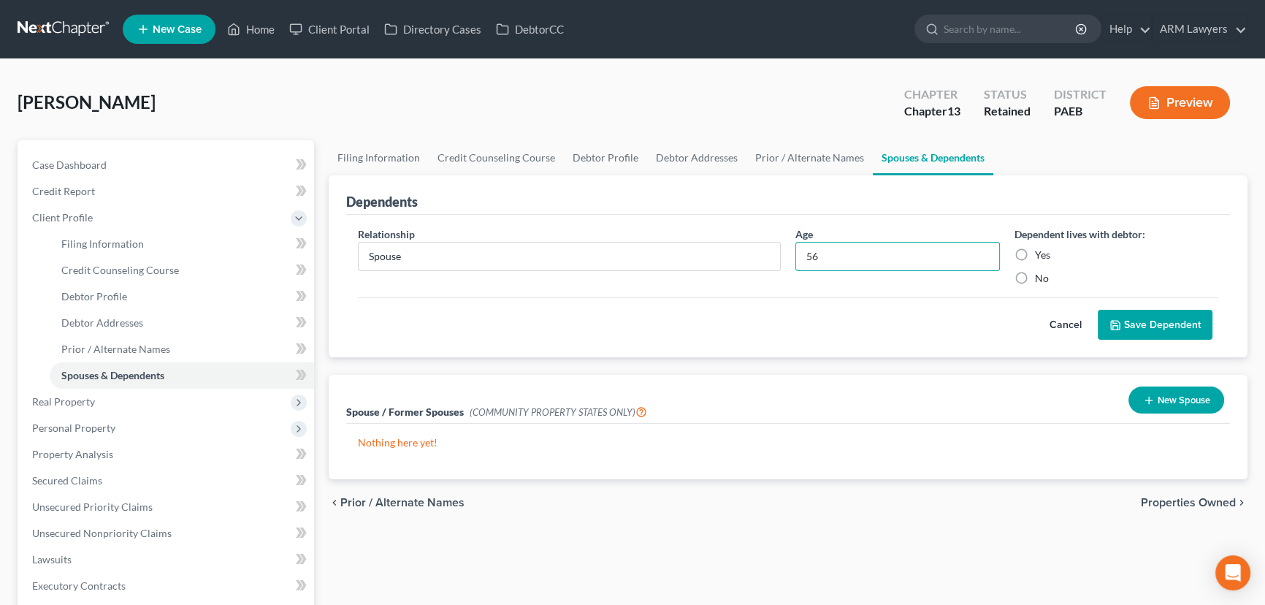
click at [1041, 252] on input "Yes" at bounding box center [1045, 252] width 9 height 9
radio input "true"
drag, startPoint x: 1154, startPoint y: 321, endPoint x: 1010, endPoint y: 313, distance: 144.1
click at [1151, 321] on button "Save Dependent" at bounding box center [1155, 325] width 115 height 31
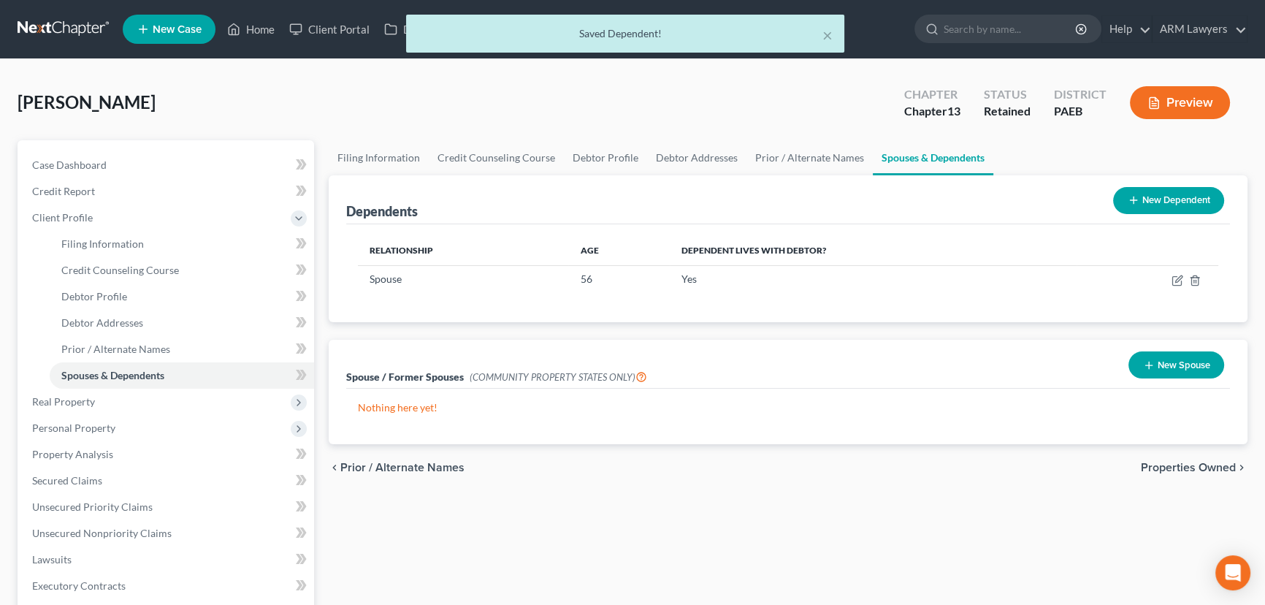
click at [1132, 210] on button "New Dependent" at bounding box center [1168, 200] width 111 height 27
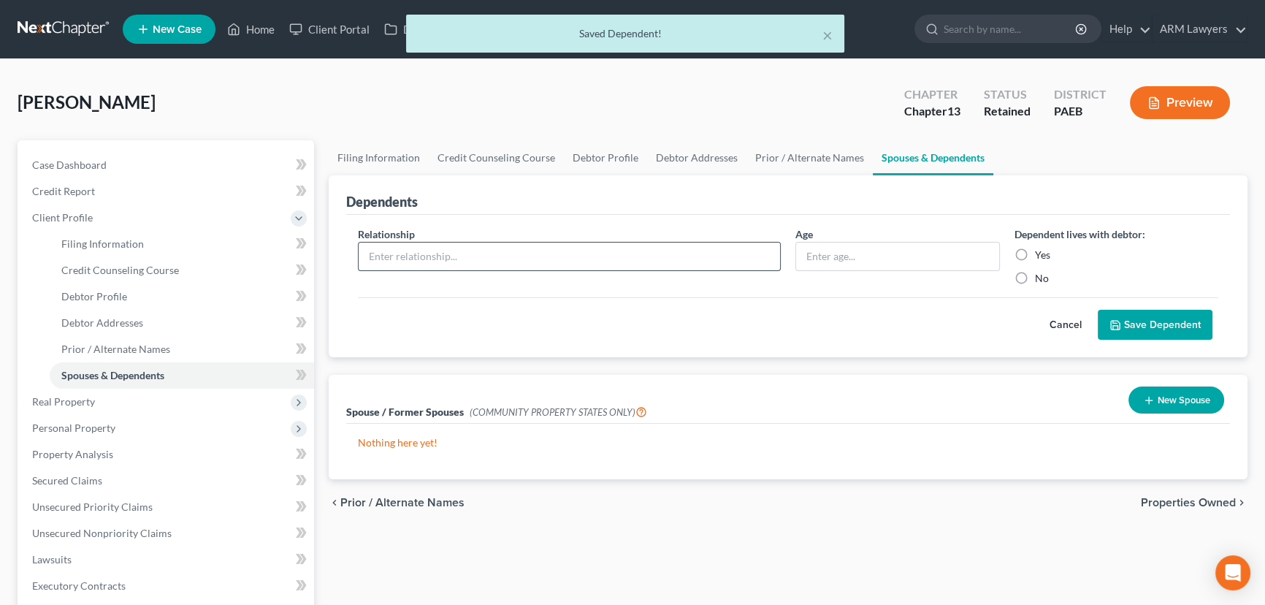
click at [650, 256] on input "text" at bounding box center [569, 257] width 421 height 28
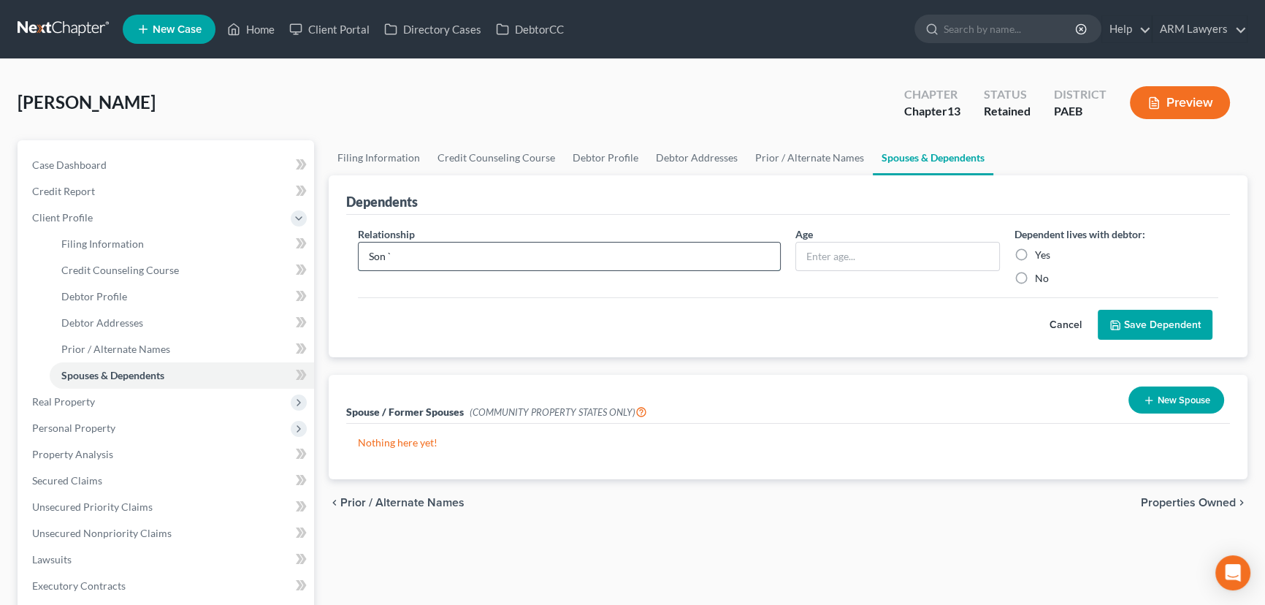
type input "Son `"
type input "28"
click at [1035, 249] on label "Yes" at bounding box center [1042, 255] width 15 height 15
click at [1041, 249] on input "Yes" at bounding box center [1045, 252] width 9 height 9
radio input "true"
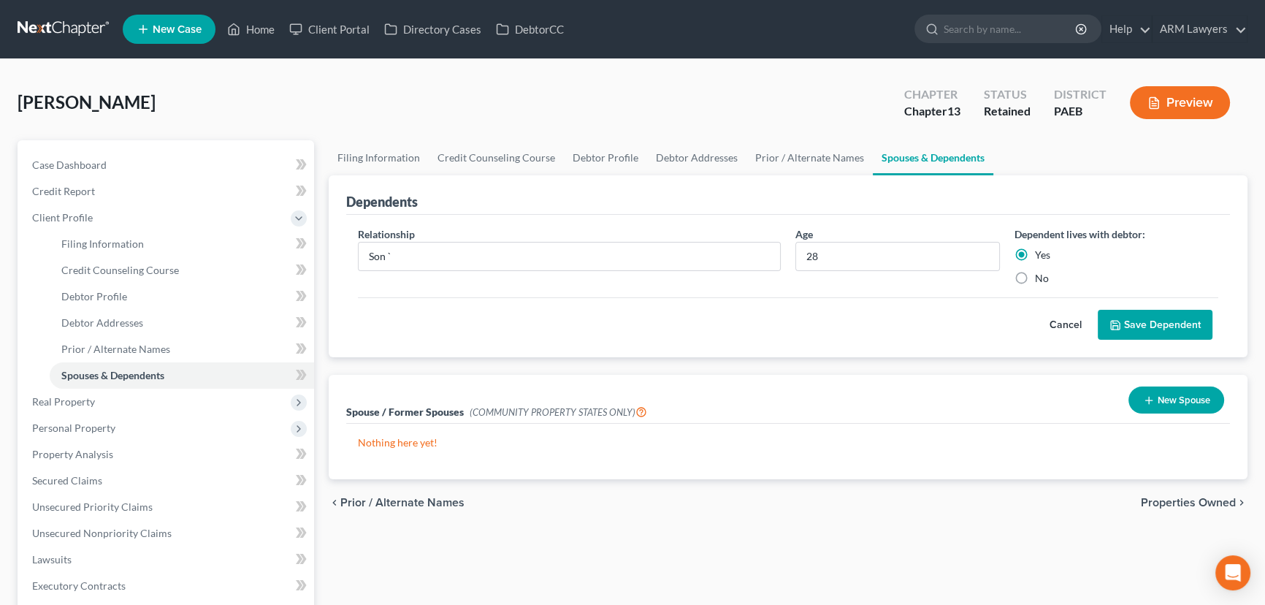
click at [1127, 327] on button "Save Dependent" at bounding box center [1155, 325] width 115 height 31
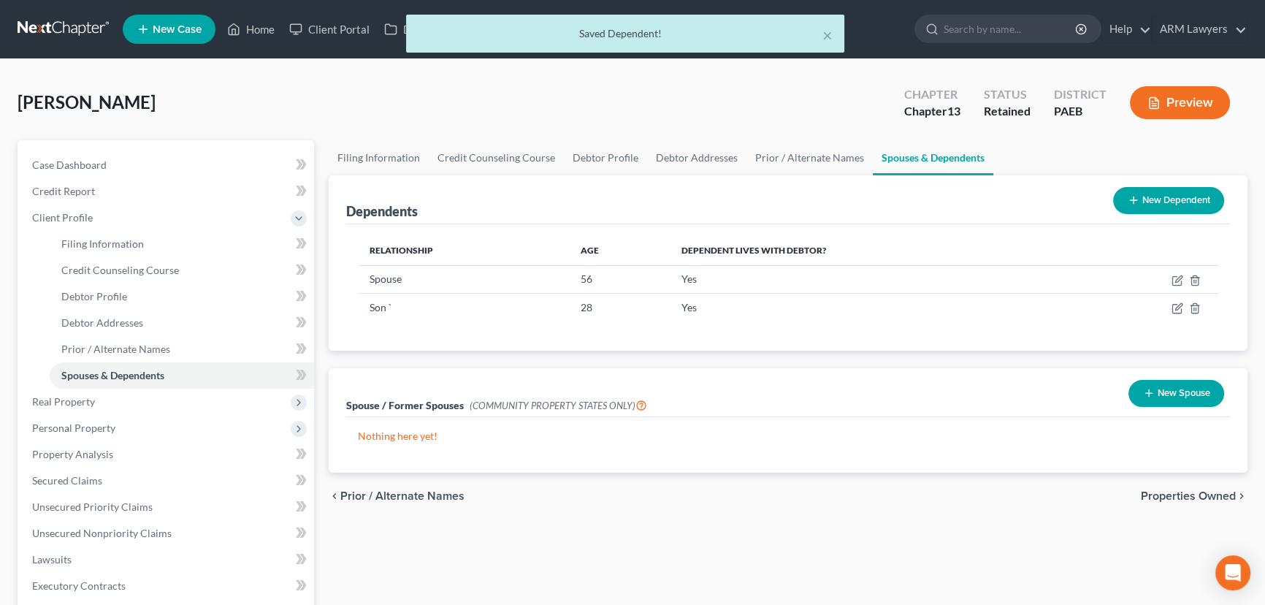
click at [1156, 193] on button "New Dependent" at bounding box center [1168, 200] width 111 height 27
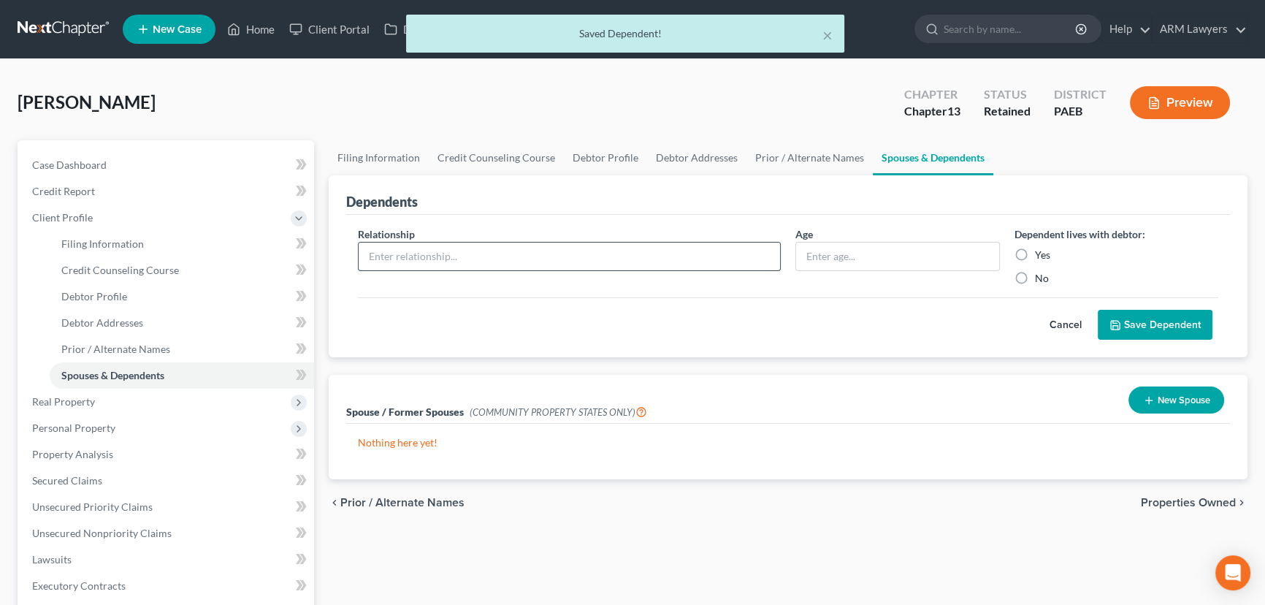
click at [492, 250] on input "text" at bounding box center [569, 257] width 421 height 28
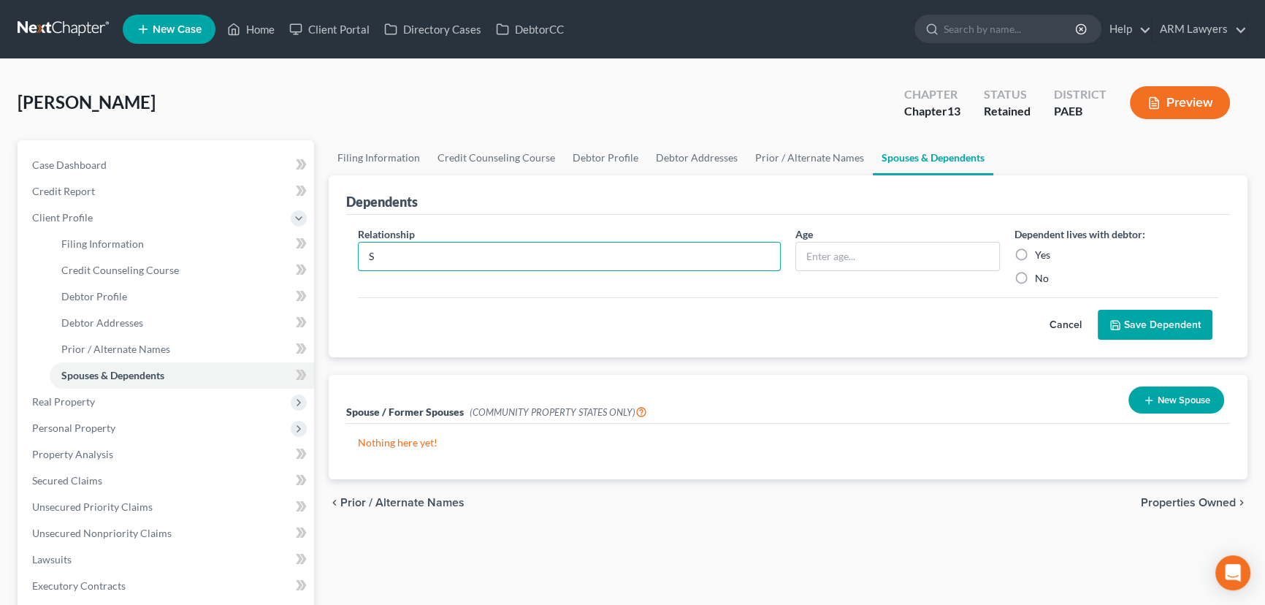
type input "Son"
click at [841, 261] on input "text" at bounding box center [897, 257] width 203 height 28
type input "26"
click at [1035, 248] on label "Yes" at bounding box center [1042, 255] width 15 height 15
click at [1041, 248] on input "Yes" at bounding box center [1045, 252] width 9 height 9
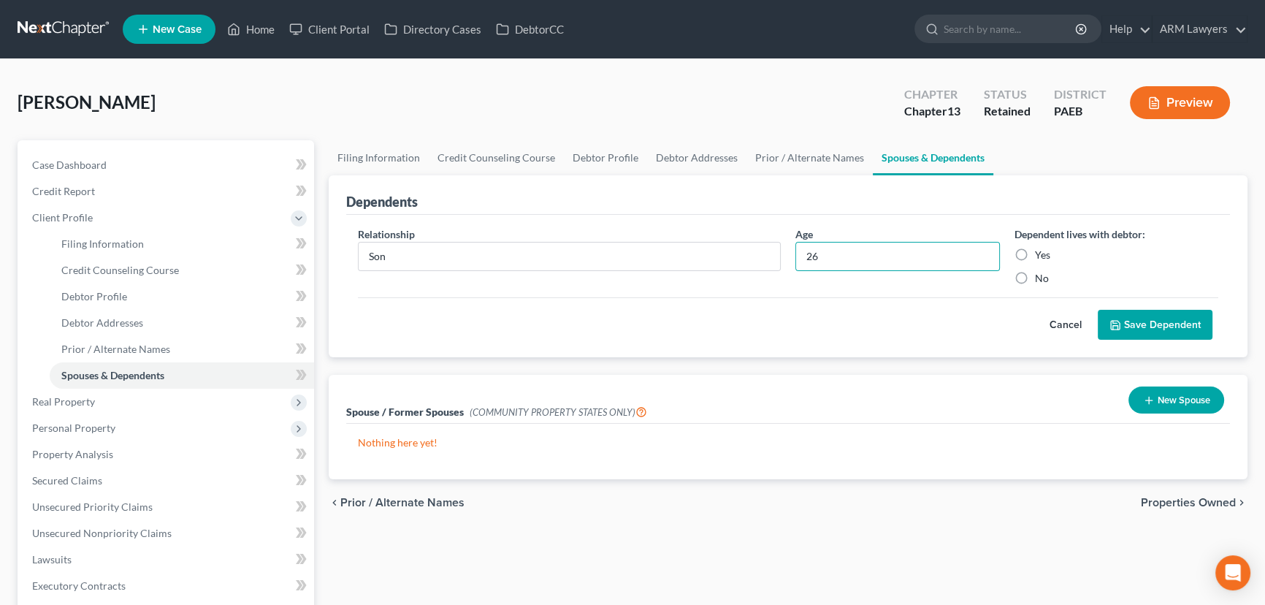
radio input "true"
click at [1142, 322] on button "Save Dependent" at bounding box center [1155, 325] width 115 height 31
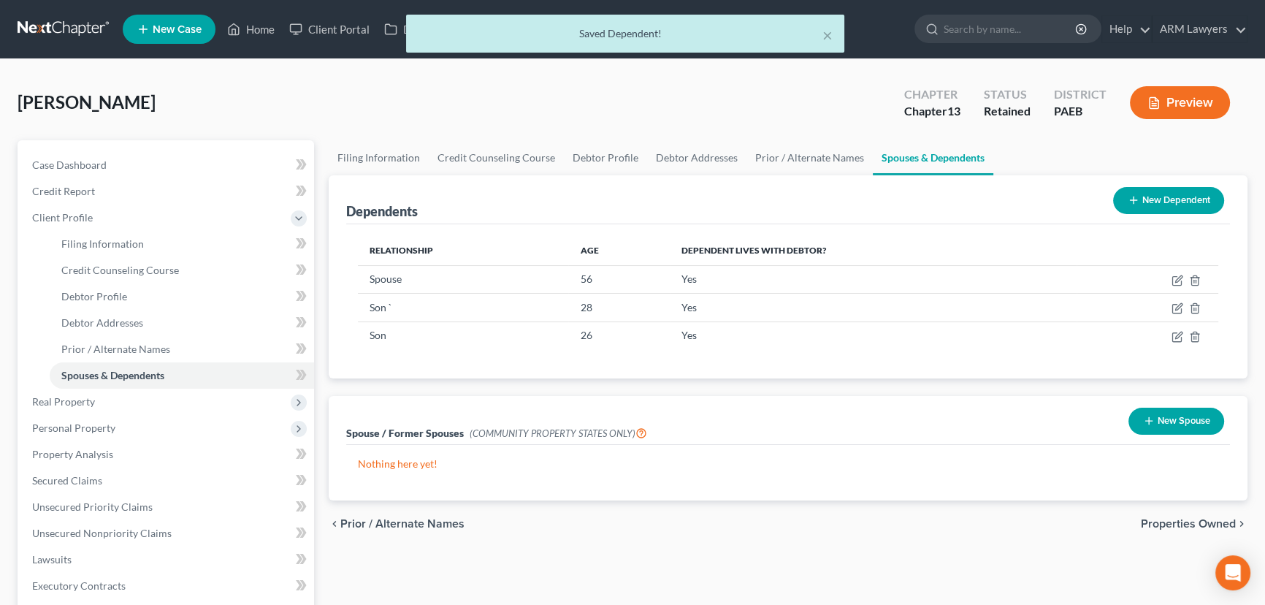
click at [1185, 207] on button "New Dependent" at bounding box center [1168, 200] width 111 height 27
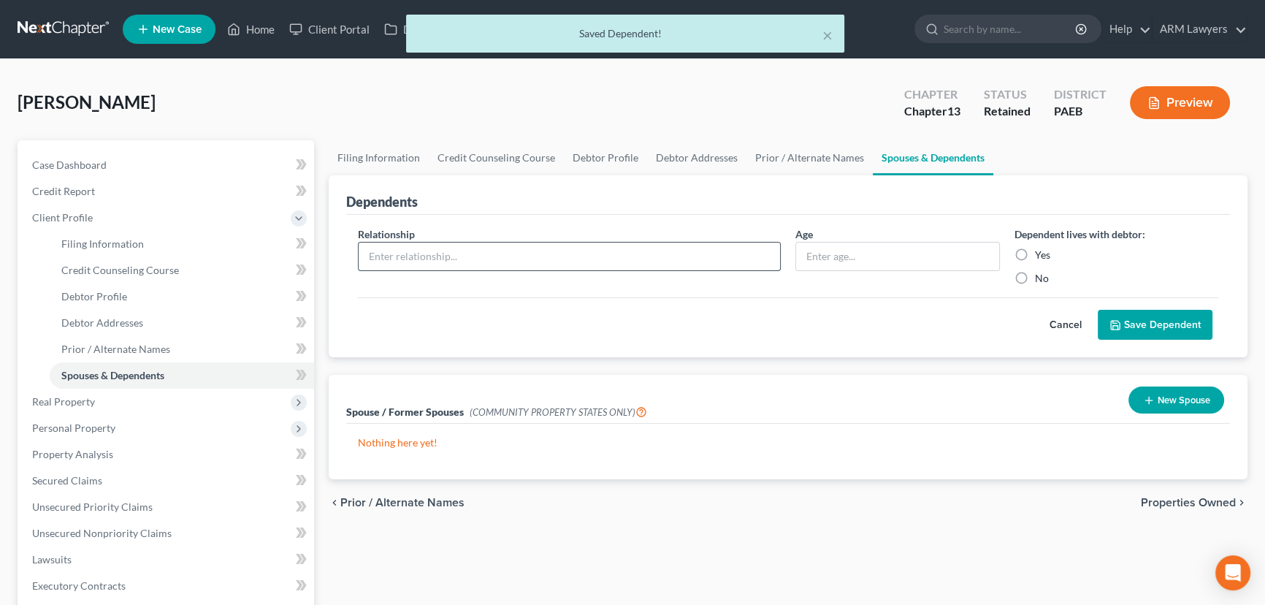
click at [509, 255] on input "text" at bounding box center [569, 257] width 421 height 28
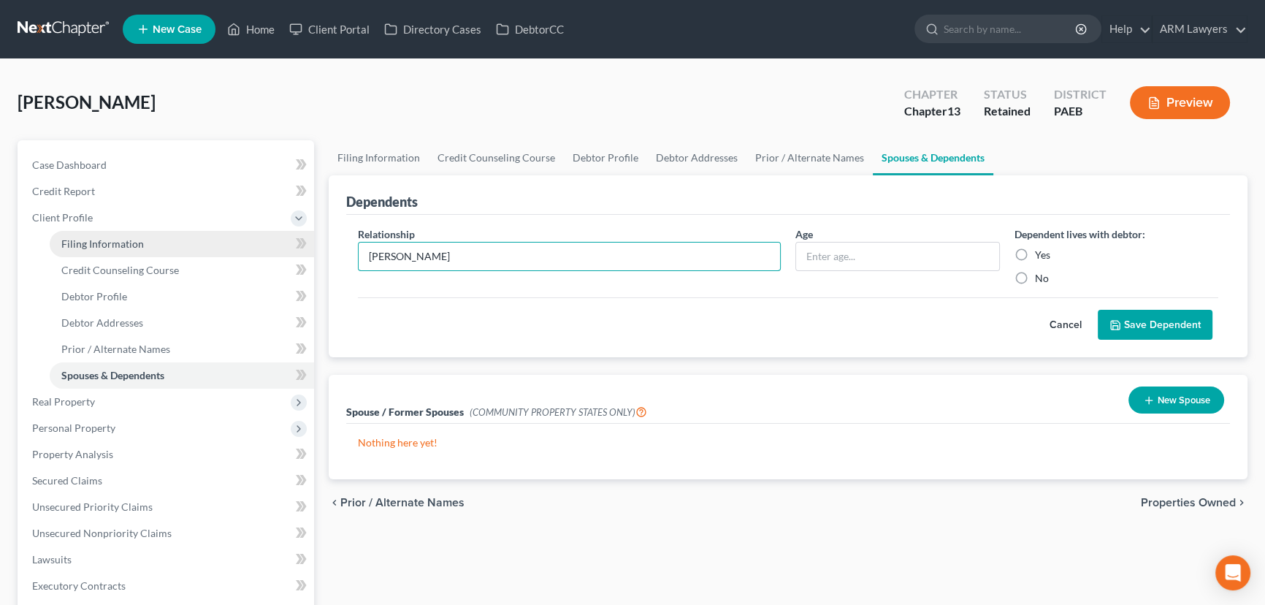
drag, startPoint x: 509, startPoint y: 255, endPoint x: 84, endPoint y: 253, distance: 425.1
click at [87, 251] on div "Petition Navigation Case Dashboard Payments Invoices Payments Payments Credit R…" at bounding box center [632, 522] width 1245 height 765
type input "Daughter"
click at [947, 260] on input "text" at bounding box center [897, 257] width 203 height 28
type input "10"
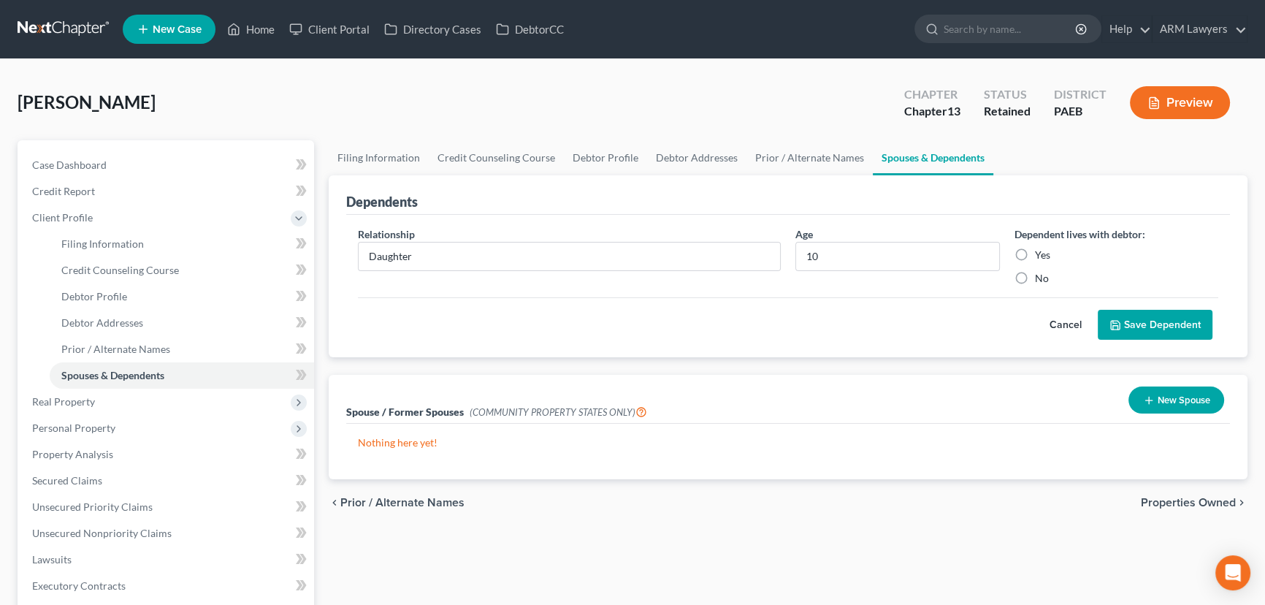
click at [1035, 248] on label "Yes" at bounding box center [1042, 255] width 15 height 15
click at [1041, 248] on input "Yes" at bounding box center [1045, 252] width 9 height 9
radio input "true"
click at [1142, 325] on button "Save Dependent" at bounding box center [1155, 325] width 115 height 31
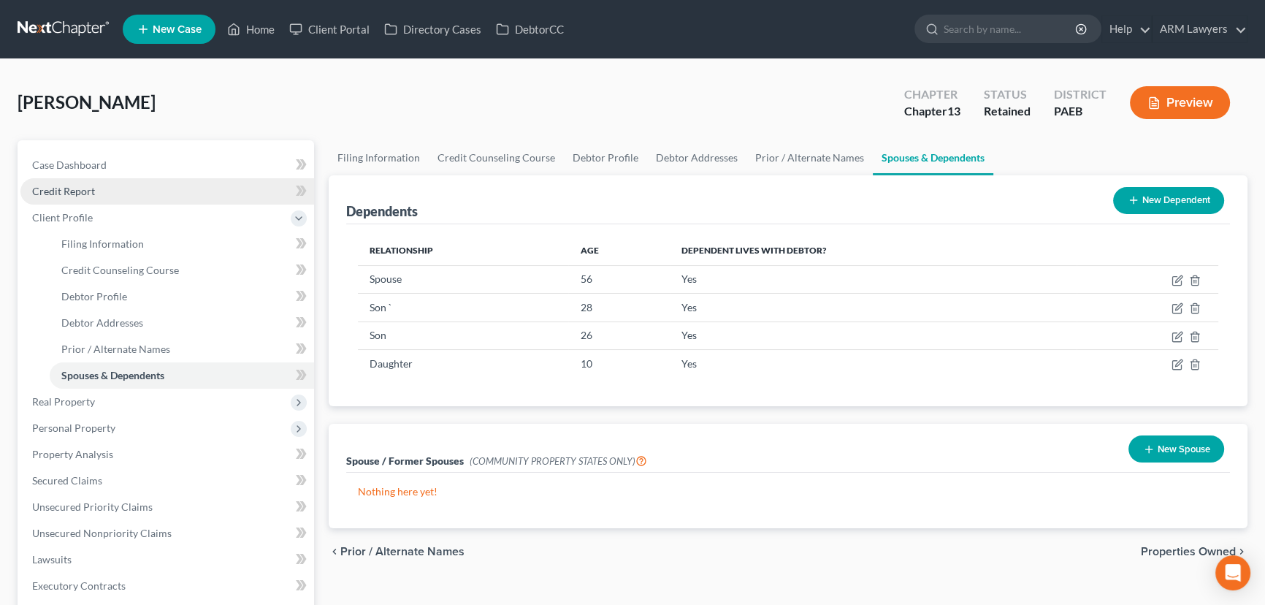
click at [100, 189] on link "Credit Report" at bounding box center [167, 191] width 294 height 26
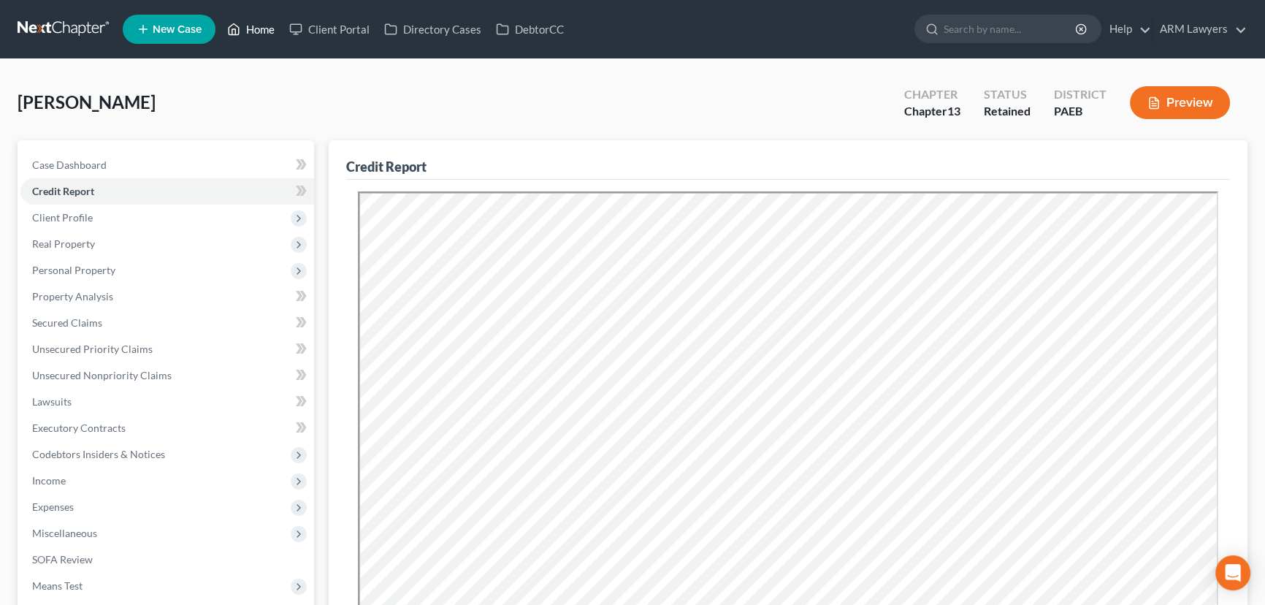
click at [251, 30] on link "Home" at bounding box center [251, 29] width 62 height 26
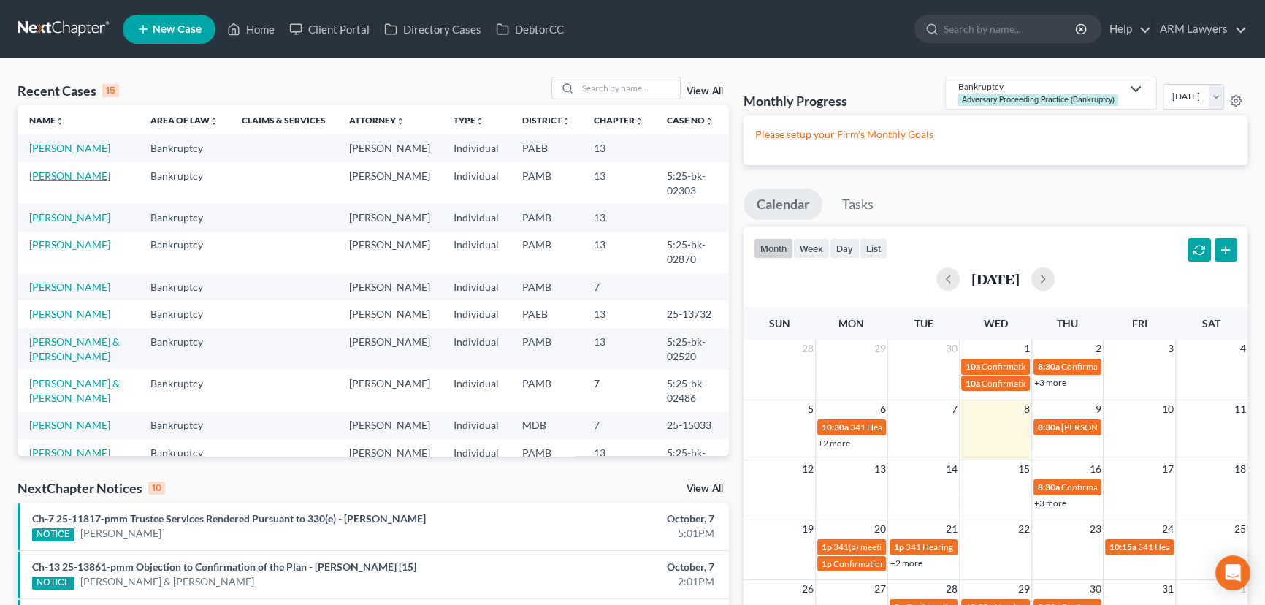
click at [77, 176] on link "[PERSON_NAME]" at bounding box center [69, 175] width 81 height 12
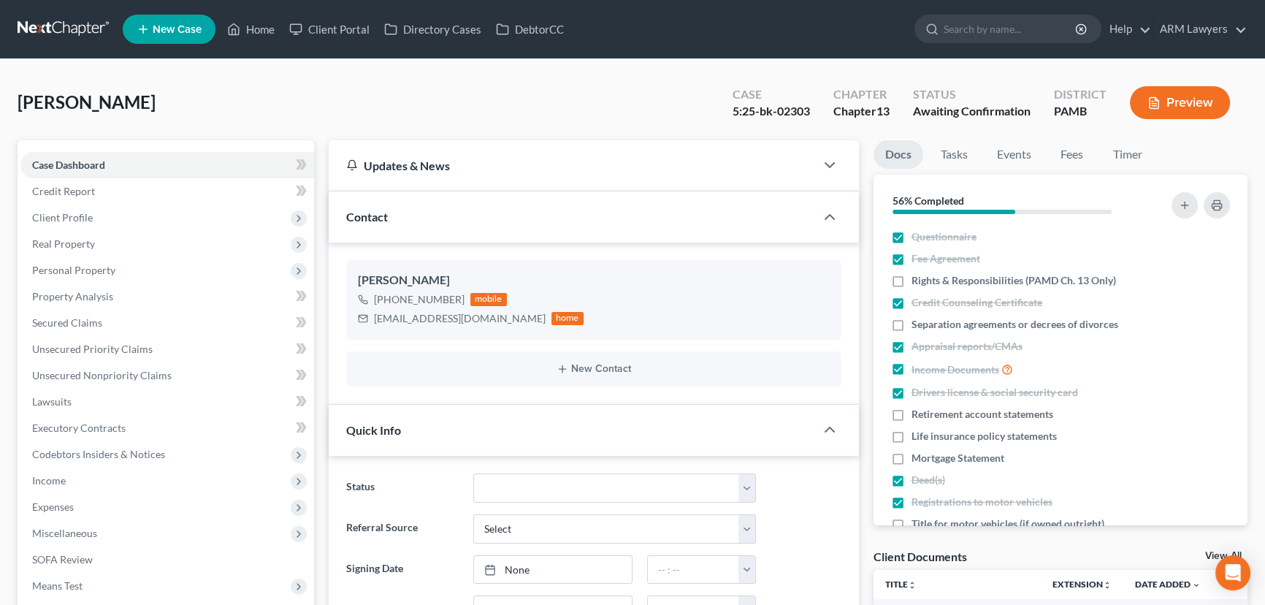
scroll to position [77, 0]
click at [250, 26] on link "Home" at bounding box center [251, 29] width 62 height 26
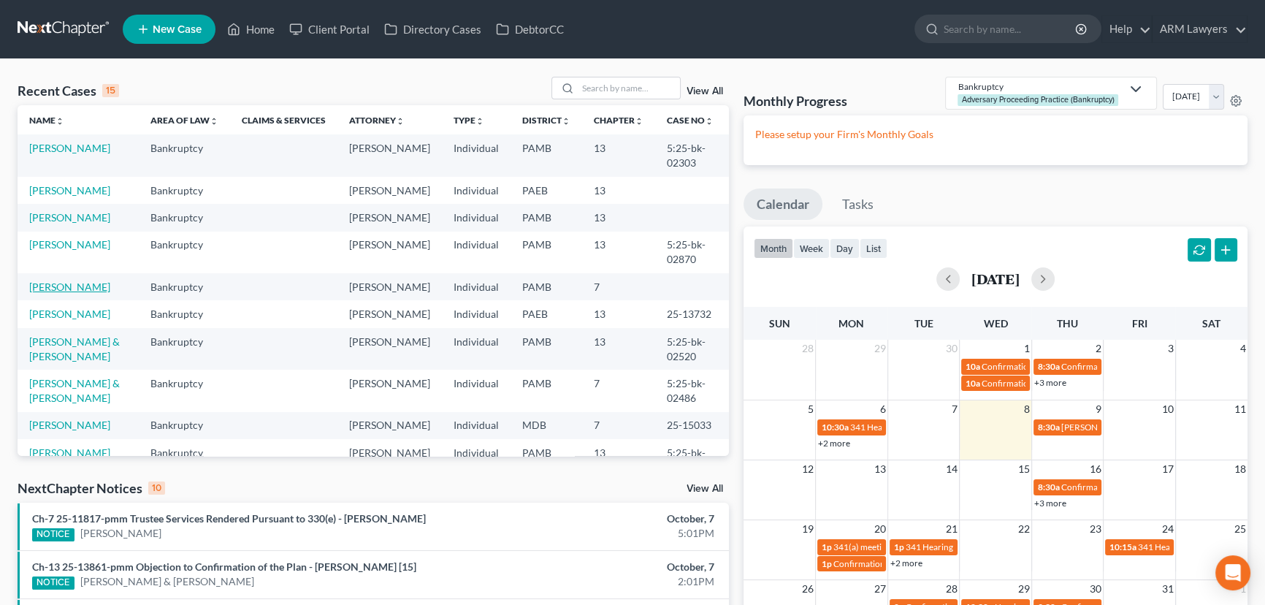
click at [53, 285] on link "[PERSON_NAME]" at bounding box center [69, 286] width 81 height 12
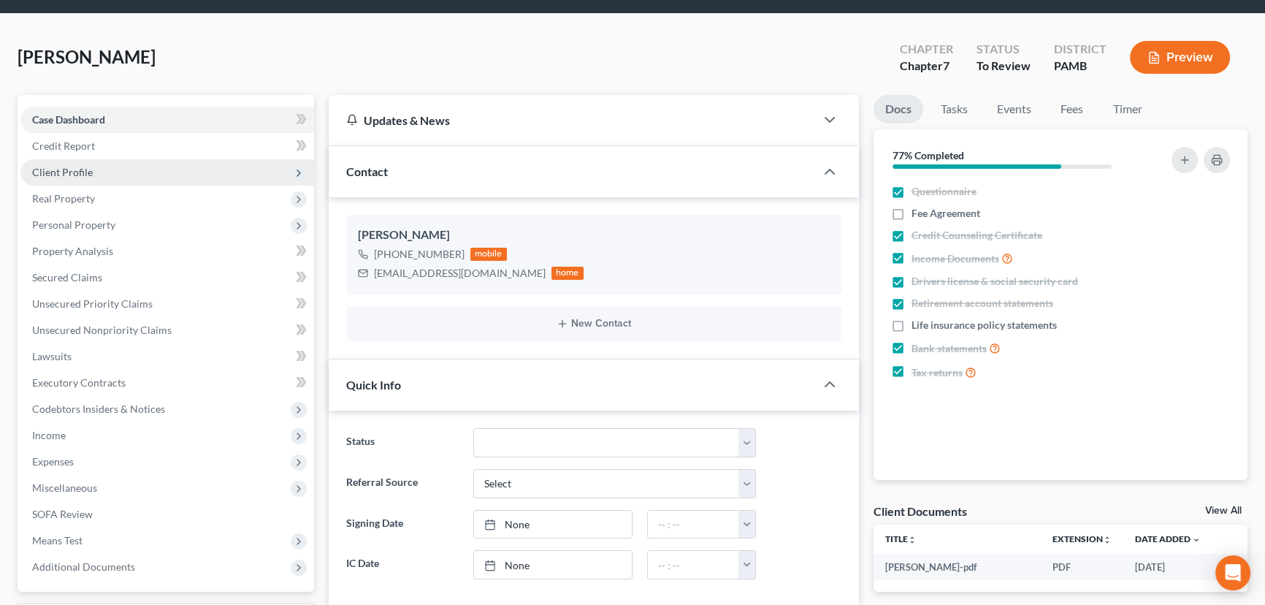
scroll to position [199, 0]
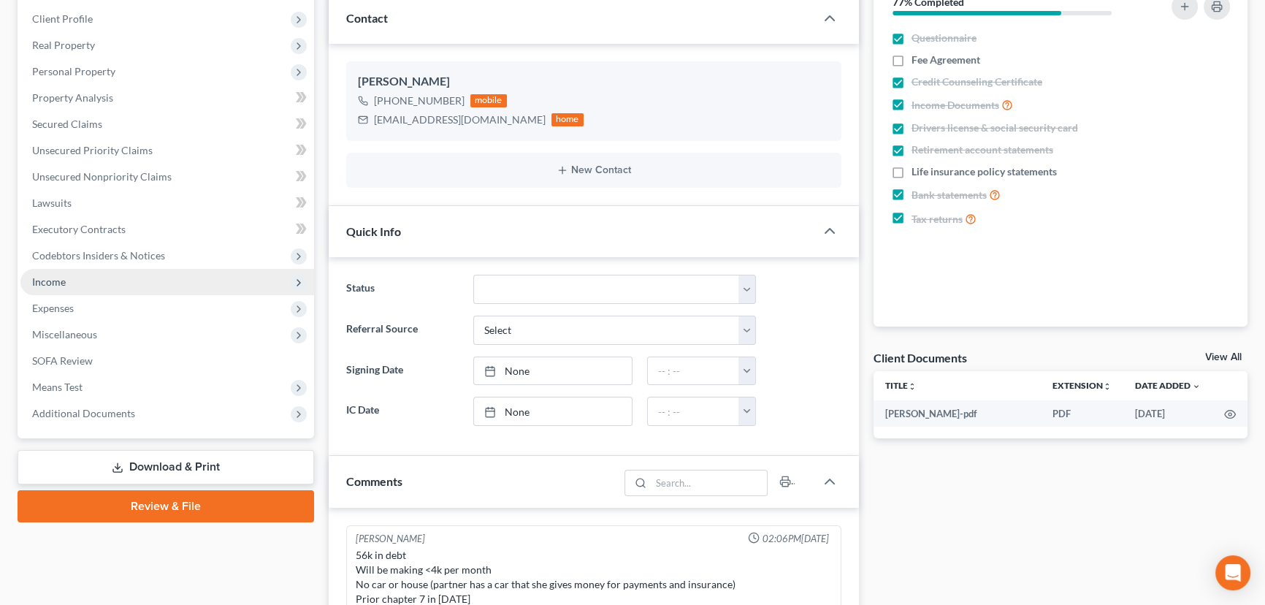
drag, startPoint x: 110, startPoint y: 272, endPoint x: 116, endPoint y: 278, distance: 8.8
click at [110, 275] on span "Income" at bounding box center [167, 282] width 294 height 26
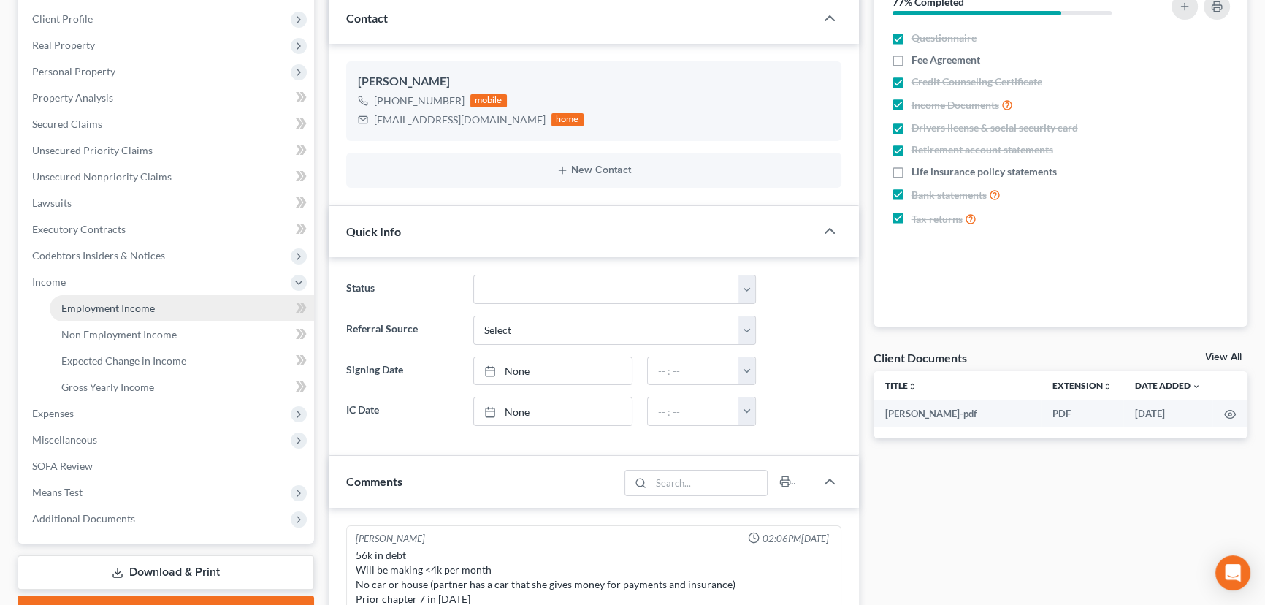
click at [199, 302] on link "Employment Income" at bounding box center [182, 308] width 264 height 26
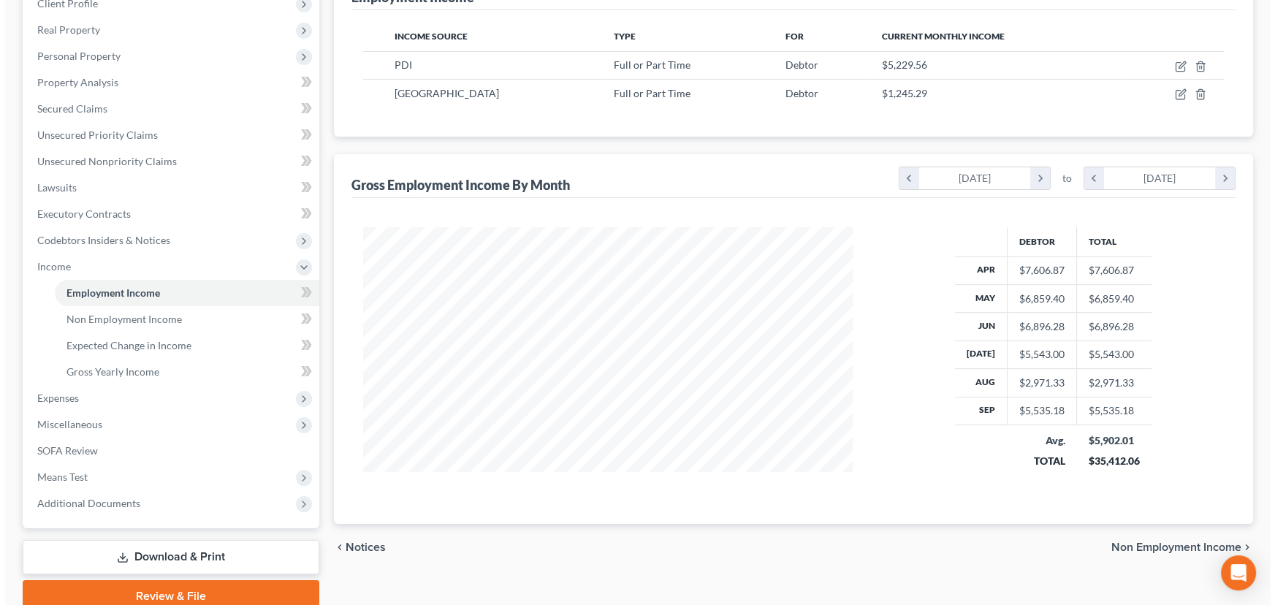
scroll to position [132, 0]
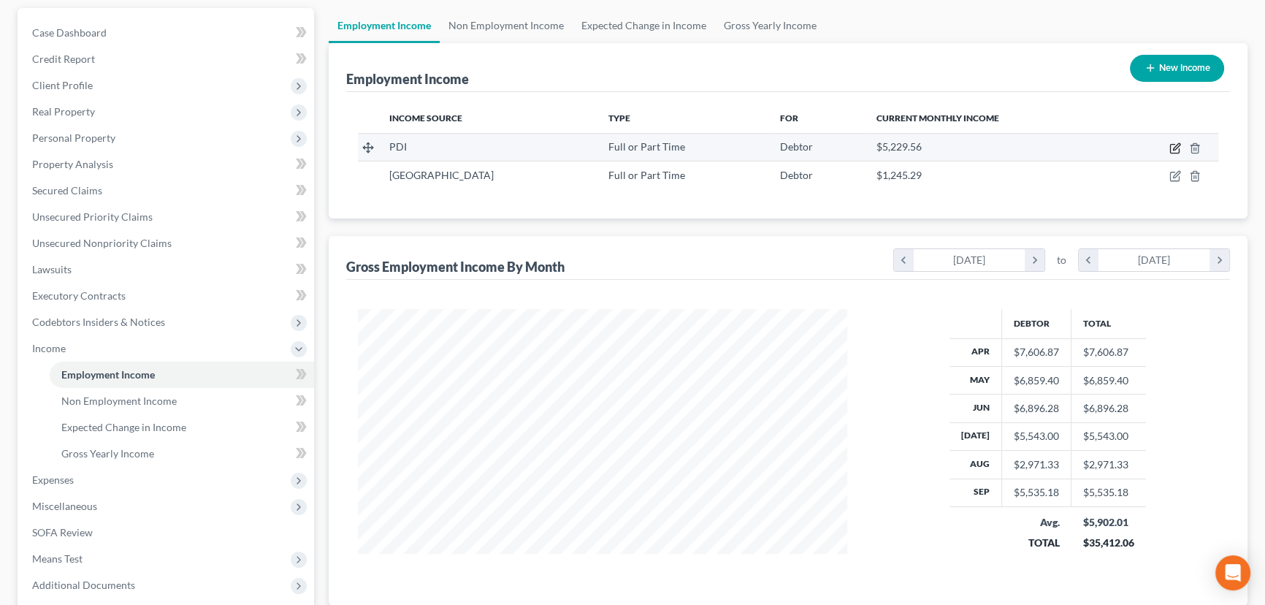
click at [1178, 148] on icon "button" at bounding box center [1175, 148] width 12 height 12
select select "0"
select select "33"
select select "1"
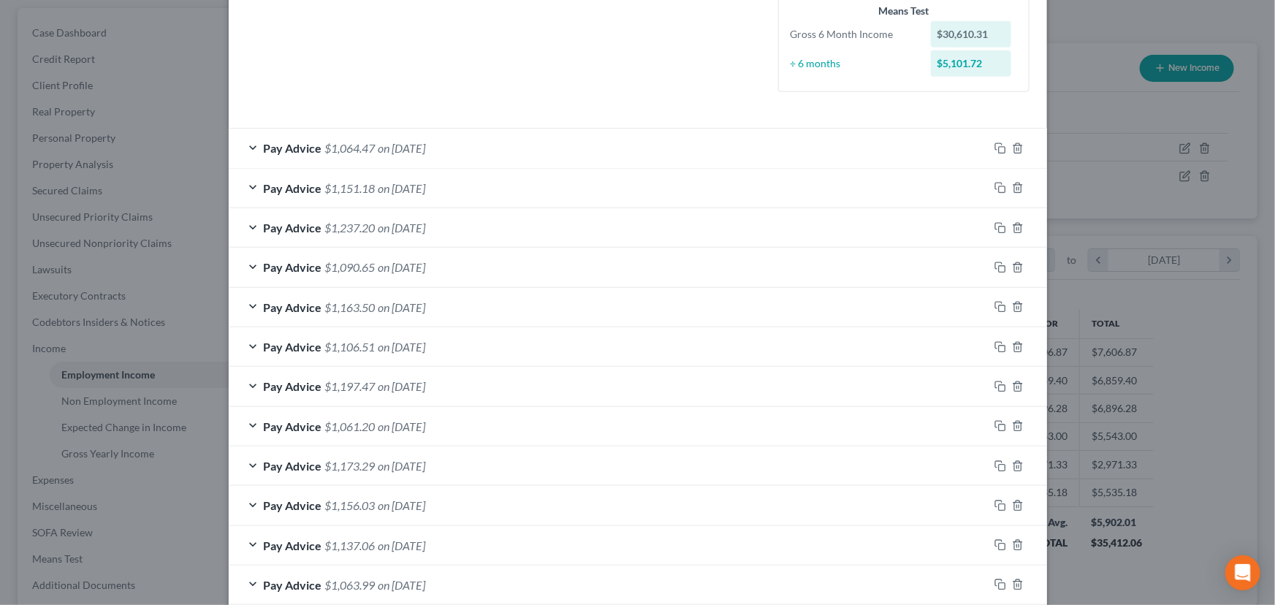
scroll to position [332, 0]
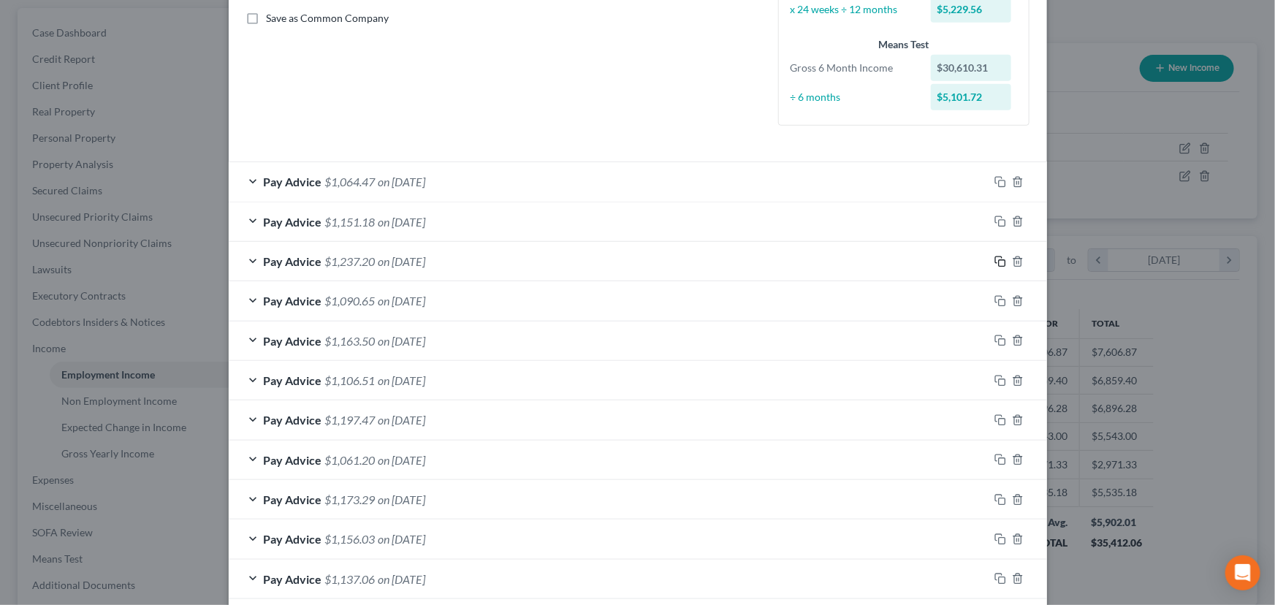
click at [994, 259] on icon "button" at bounding box center [1000, 262] width 12 height 12
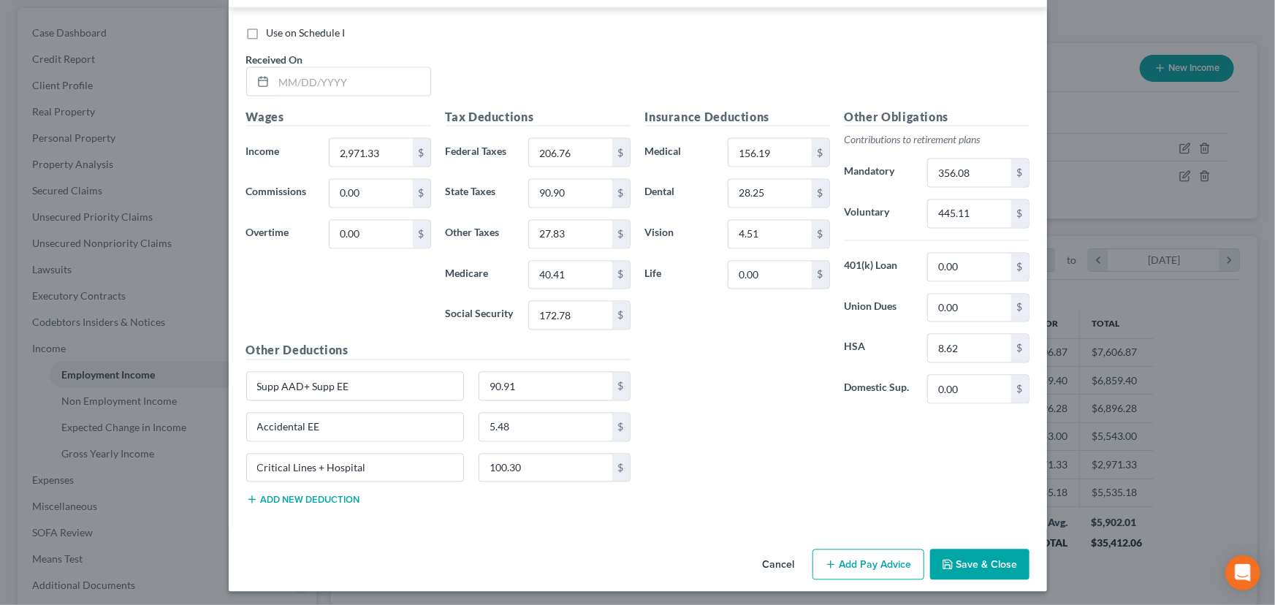
scroll to position [1240, 0]
click at [316, 80] on input "text" at bounding box center [352, 81] width 156 height 28
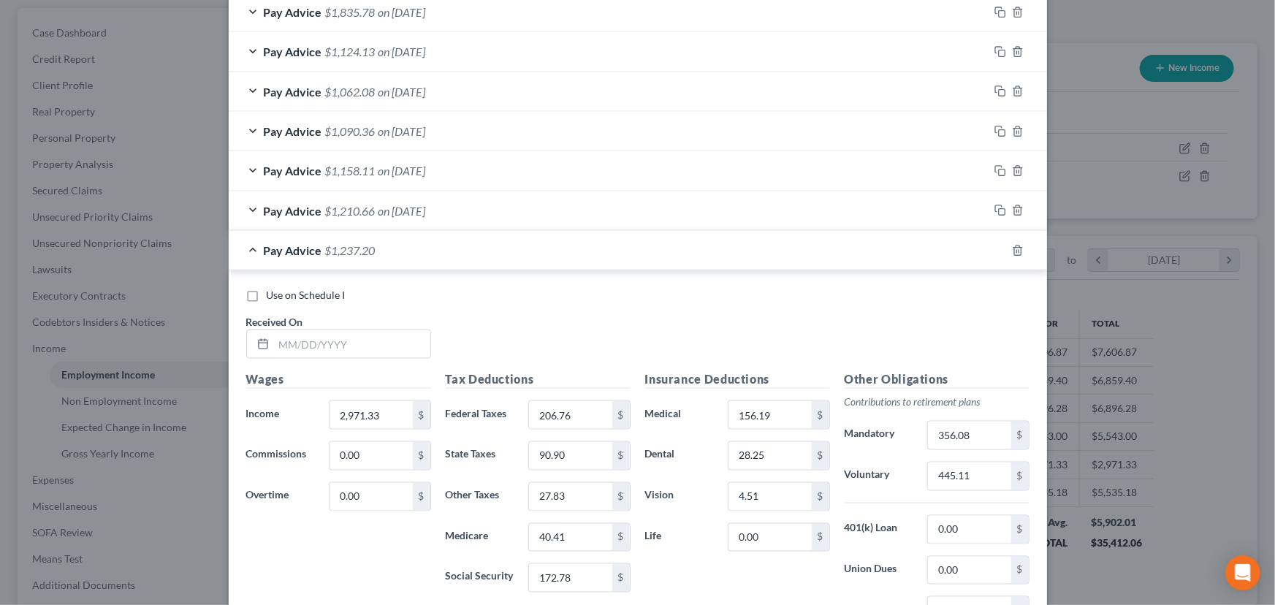
scroll to position [974, 0]
click at [344, 350] on input "text" at bounding box center [352, 347] width 156 height 28
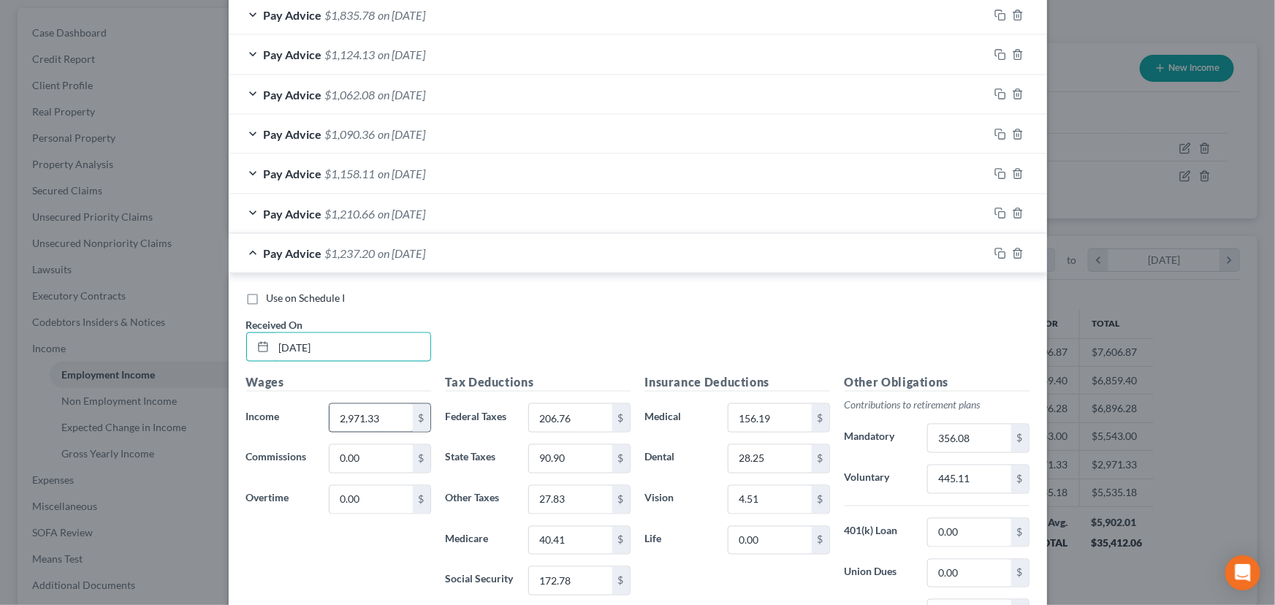
type input "[DATE]"
click at [394, 416] on input "2,971.33" at bounding box center [370, 418] width 83 height 28
click at [367, 411] on input "2,971.33" at bounding box center [370, 418] width 83 height 28
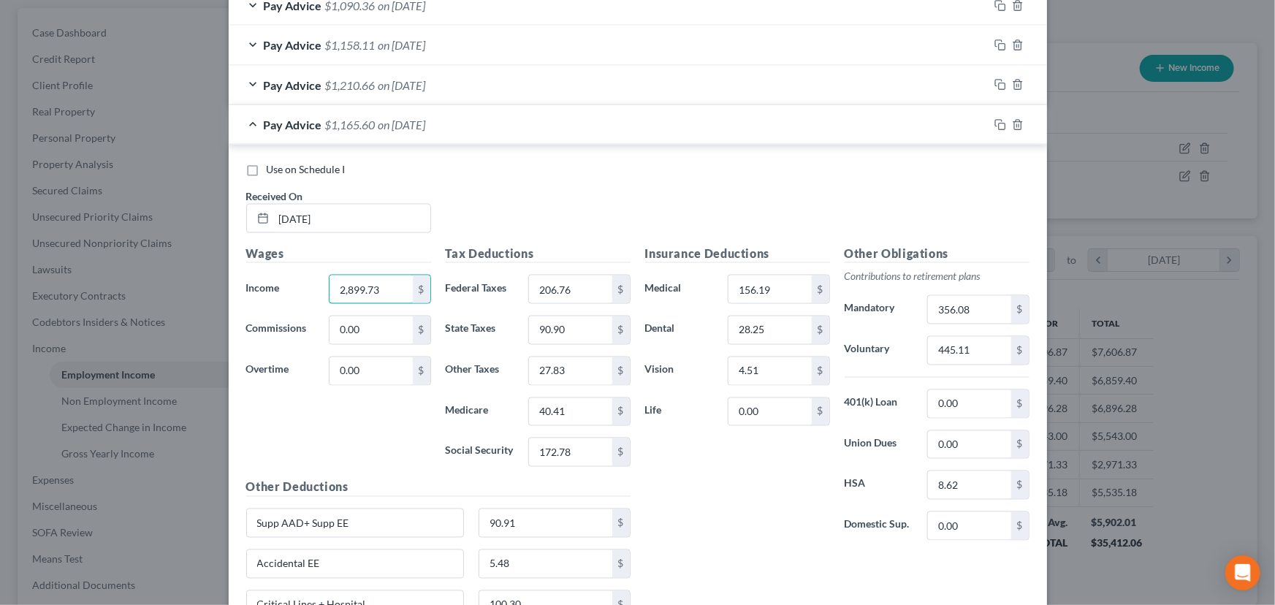
scroll to position [1107, 0]
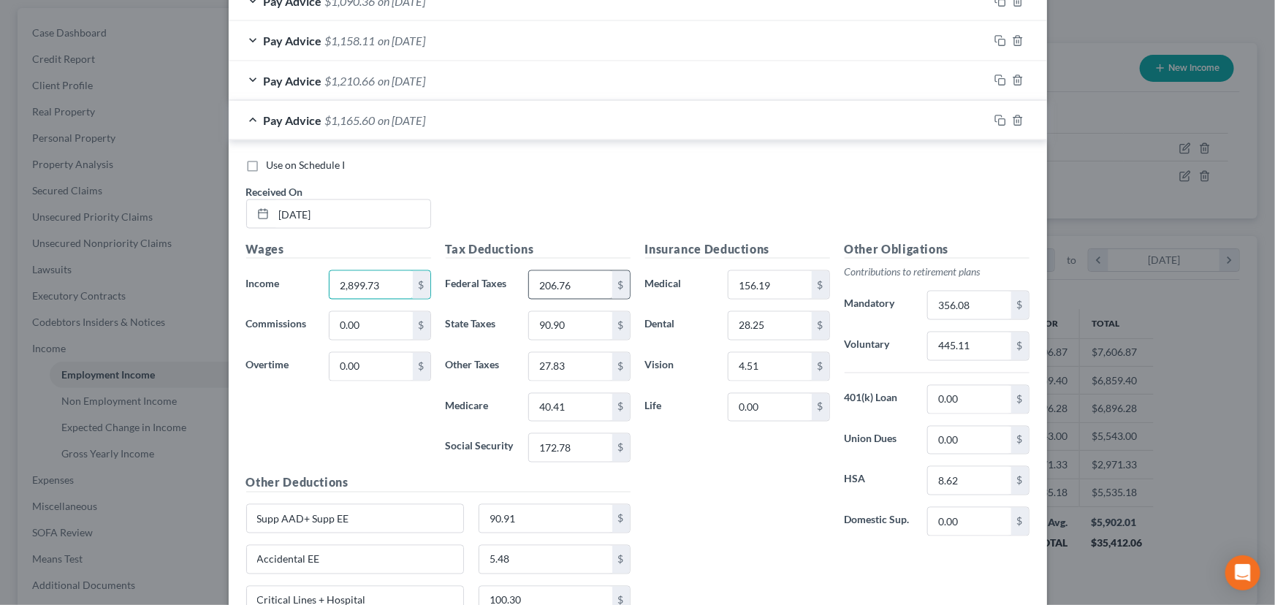
type input "2,899.73"
click at [549, 278] on input "206.76" at bounding box center [570, 285] width 83 height 28
click at [557, 286] on input "206.76" at bounding box center [570, 285] width 83 height 28
type input "199.20"
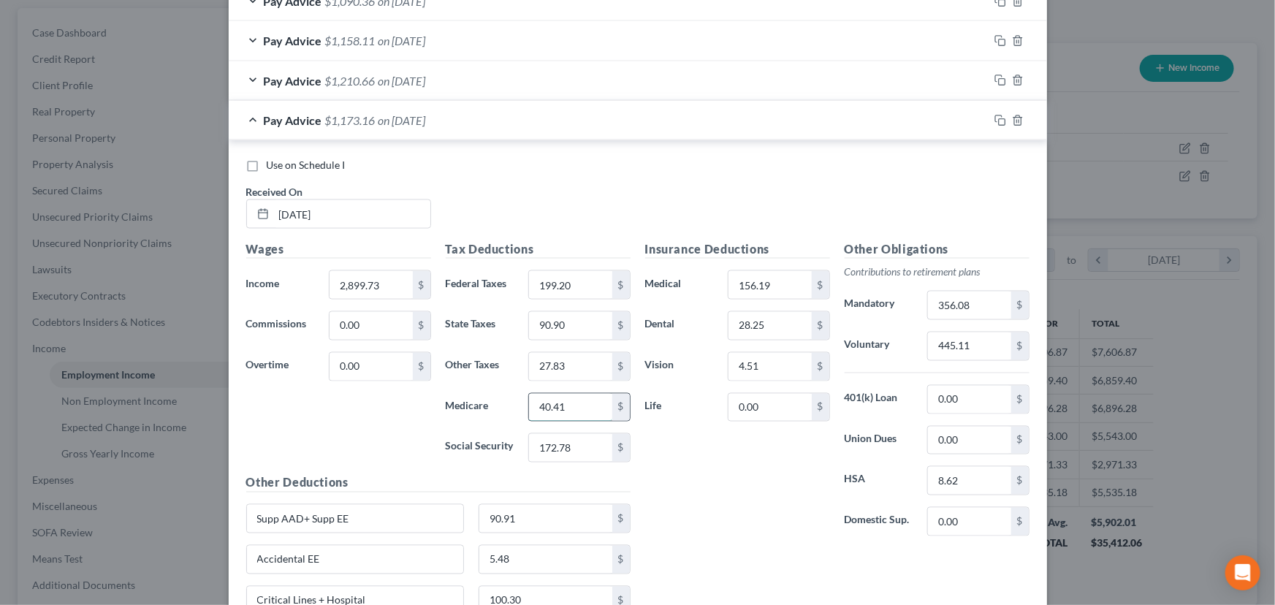
click at [557, 404] on input "40.41" at bounding box center [570, 408] width 83 height 28
type input "39.37"
click at [581, 448] on input "172.78" at bounding box center [570, 448] width 83 height 28
type input "168.35"
click at [559, 323] on input "90.90" at bounding box center [570, 326] width 83 height 28
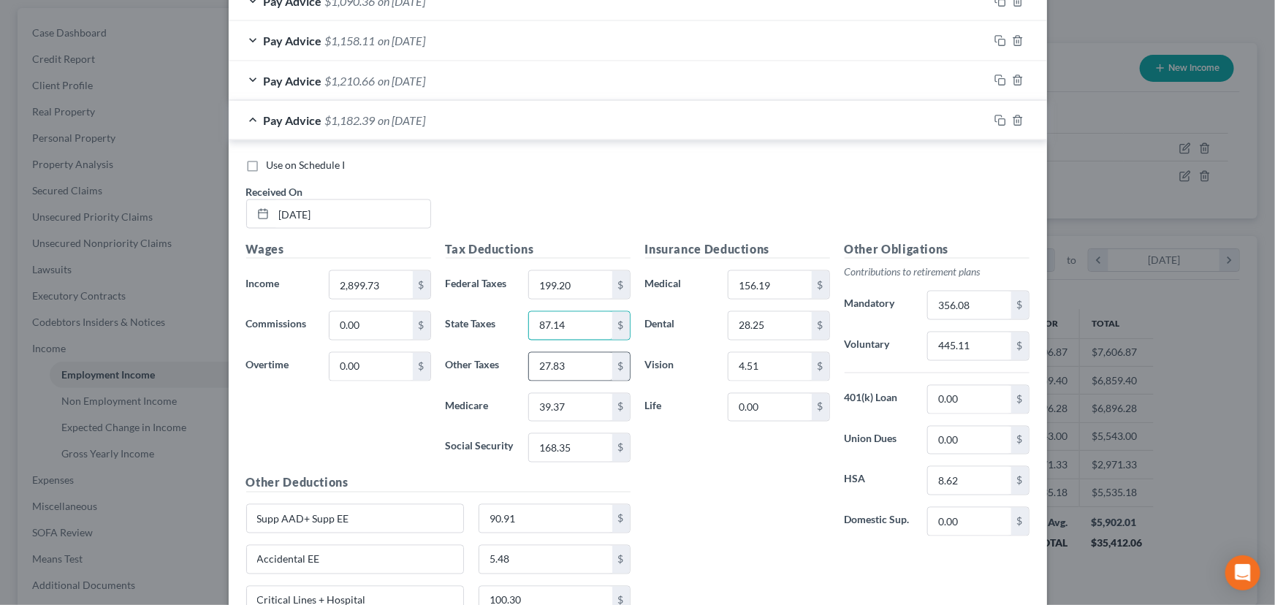
type input "87.14"
click at [556, 369] on input "27.83" at bounding box center [570, 367] width 83 height 28
type input "27.11"
click at [768, 274] on input "156.19" at bounding box center [769, 285] width 83 height 28
drag, startPoint x: 737, startPoint y: 281, endPoint x: 747, endPoint y: 282, distance: 10.3
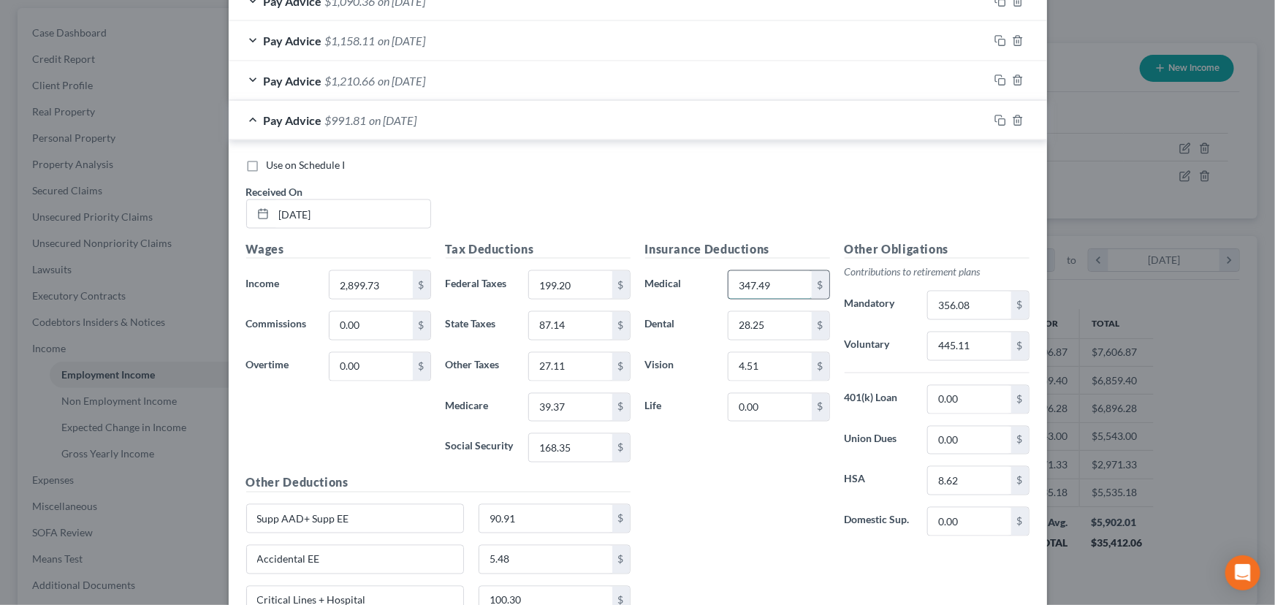
click at [747, 282] on input "347.49" at bounding box center [769, 285] width 83 height 28
type input "347.49"
click at [950, 303] on input "356.08" at bounding box center [969, 305] width 83 height 28
type input "347.49"
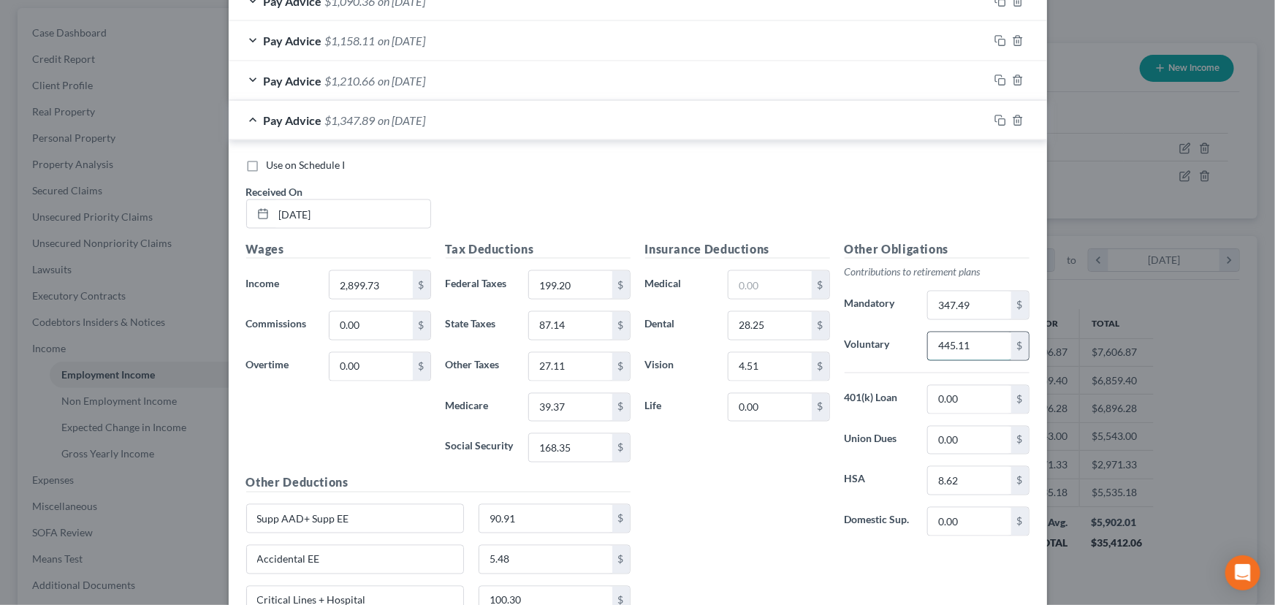
click at [966, 340] on input "445.11" at bounding box center [969, 346] width 83 height 28
type input "434.37"
click at [957, 469] on input "8.62" at bounding box center [969, 481] width 83 height 28
type input "9.56"
click at [545, 358] on input "27.11" at bounding box center [570, 367] width 83 height 28
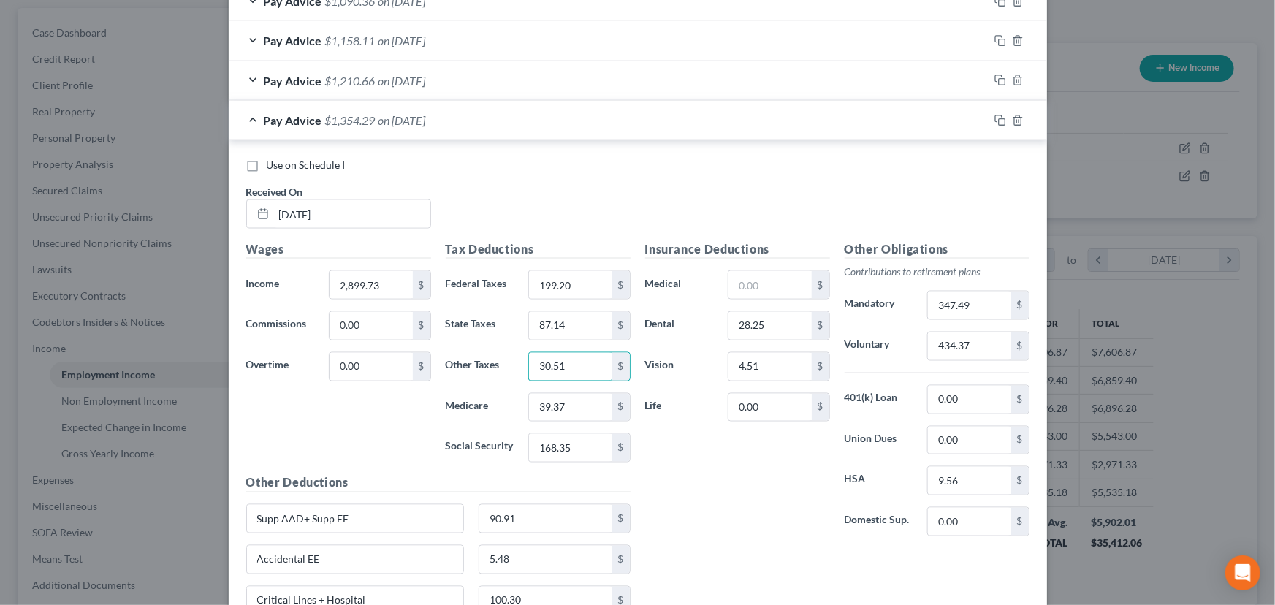
type input "30.51"
click at [743, 449] on div "Insurance Deductions Medical $ Dental 28.25 $ Vision 4.51 $ Life 0.00 $" at bounding box center [737, 394] width 199 height 308
click at [750, 291] on input "text" at bounding box center [769, 285] width 83 height 28
type input "151.71"
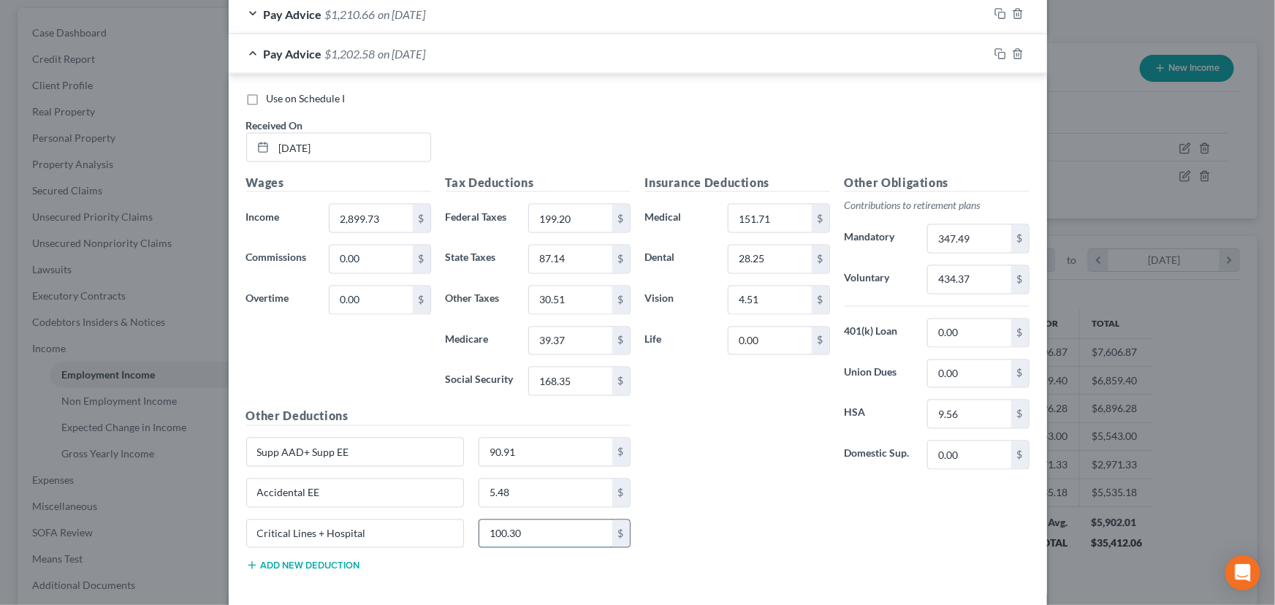
click at [518, 527] on input "100.30" at bounding box center [545, 534] width 133 height 28
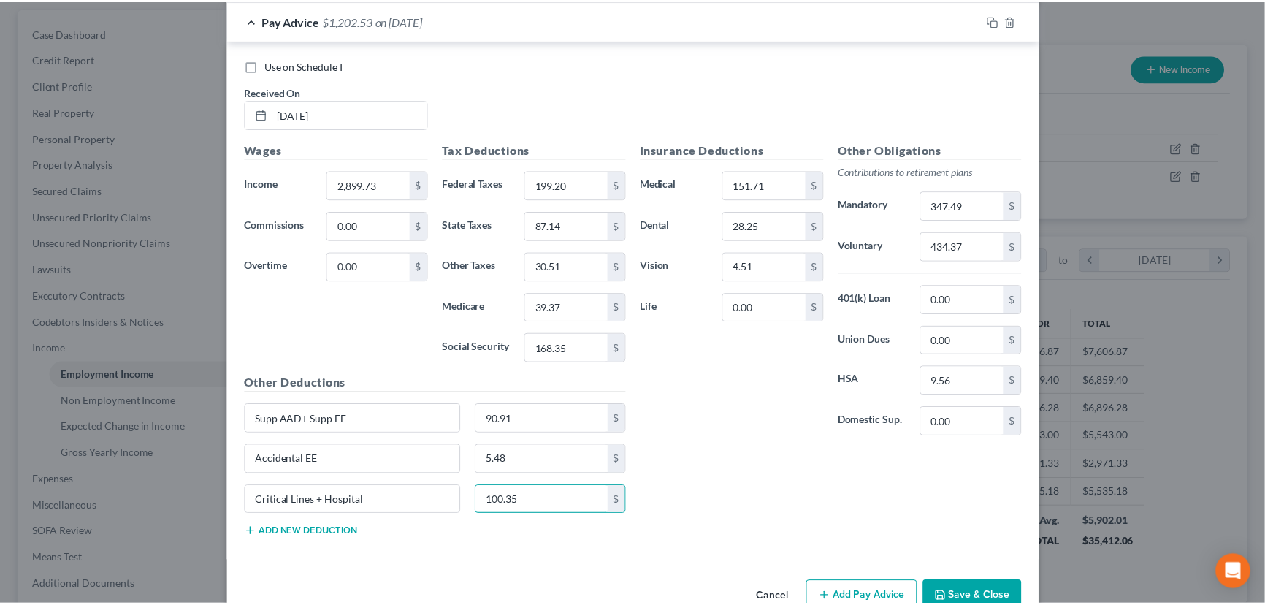
scroll to position [1240, 0]
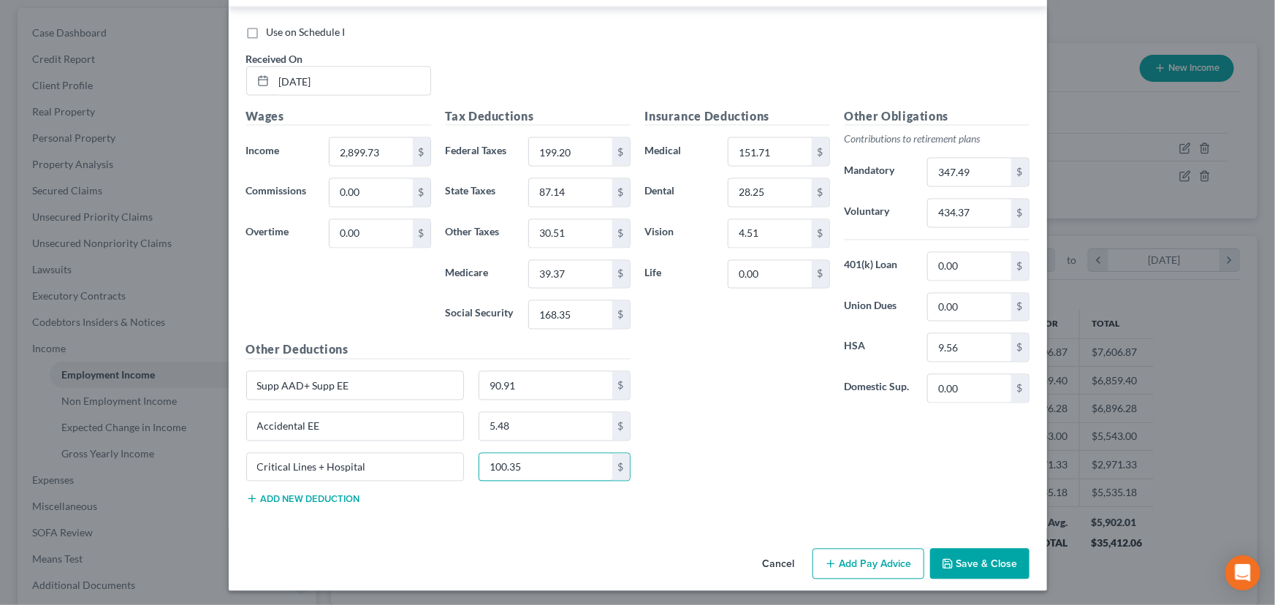
type input "100.35"
click at [977, 549] on button "Save & Close" at bounding box center [979, 564] width 99 height 31
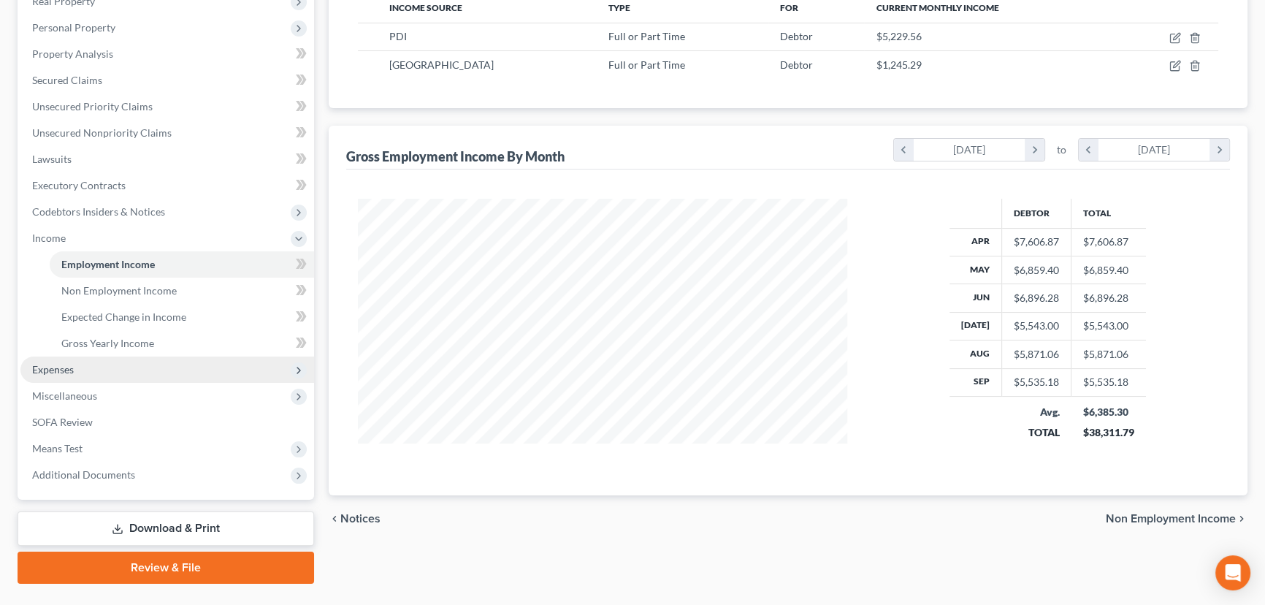
scroll to position [265, 0]
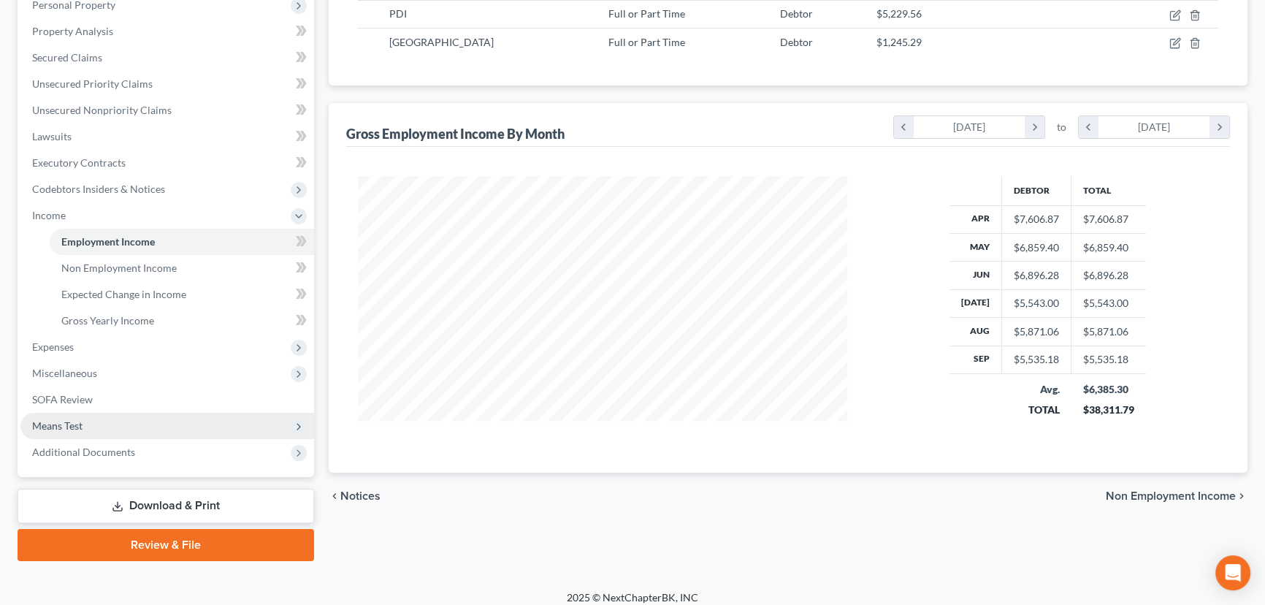
click at [139, 430] on span "Means Test" at bounding box center [167, 426] width 294 height 26
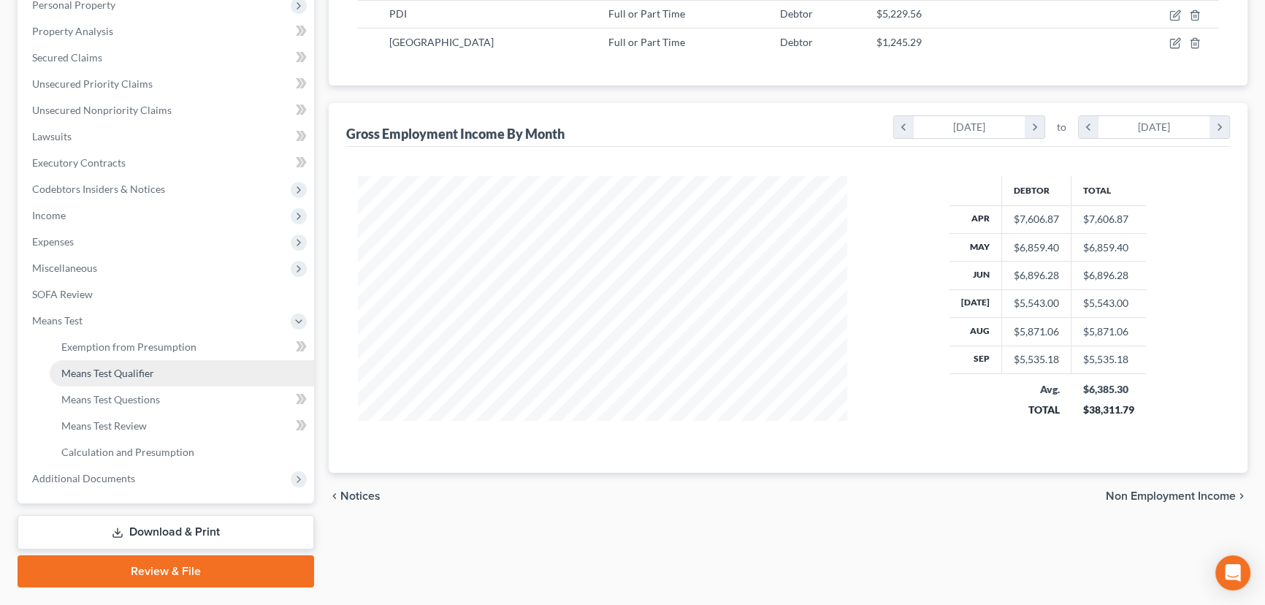
click at [174, 364] on link "Means Test Qualifier" at bounding box center [182, 373] width 264 height 26
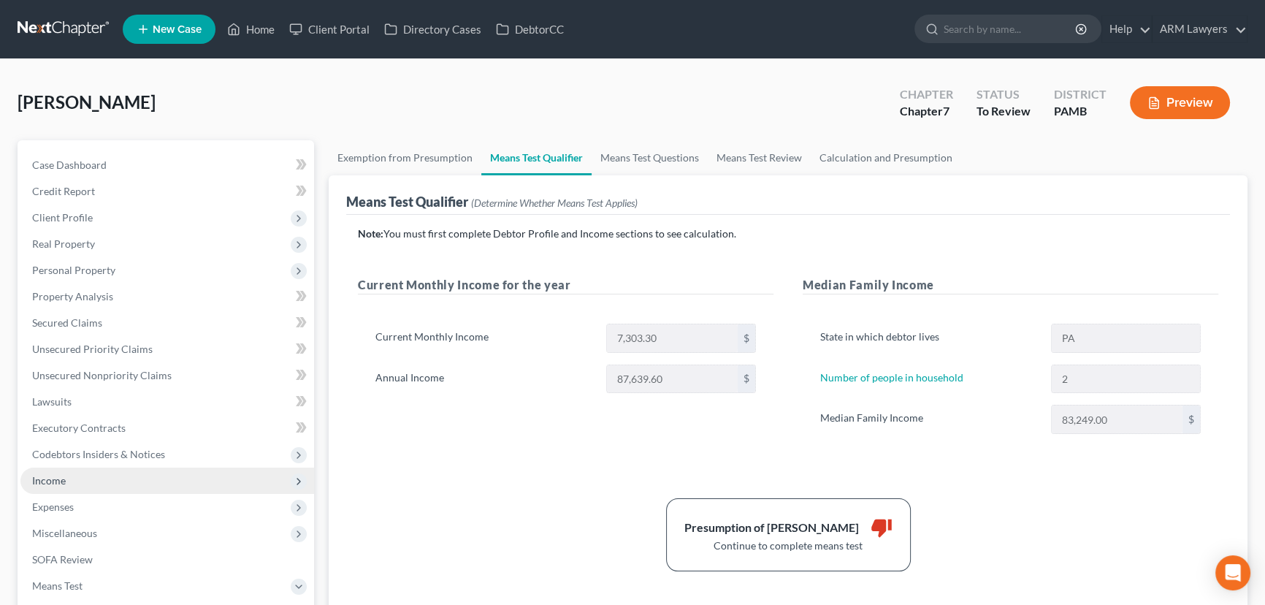
click at [145, 484] on span "Income" at bounding box center [167, 480] width 294 height 26
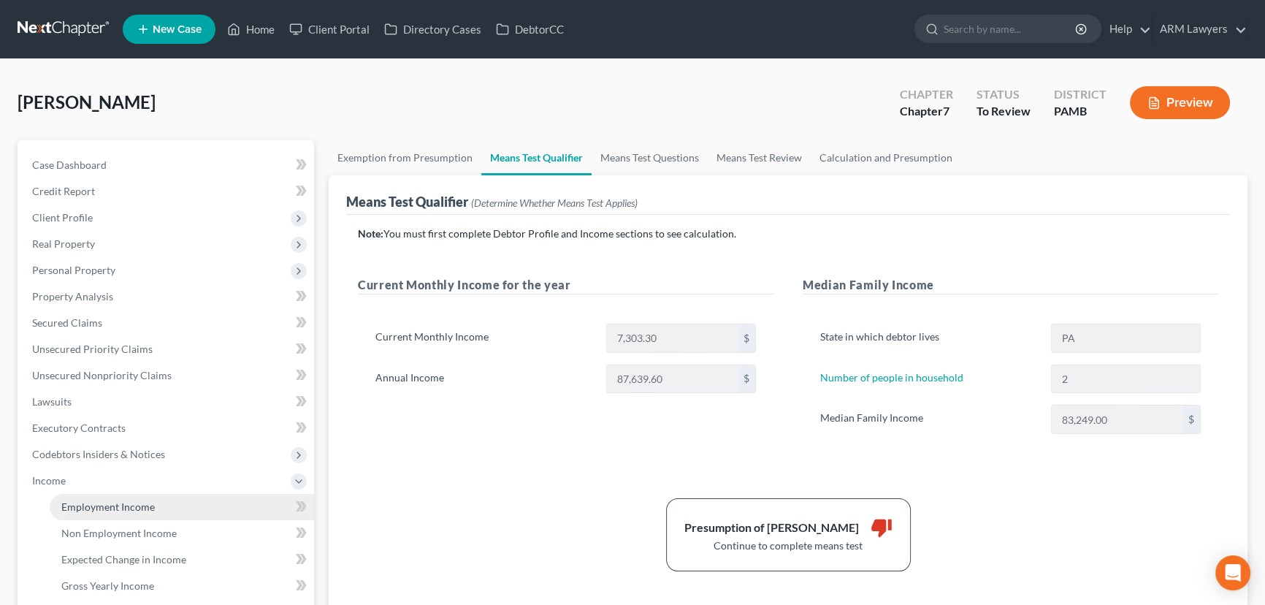
click at [166, 497] on link "Employment Income" at bounding box center [182, 507] width 264 height 26
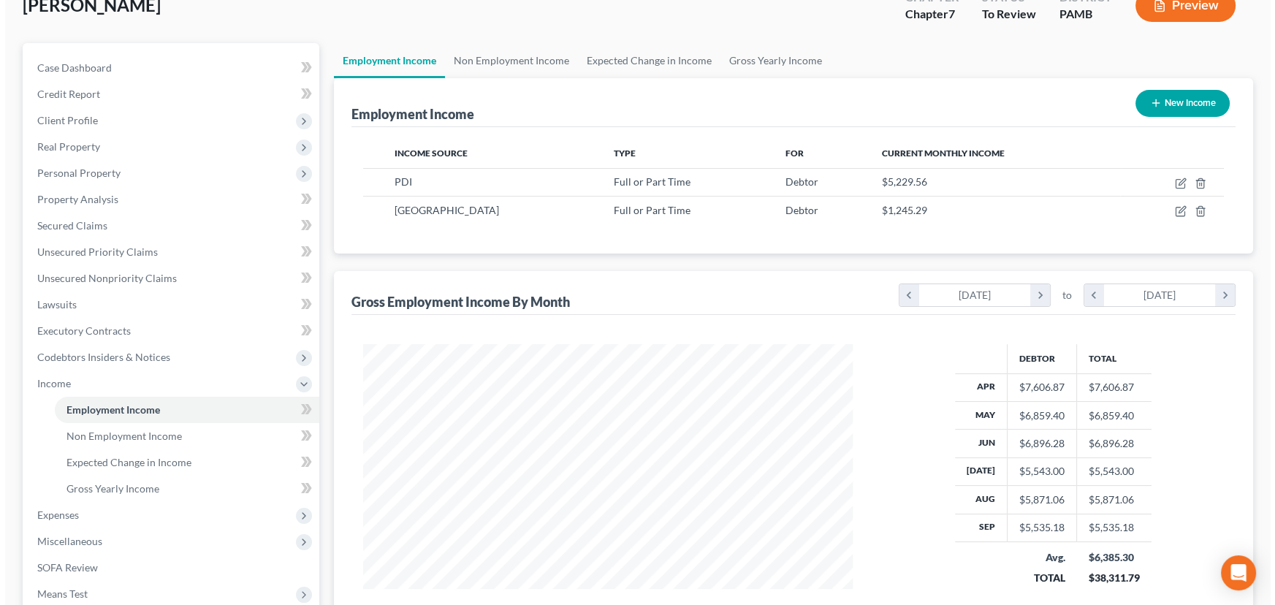
scroll to position [132, 0]
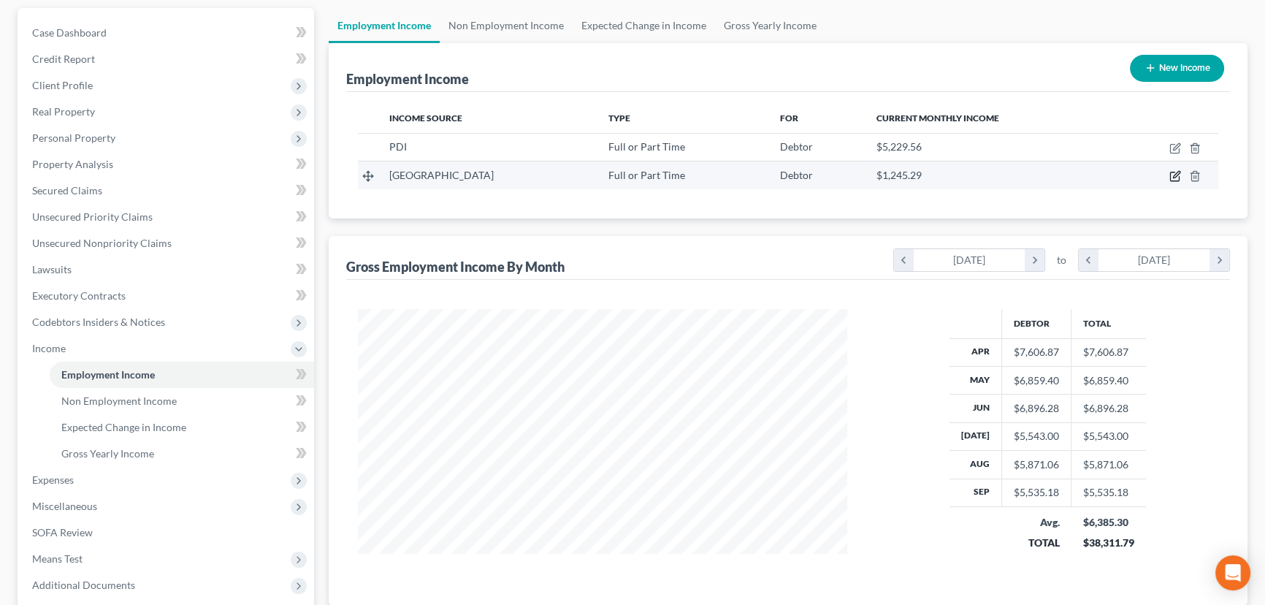
click at [1169, 173] on icon "button" at bounding box center [1175, 176] width 12 height 12
select select "0"
select select "10"
select select "2"
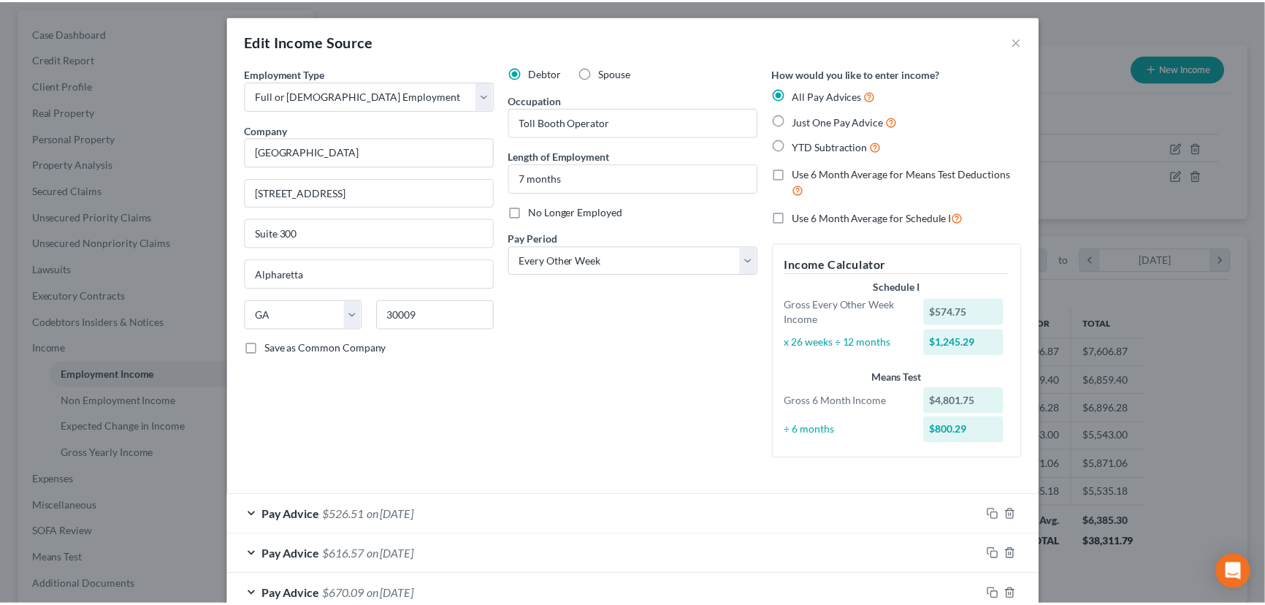
scroll to position [0, 0]
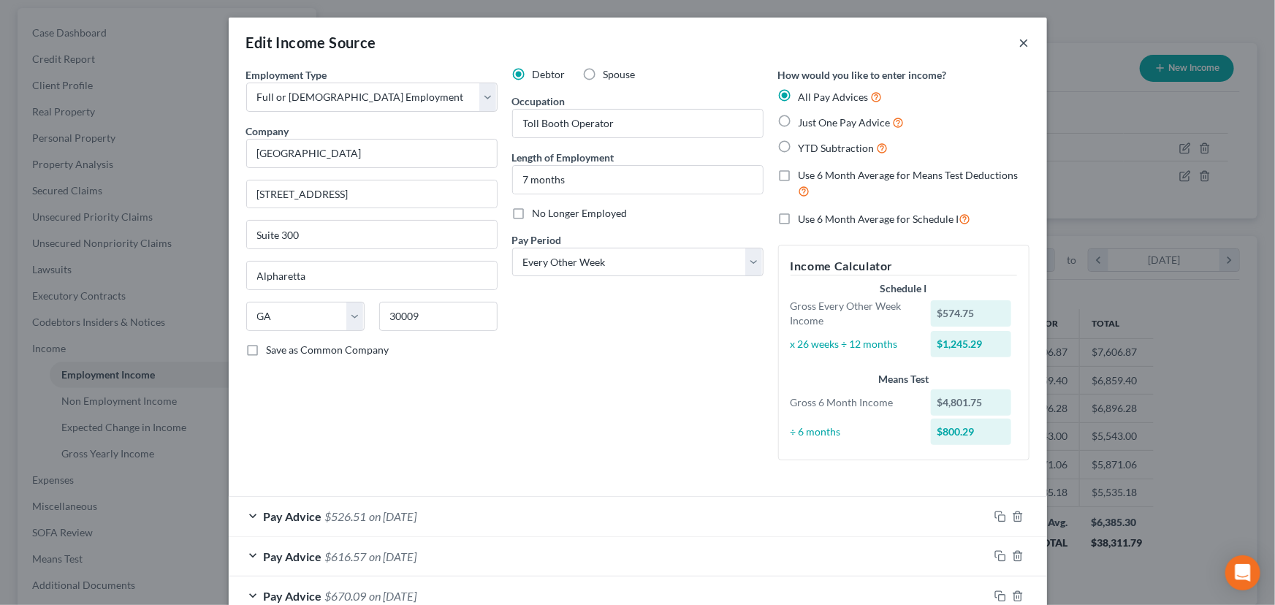
click at [1019, 40] on button "×" at bounding box center [1024, 43] width 10 height 18
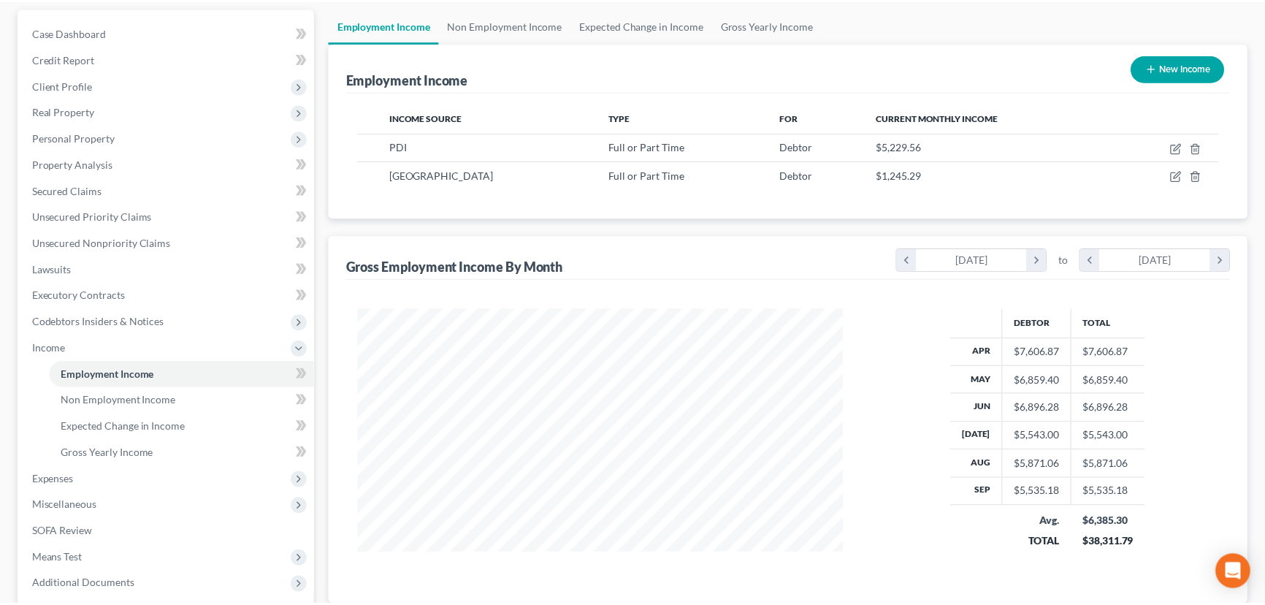
scroll to position [730175, 729918]
click at [134, 554] on span "Means Test" at bounding box center [167, 559] width 294 height 26
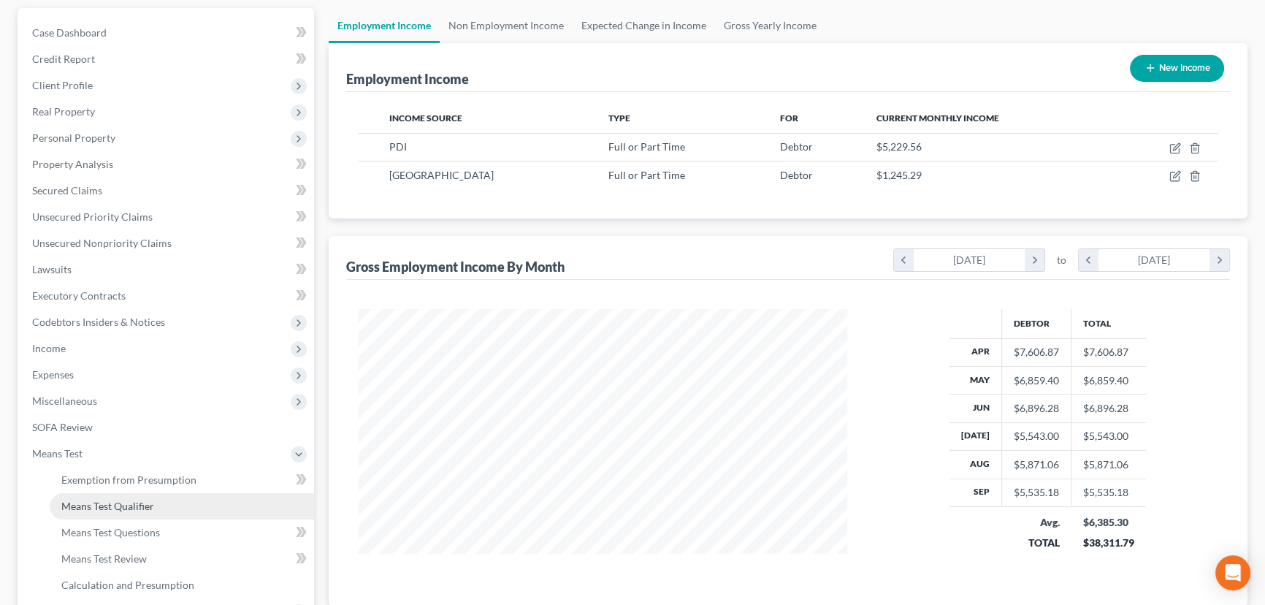
drag, startPoint x: 152, startPoint y: 508, endPoint x: 159, endPoint y: 505, distance: 7.6
click at [153, 507] on span "Means Test Qualifier" at bounding box center [107, 506] width 93 height 12
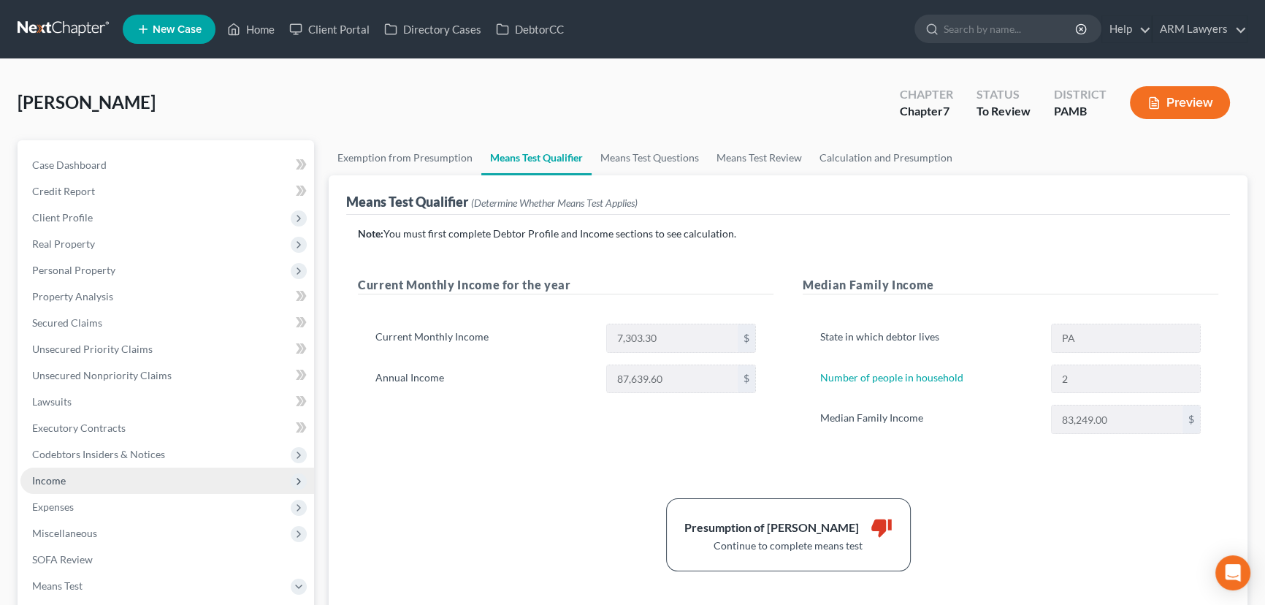
click at [156, 475] on span "Income" at bounding box center [167, 480] width 294 height 26
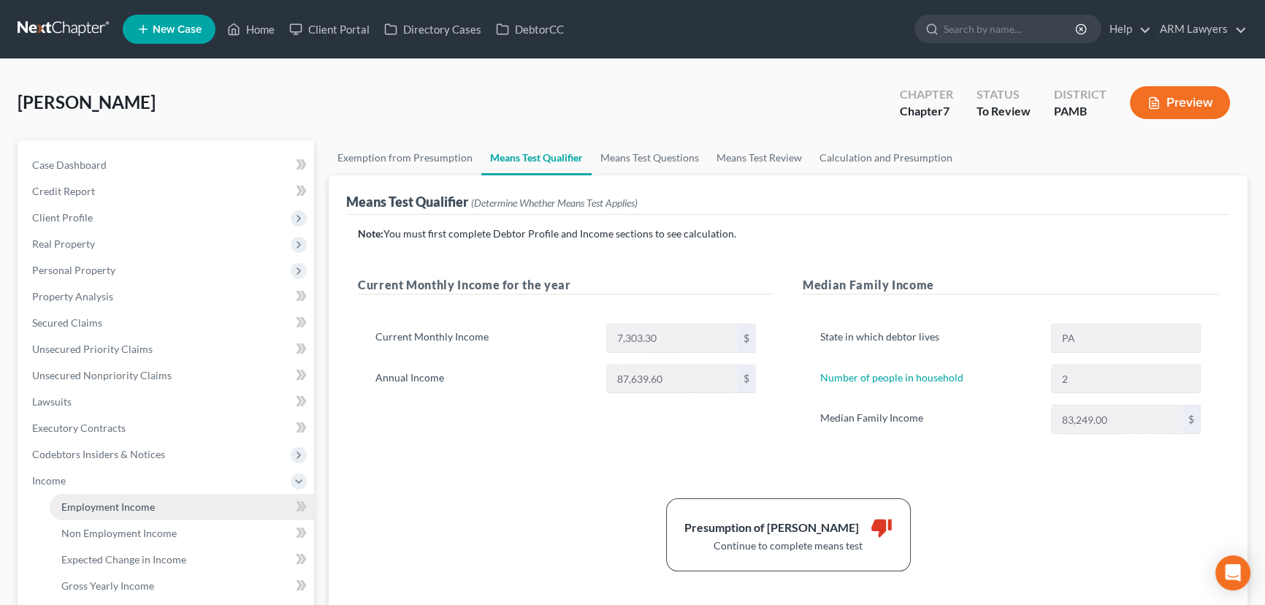
click at [153, 497] on link "Employment Income" at bounding box center [182, 507] width 264 height 26
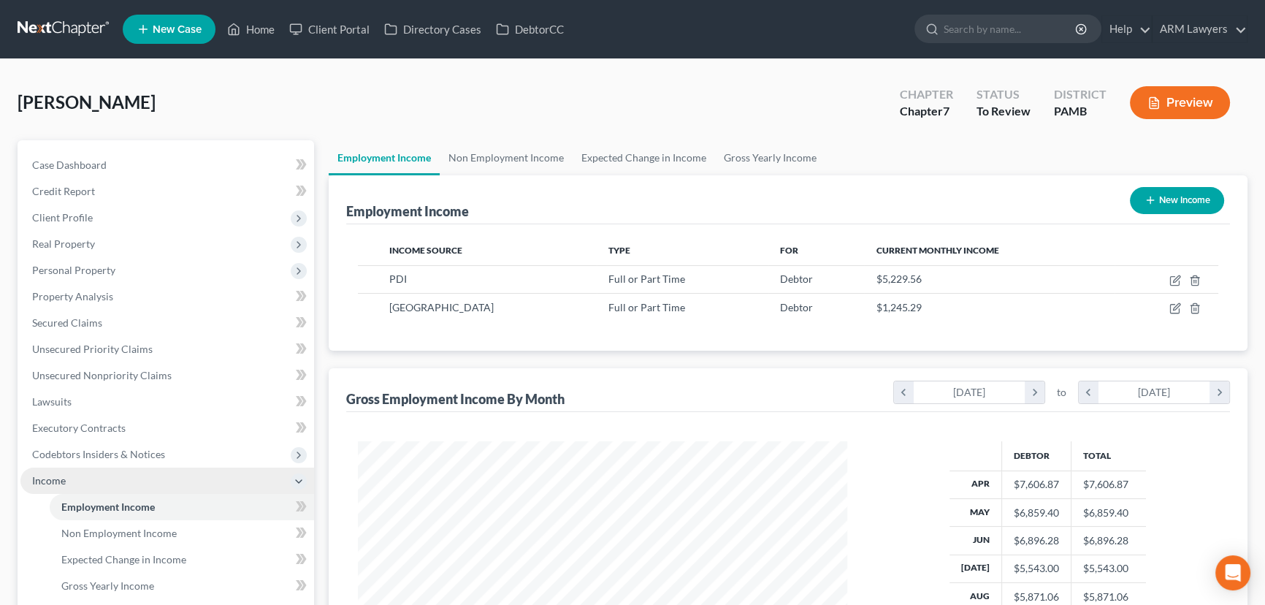
scroll to position [261, 519]
drag, startPoint x: 257, startPoint y: 24, endPoint x: 292, endPoint y: 168, distance: 148.1
click at [257, 26] on link "Home" at bounding box center [251, 29] width 62 height 26
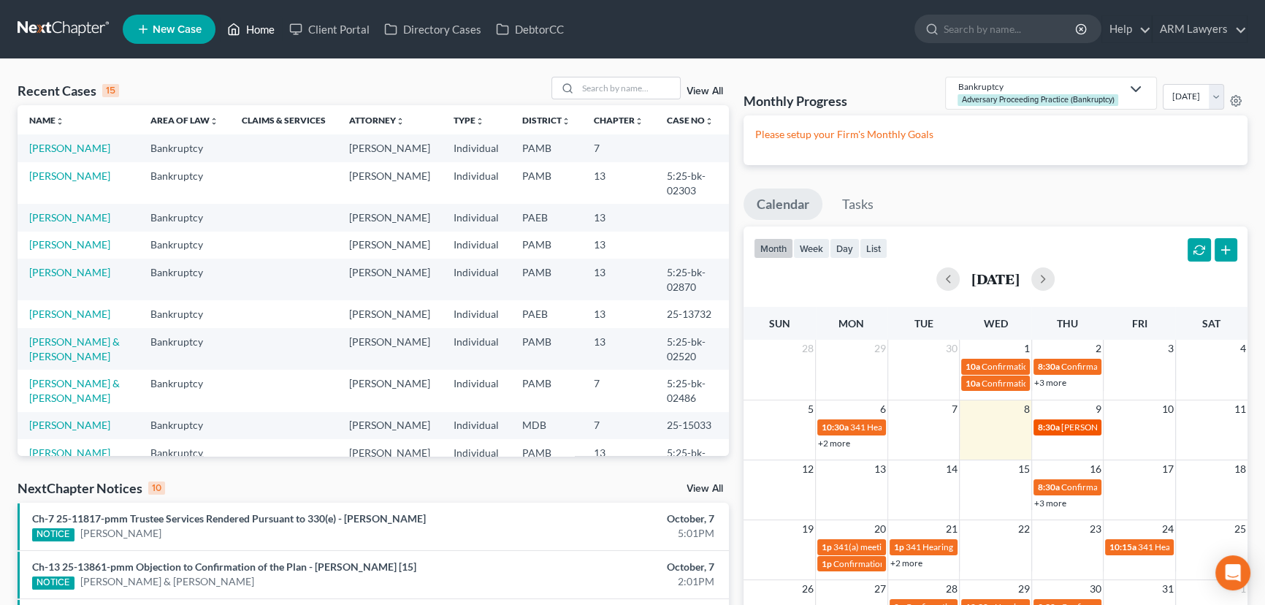
click at [1054, 424] on span "8:30a" at bounding box center [1049, 426] width 22 height 11
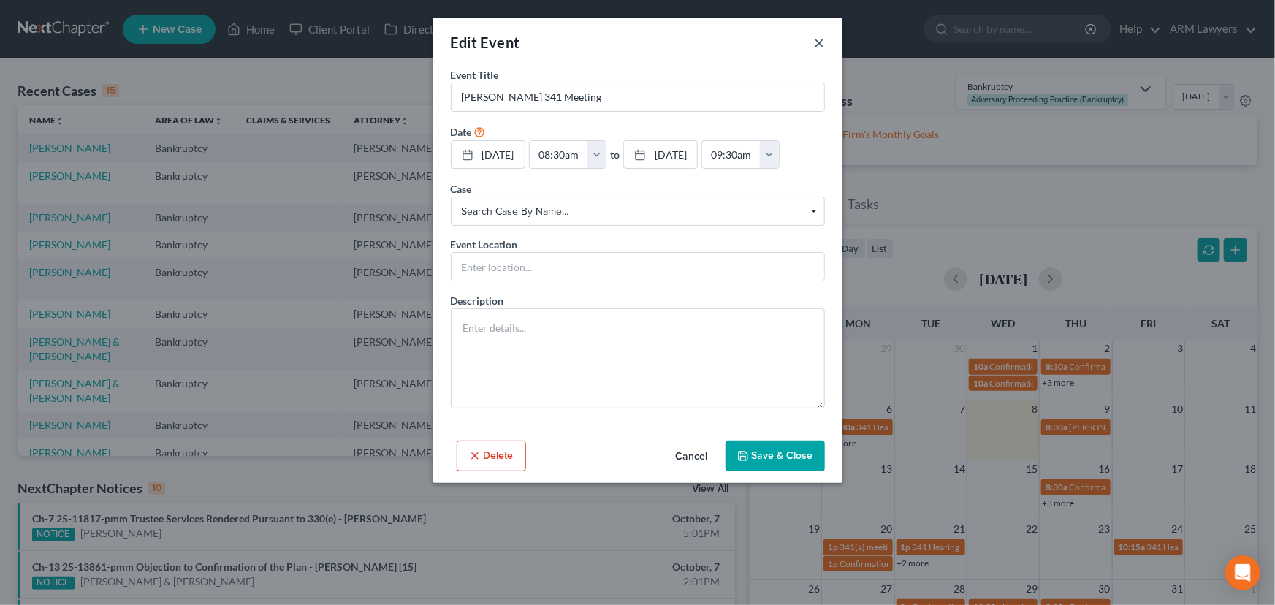
click at [818, 46] on button "×" at bounding box center [819, 43] width 10 height 18
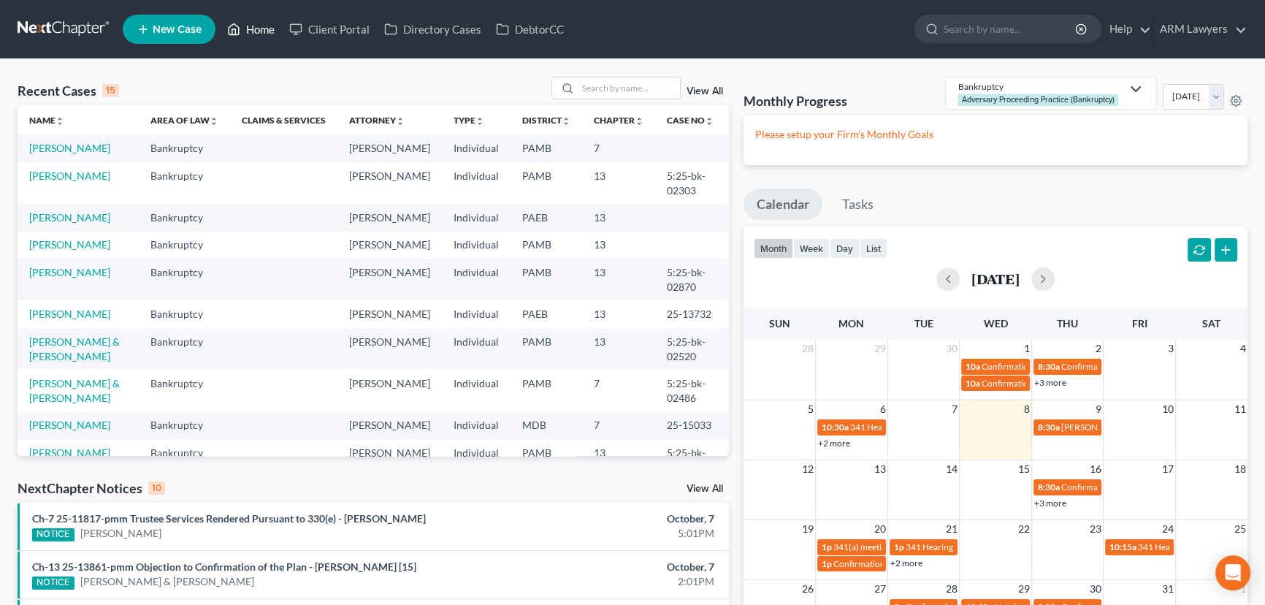
drag, startPoint x: 256, startPoint y: 24, endPoint x: 256, endPoint y: 35, distance: 11.0
click at [256, 24] on link "Home" at bounding box center [251, 29] width 62 height 26
click at [61, 146] on link "[PERSON_NAME]" at bounding box center [69, 148] width 81 height 12
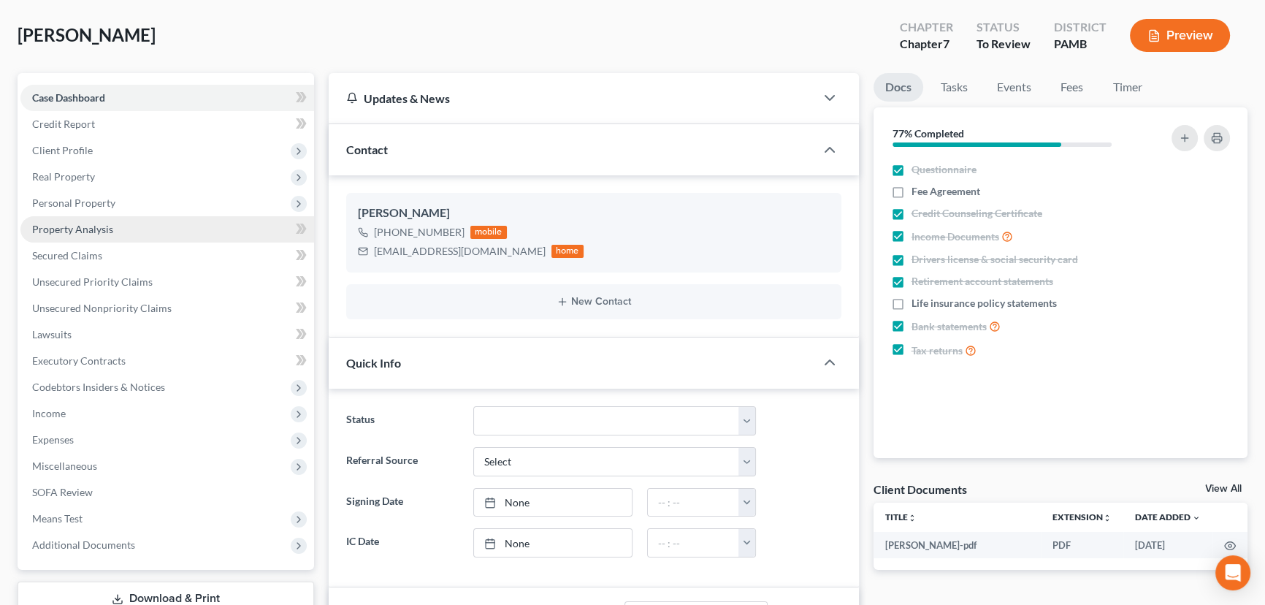
scroll to position [66, 0]
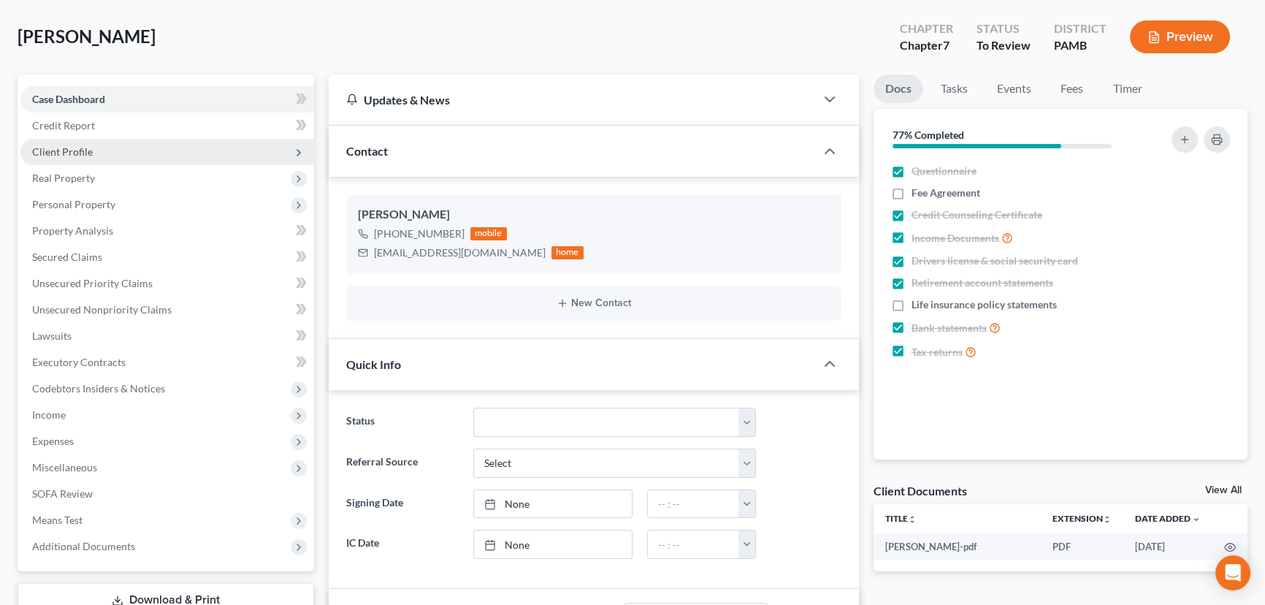
click at [113, 140] on span "Client Profile" at bounding box center [167, 152] width 294 height 26
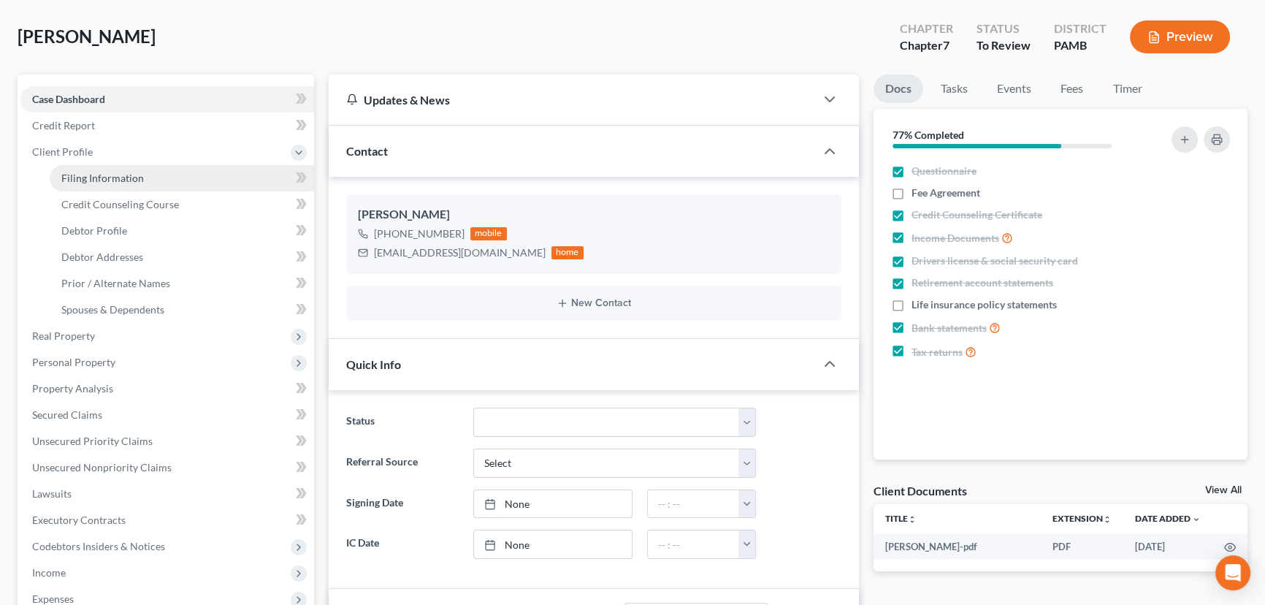
click at [153, 175] on link "Filing Information" at bounding box center [182, 178] width 264 height 26
select select "1"
select select "0"
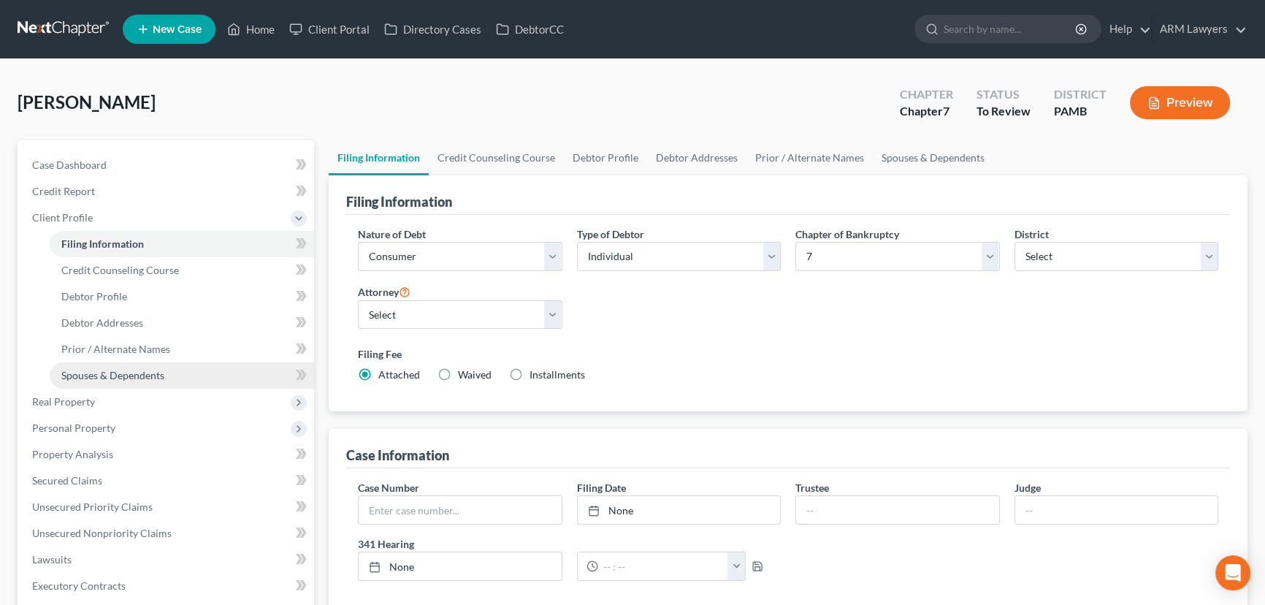
click at [130, 364] on link "Spouses & Dependents" at bounding box center [182, 375] width 264 height 26
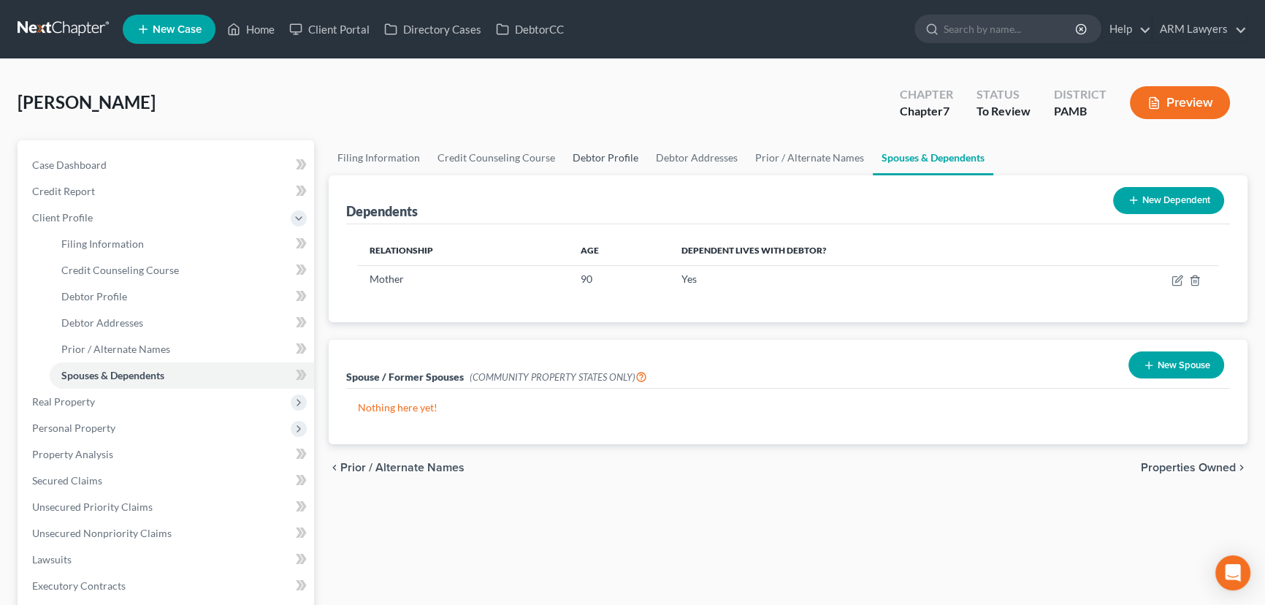
click at [581, 156] on link "Debtor Profile" at bounding box center [605, 157] width 83 height 35
select select "0"
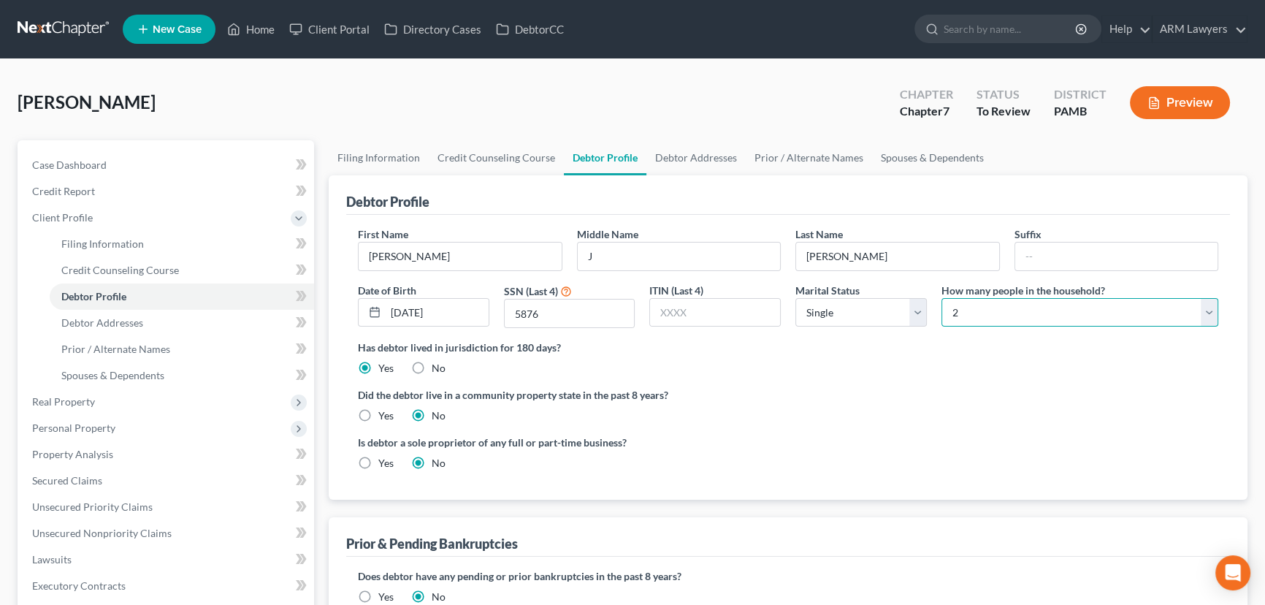
click at [975, 310] on select "Select 1 2 3 4 5 6 7 8 9 10 11 12 13 14 15 16 17 18 19 20" at bounding box center [1080, 312] width 277 height 29
select select "2"
click at [942, 298] on select "Select 1 2 3 4 5 6 7 8 9 10 11 12 13 14 15 16 17 18 19 20" at bounding box center [1080, 312] width 277 height 29
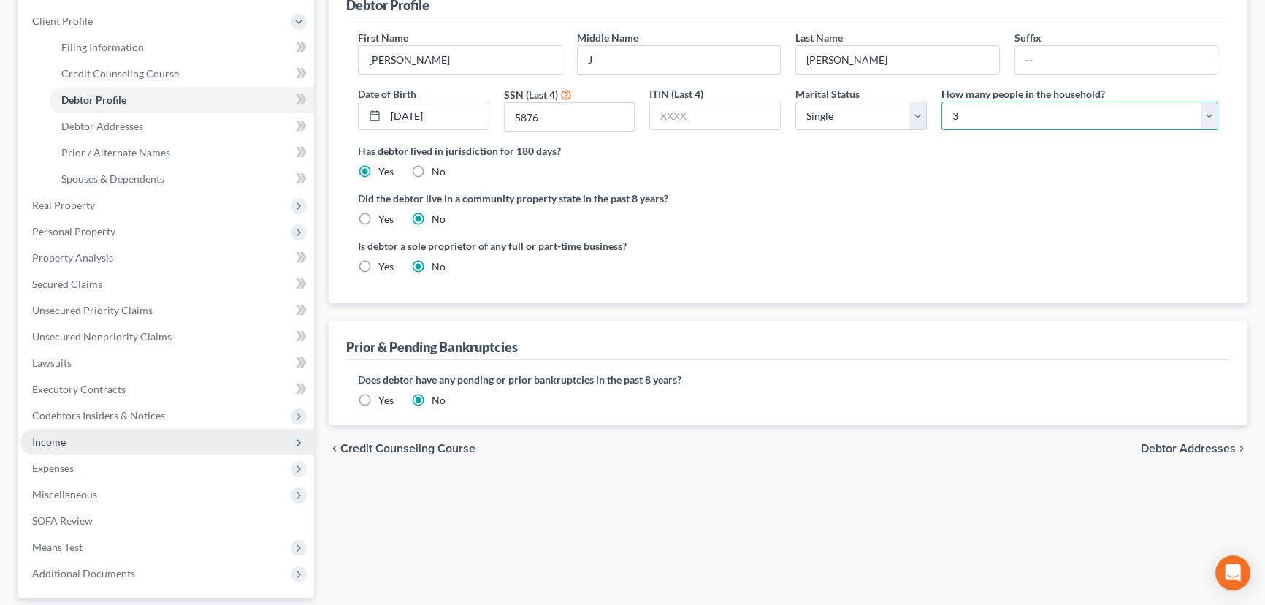
scroll to position [199, 0]
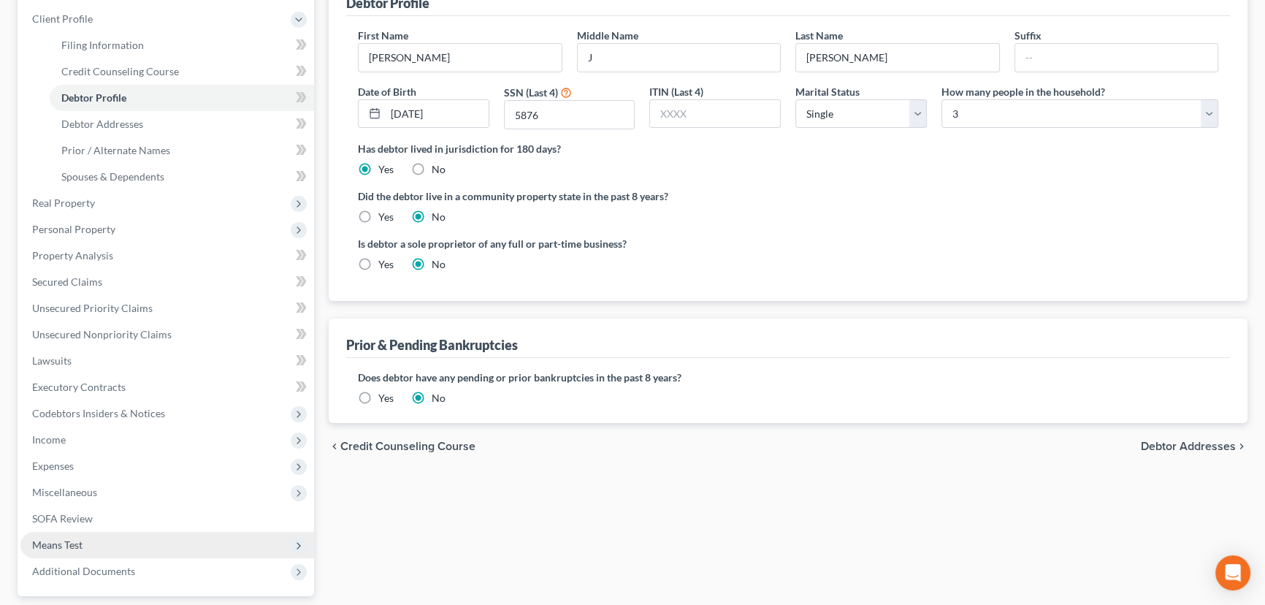
click at [107, 541] on span "Means Test" at bounding box center [167, 545] width 294 height 26
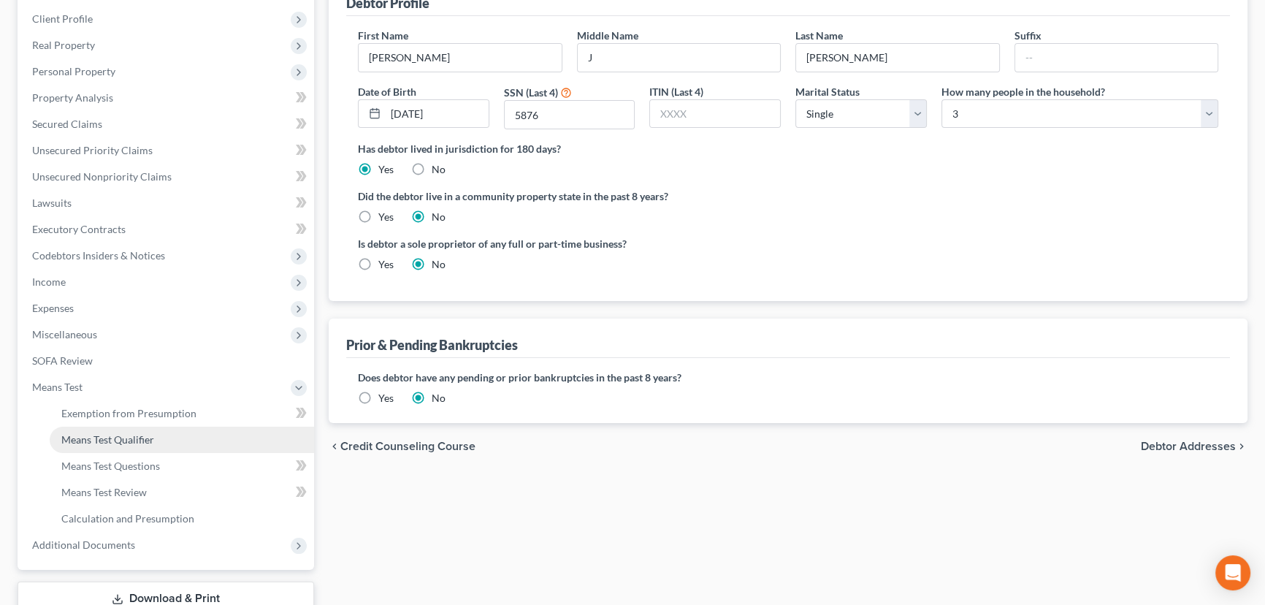
click at [183, 433] on link "Means Test Qualifier" at bounding box center [182, 440] width 264 height 26
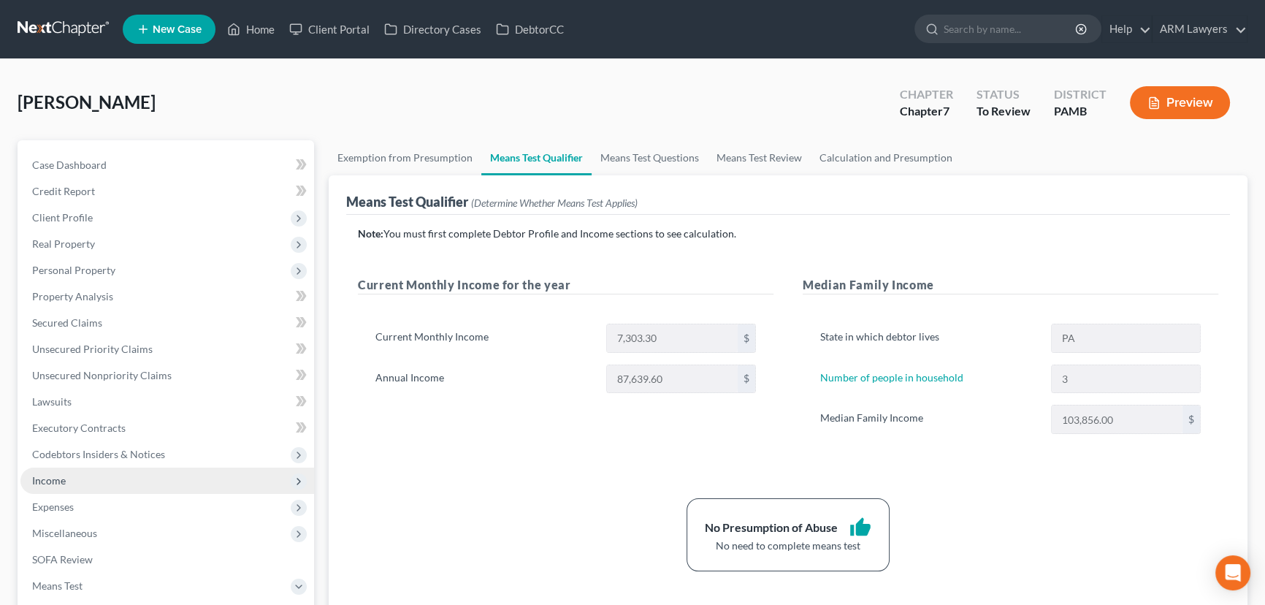
click at [117, 489] on span "Income" at bounding box center [167, 480] width 294 height 26
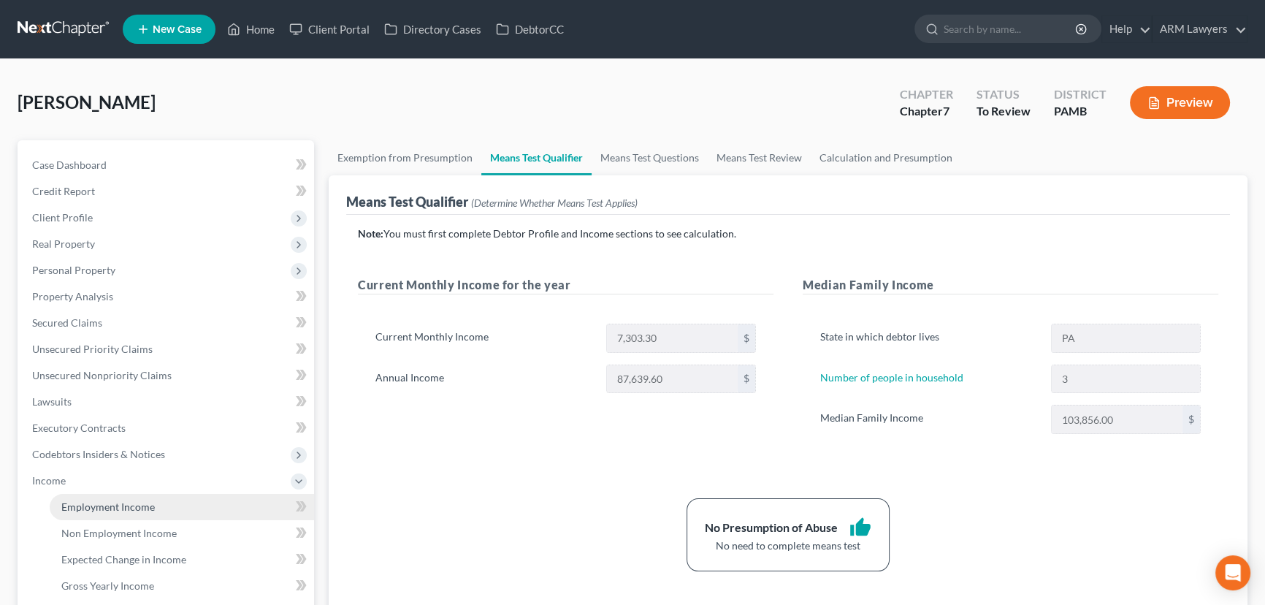
click at [148, 510] on span "Employment Income" at bounding box center [107, 506] width 93 height 12
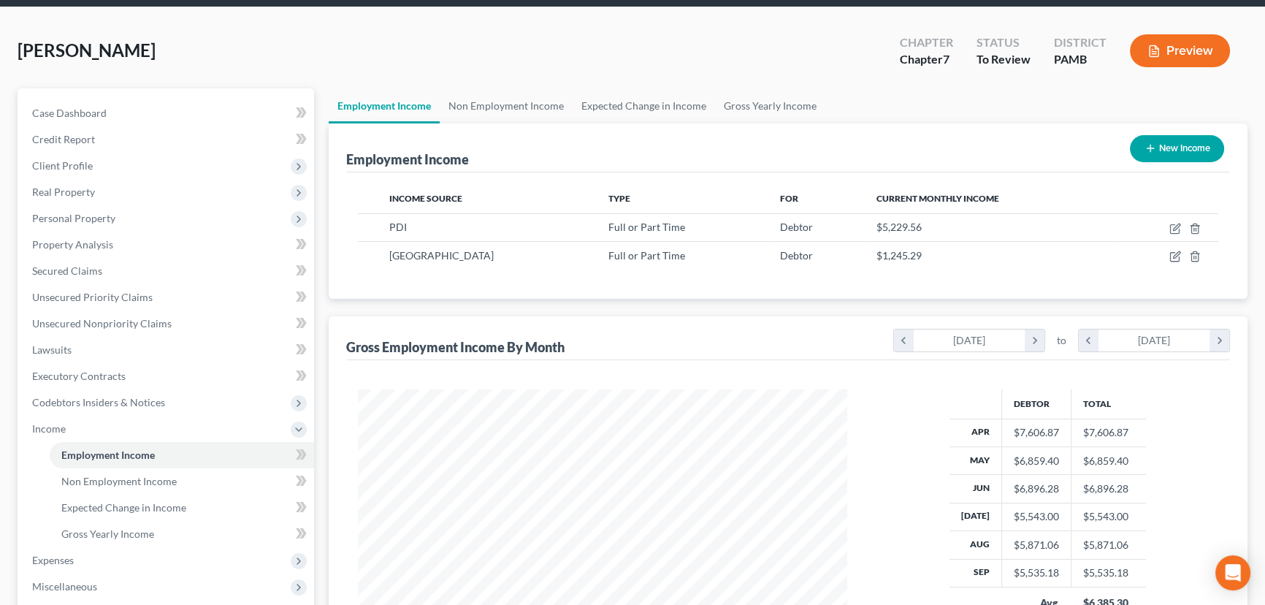
scroll to position [132, 0]
